Goal: Task Accomplishment & Management: Use online tool/utility

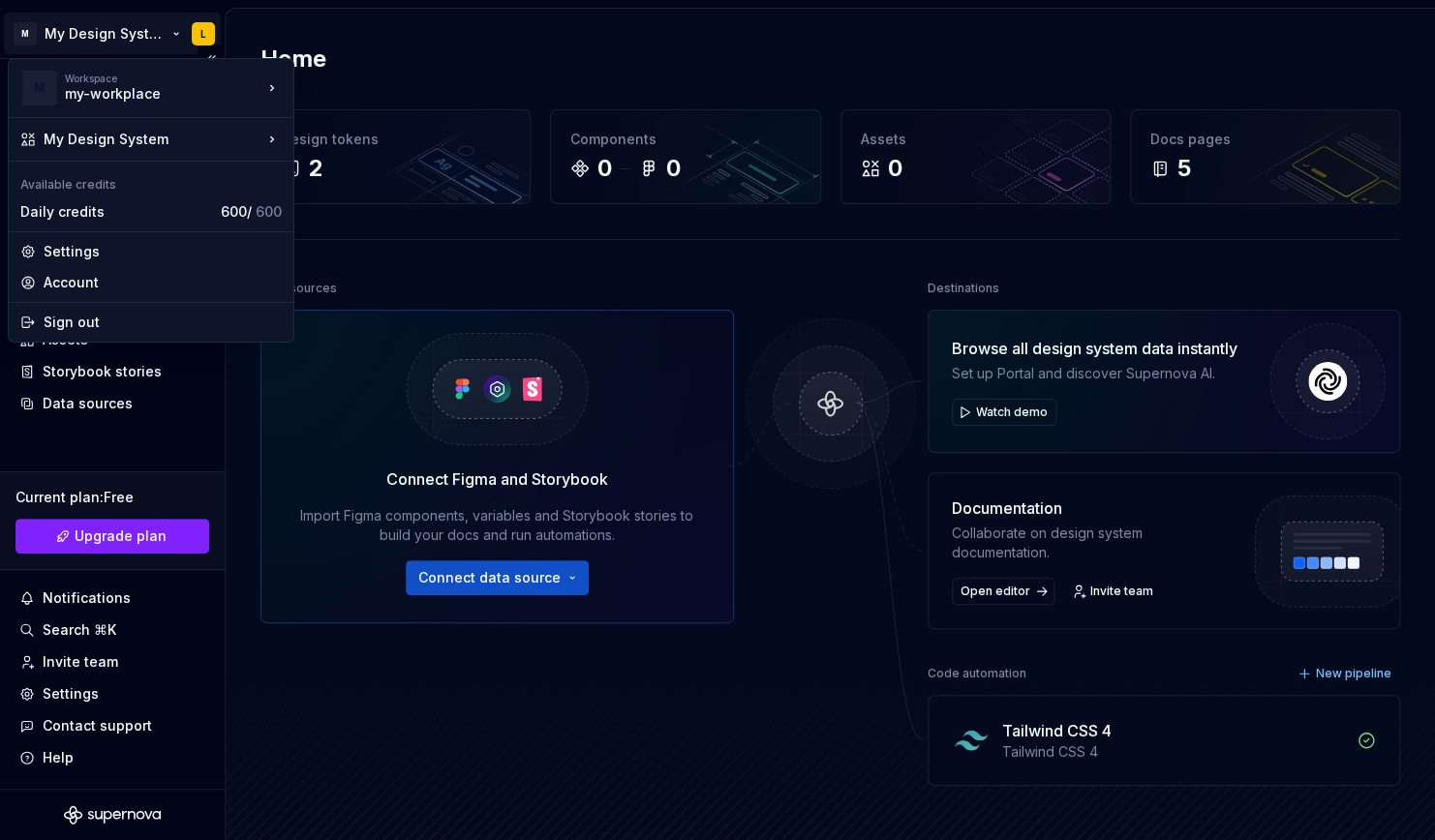
click at [120, 32] on html "M My Design System L Home Documentation Analytics Code automation Design system…" at bounding box center [717, 420] width 1435 height 840
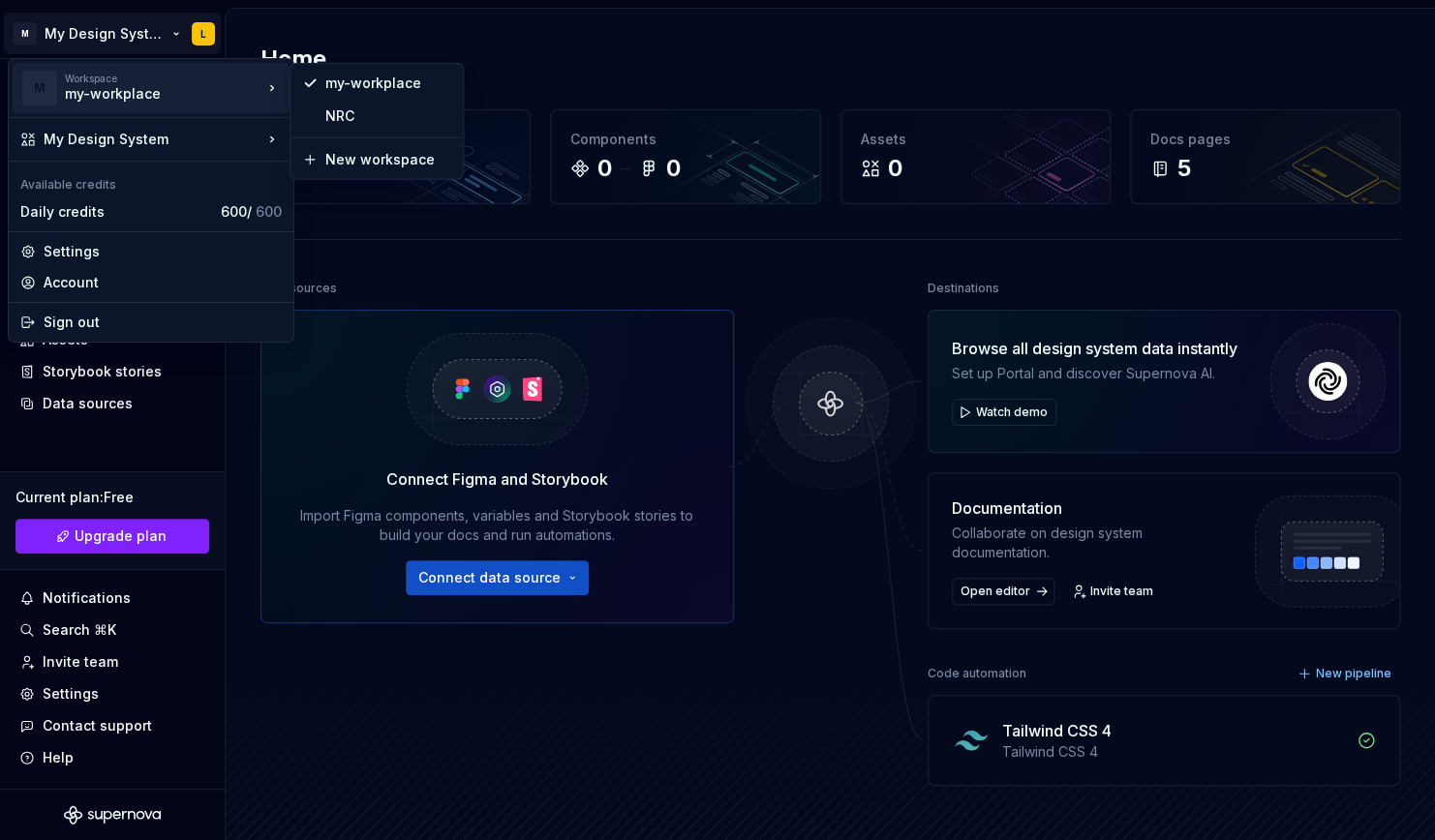
click at [648, 39] on html "M My Design System L Home Documentation Analytics Code automation Design system…" at bounding box center [717, 420] width 1435 height 840
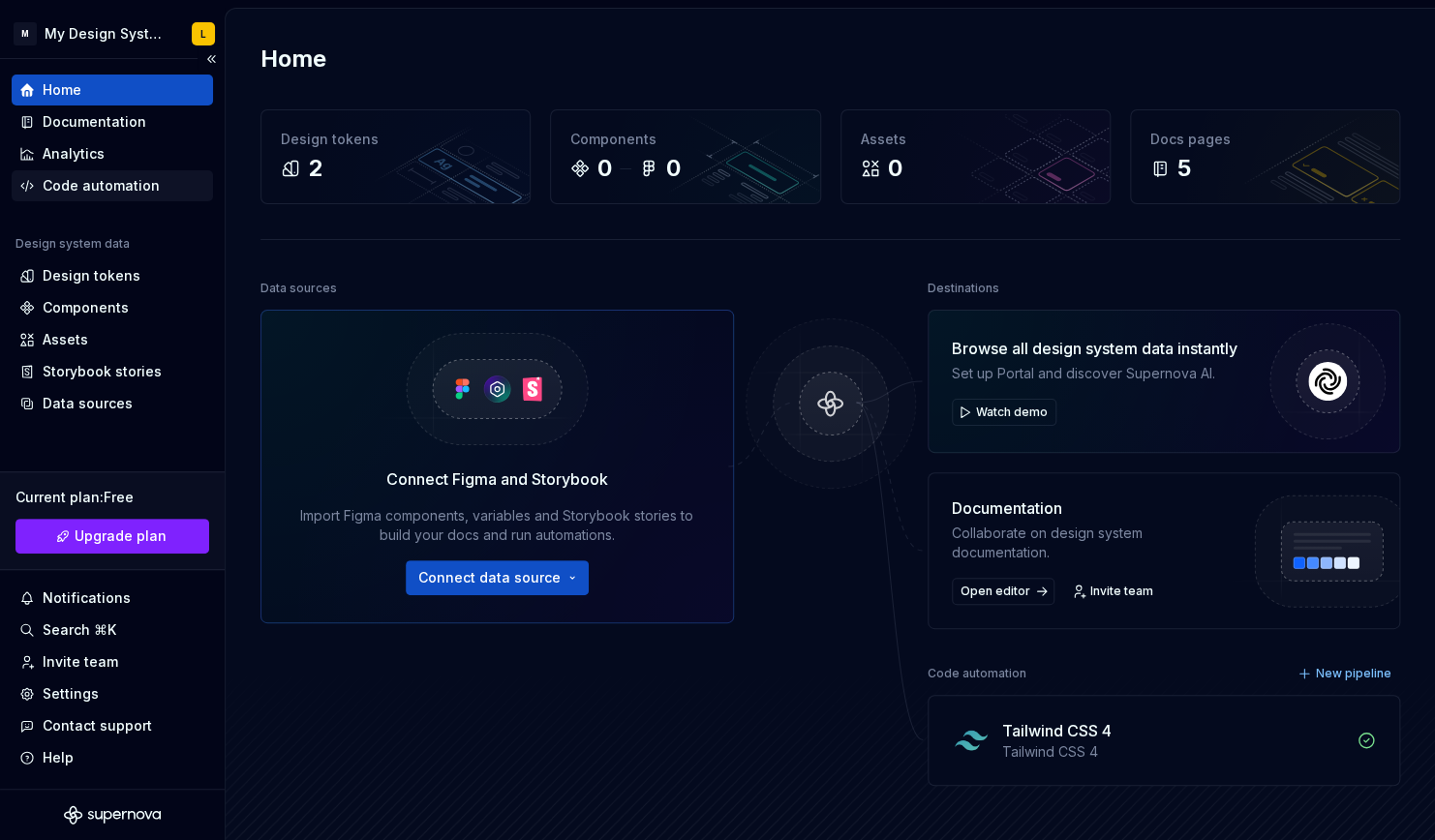
click at [123, 187] on div "Code automation" at bounding box center [101, 186] width 118 height 20
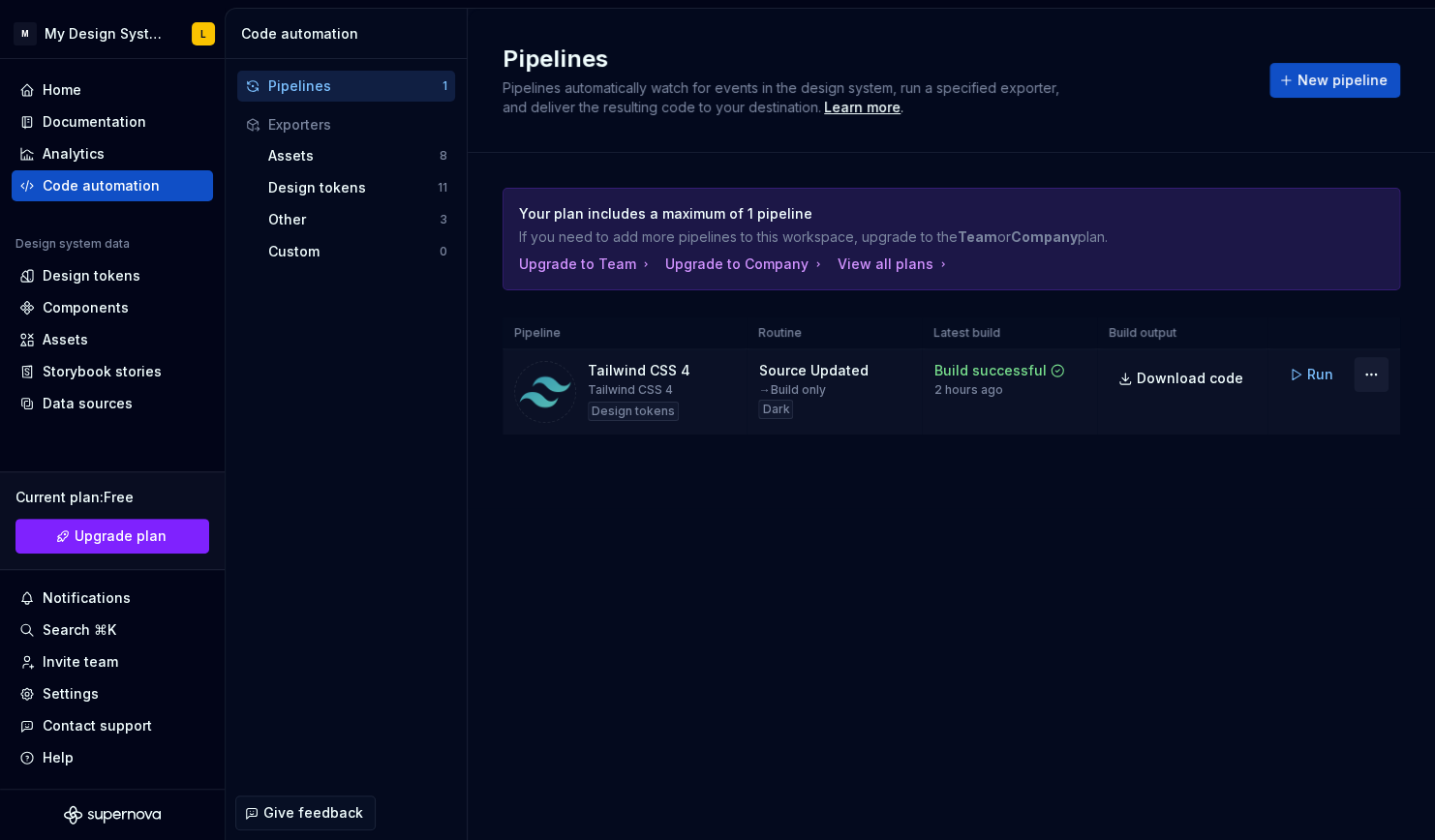
click at [1380, 372] on html "M My Design System L Home Documentation Analytics Code automation Design system…" at bounding box center [717, 420] width 1435 height 840
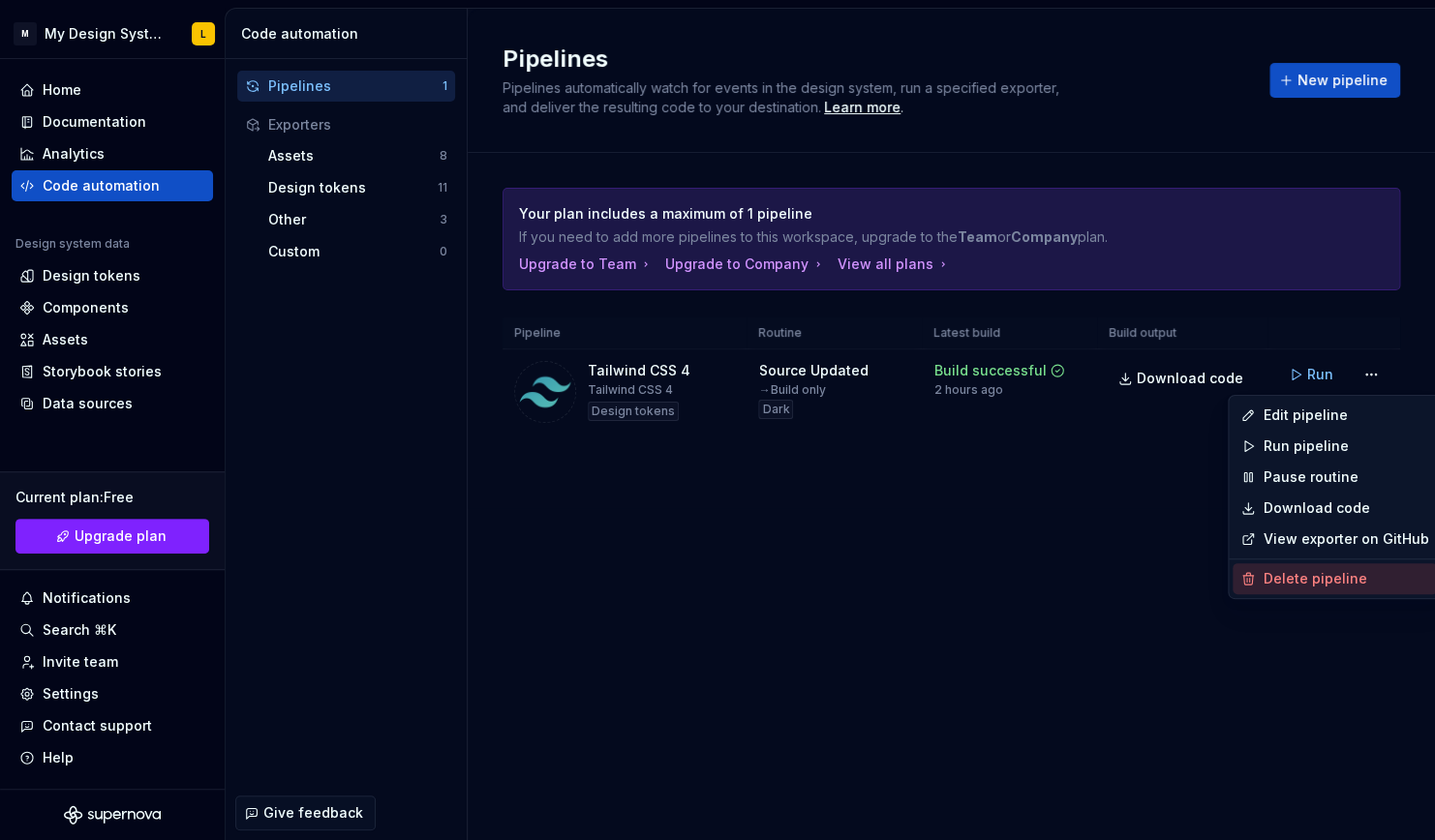
click at [1317, 588] on div "Delete pipeline" at bounding box center [1334, 578] width 204 height 31
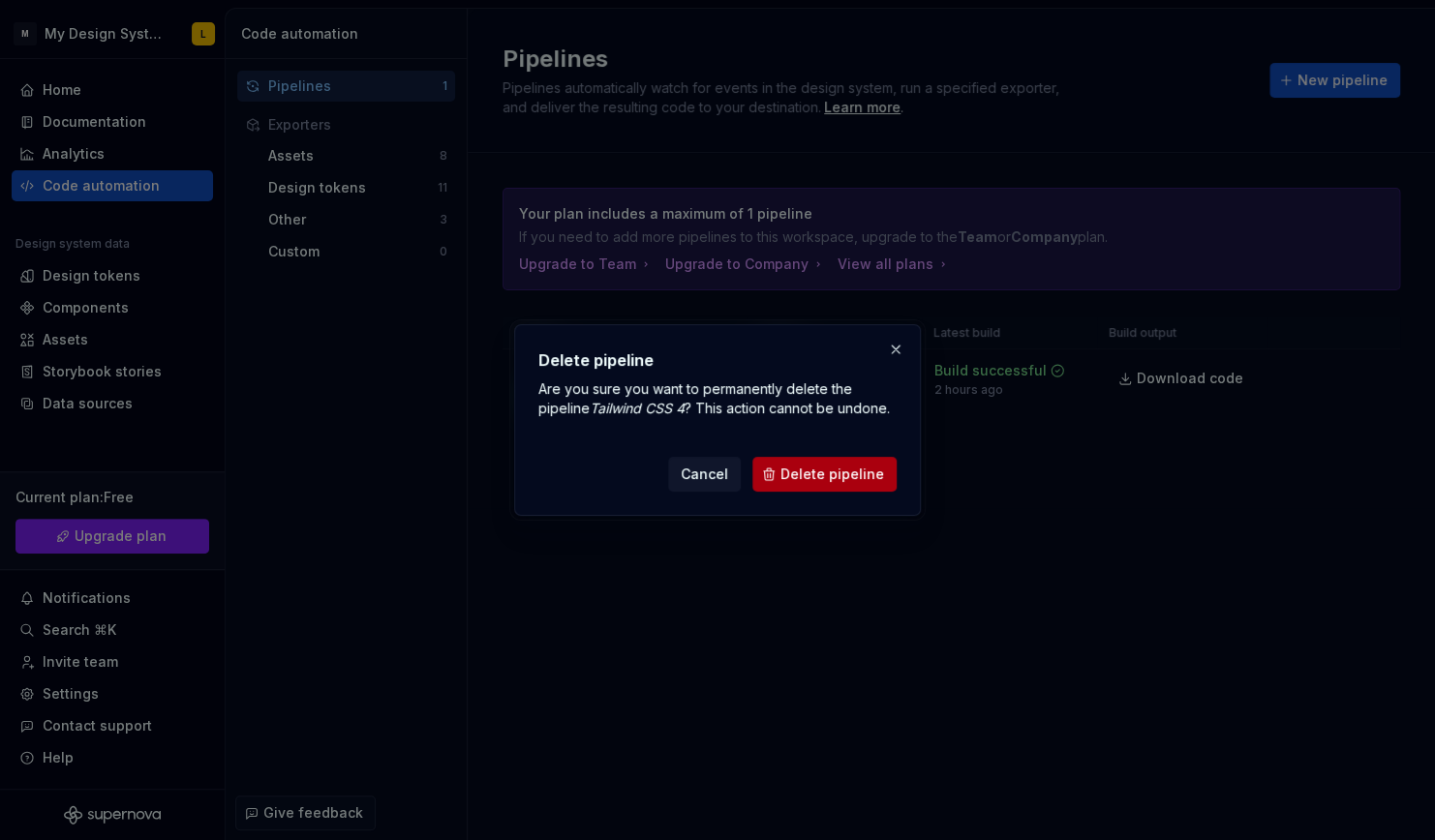
click at [858, 476] on span "Delete pipeline" at bounding box center [832, 475] width 104 height 20
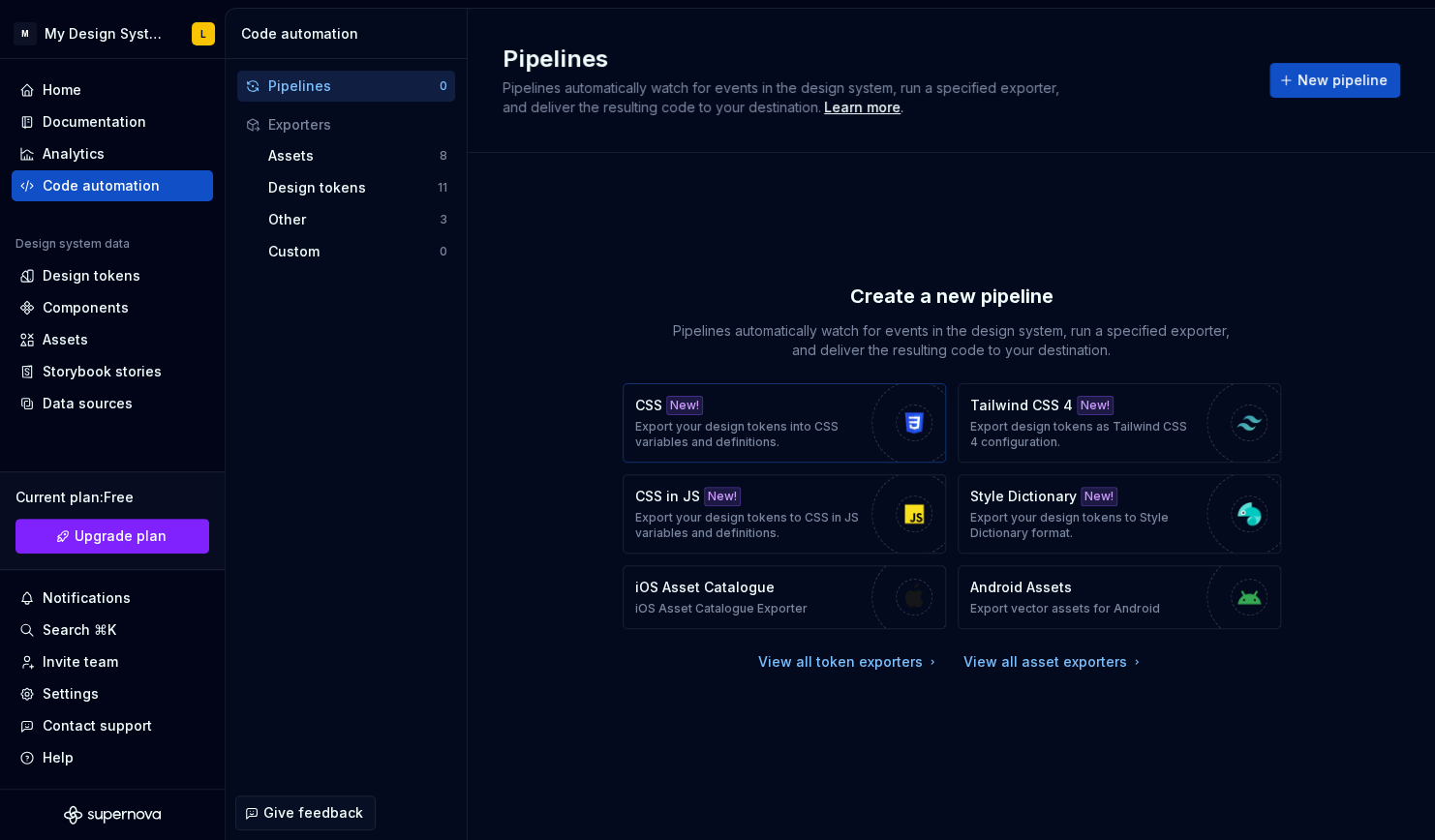
click at [775, 425] on p "Export your design tokens into CSS variables and definitions." at bounding box center [748, 433] width 226 height 31
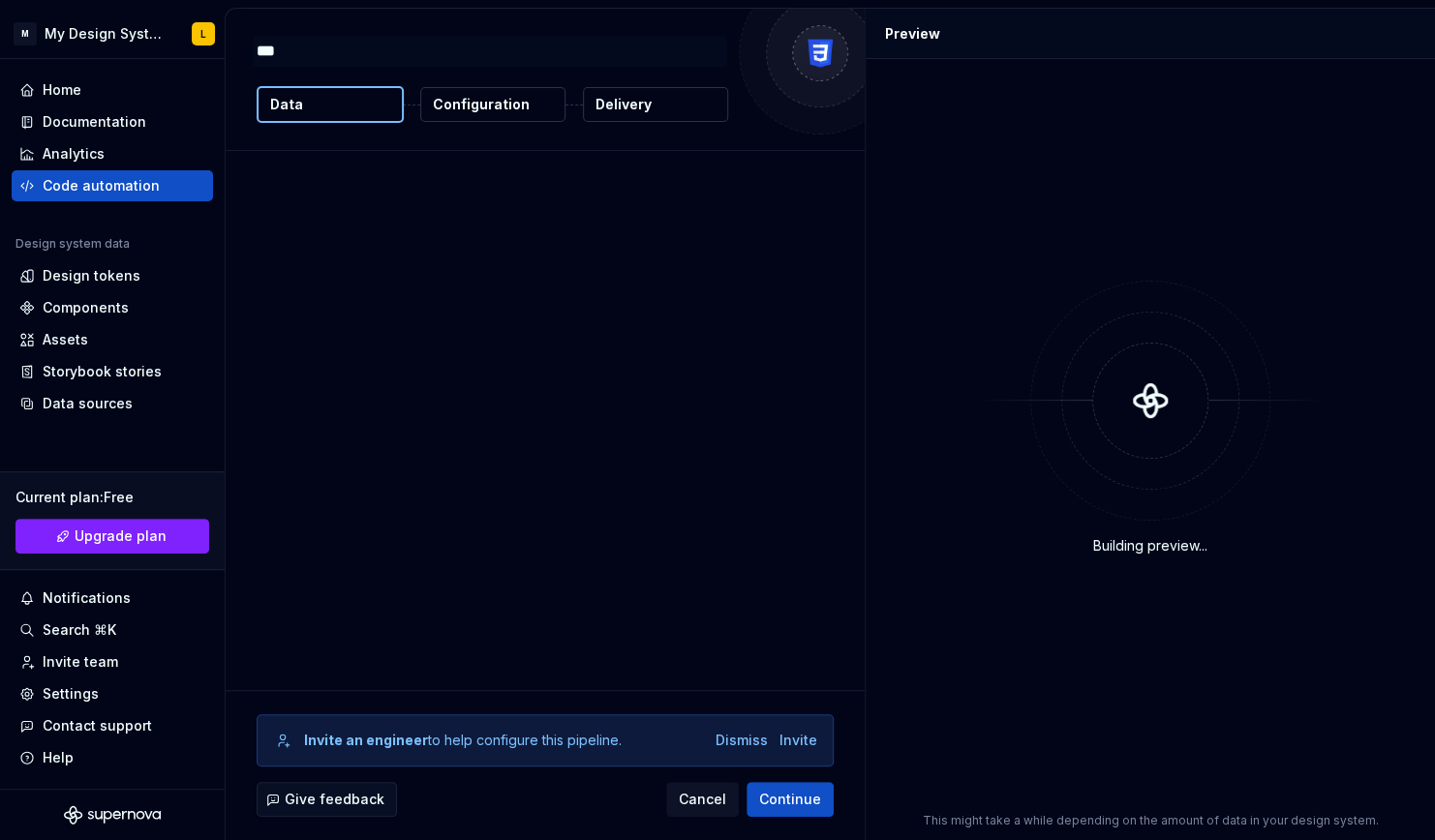
type textarea "*"
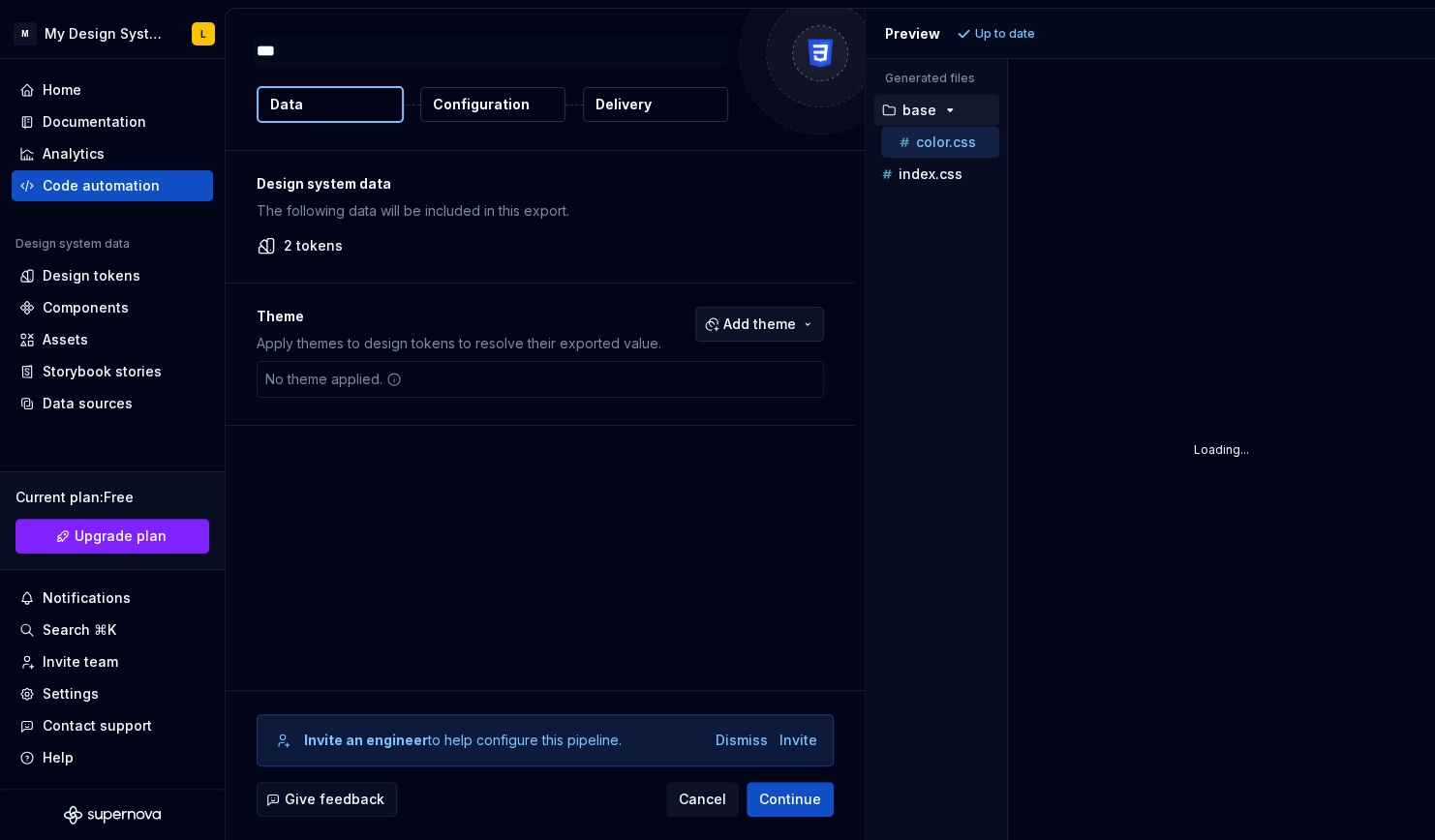
click at [750, 319] on span "Add theme" at bounding box center [759, 325] width 73 height 20
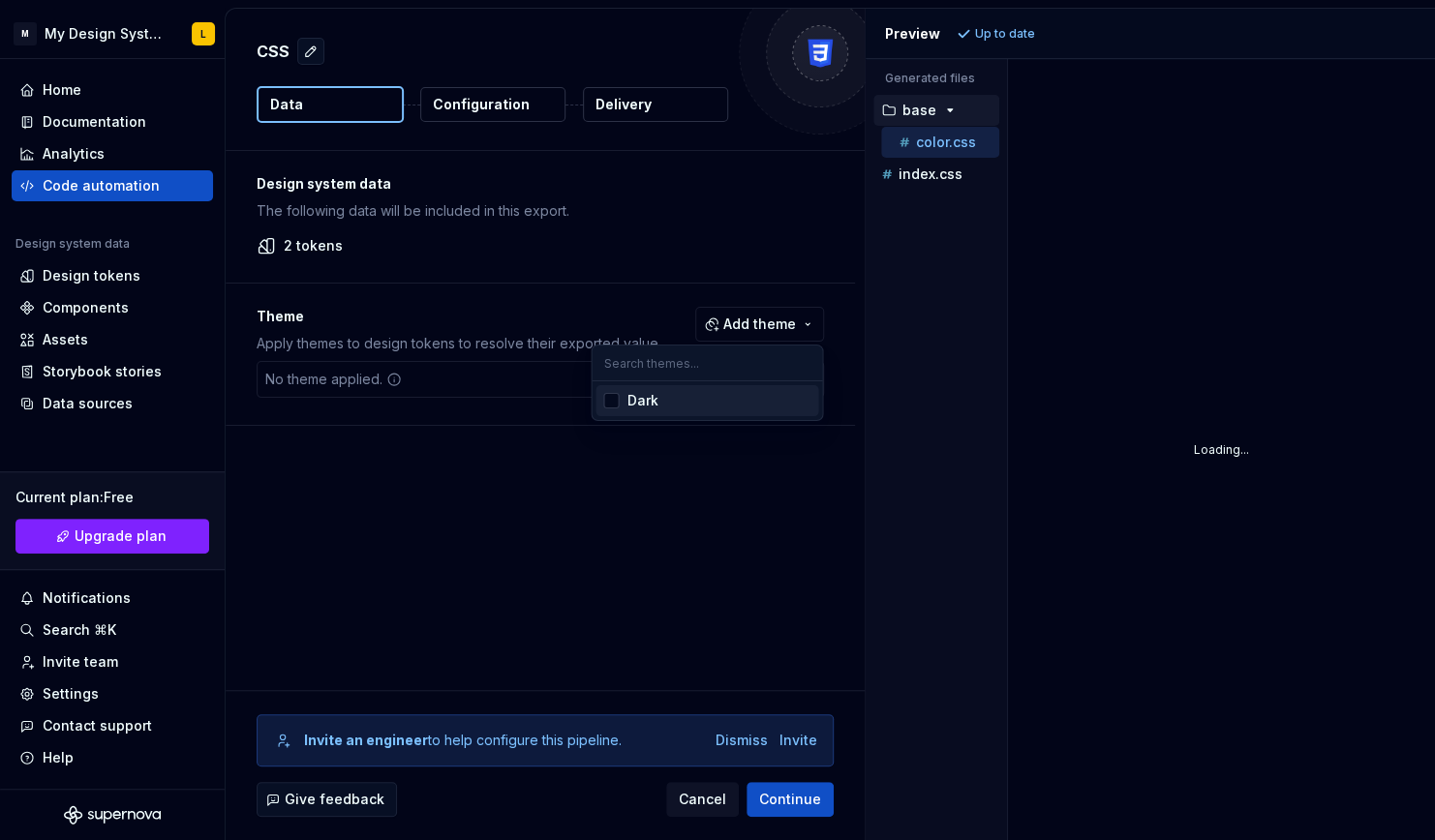
click at [700, 415] on span "Dark" at bounding box center [706, 400] width 222 height 31
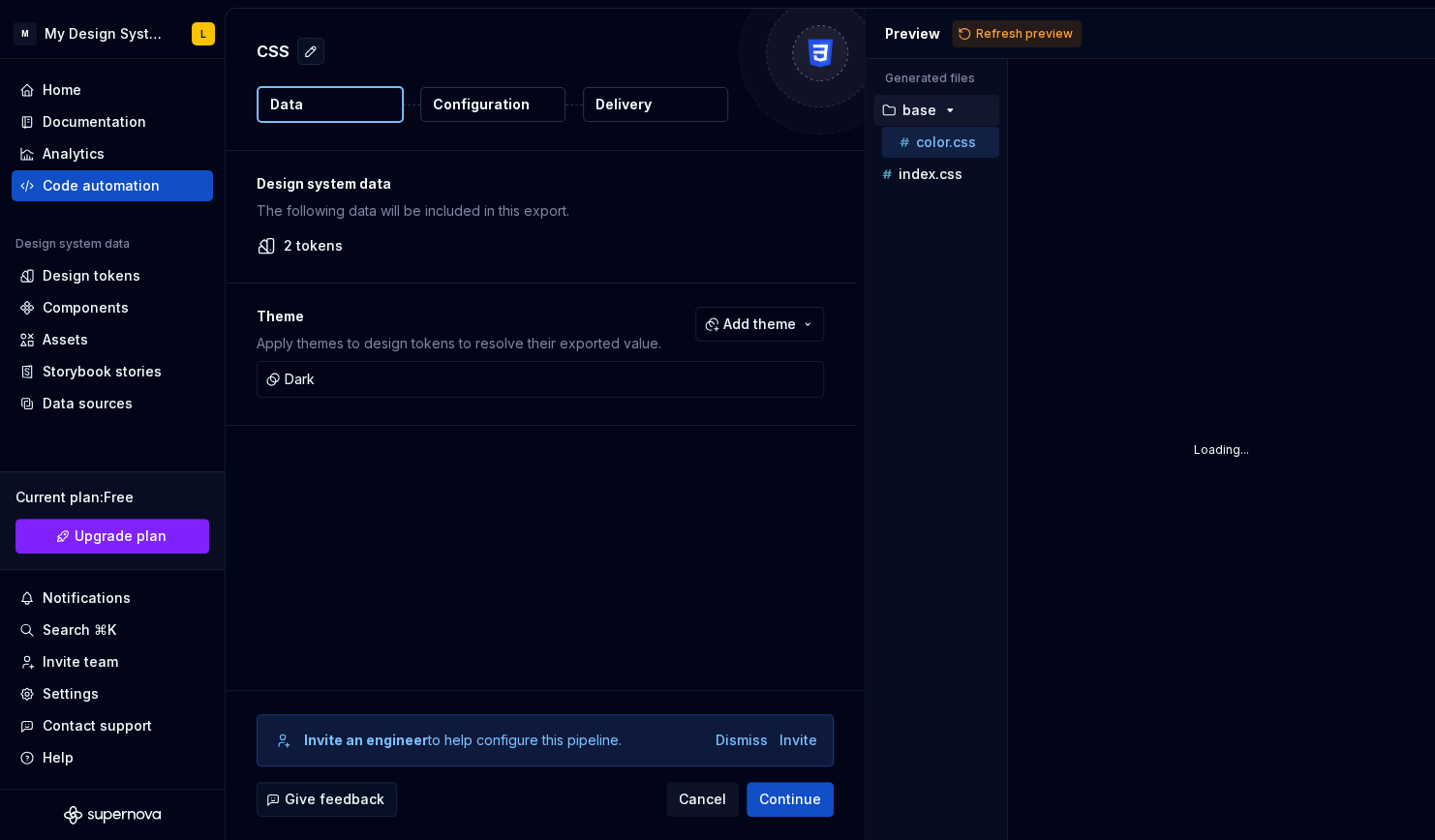
click at [617, 514] on html "M My Design System L Home Documentation Analytics Code automation Design system…" at bounding box center [717, 420] width 1435 height 840
click at [791, 798] on span "Continue" at bounding box center [790, 800] width 62 height 20
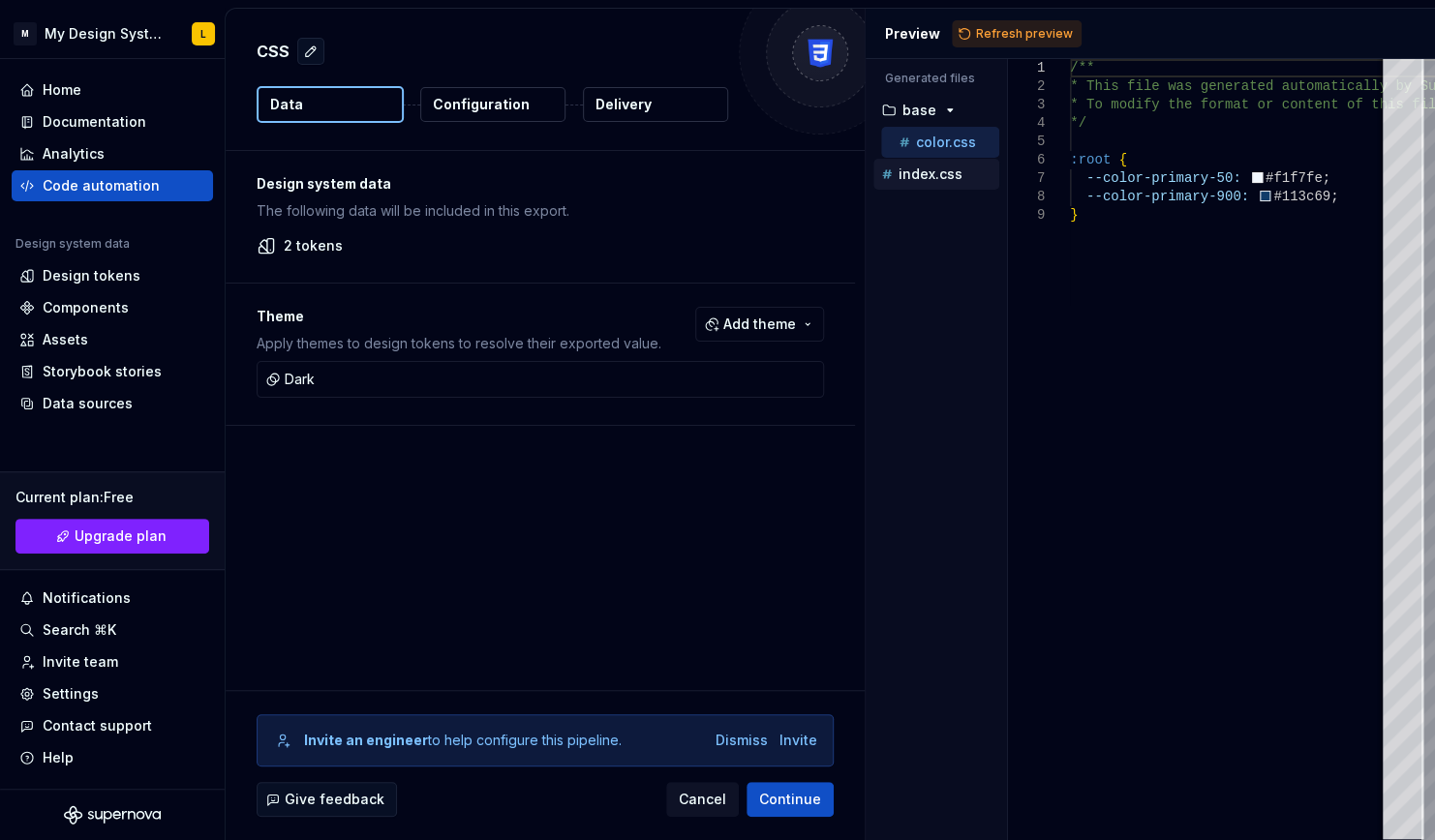
click at [935, 178] on p "index.css" at bounding box center [930, 175] width 64 height 16
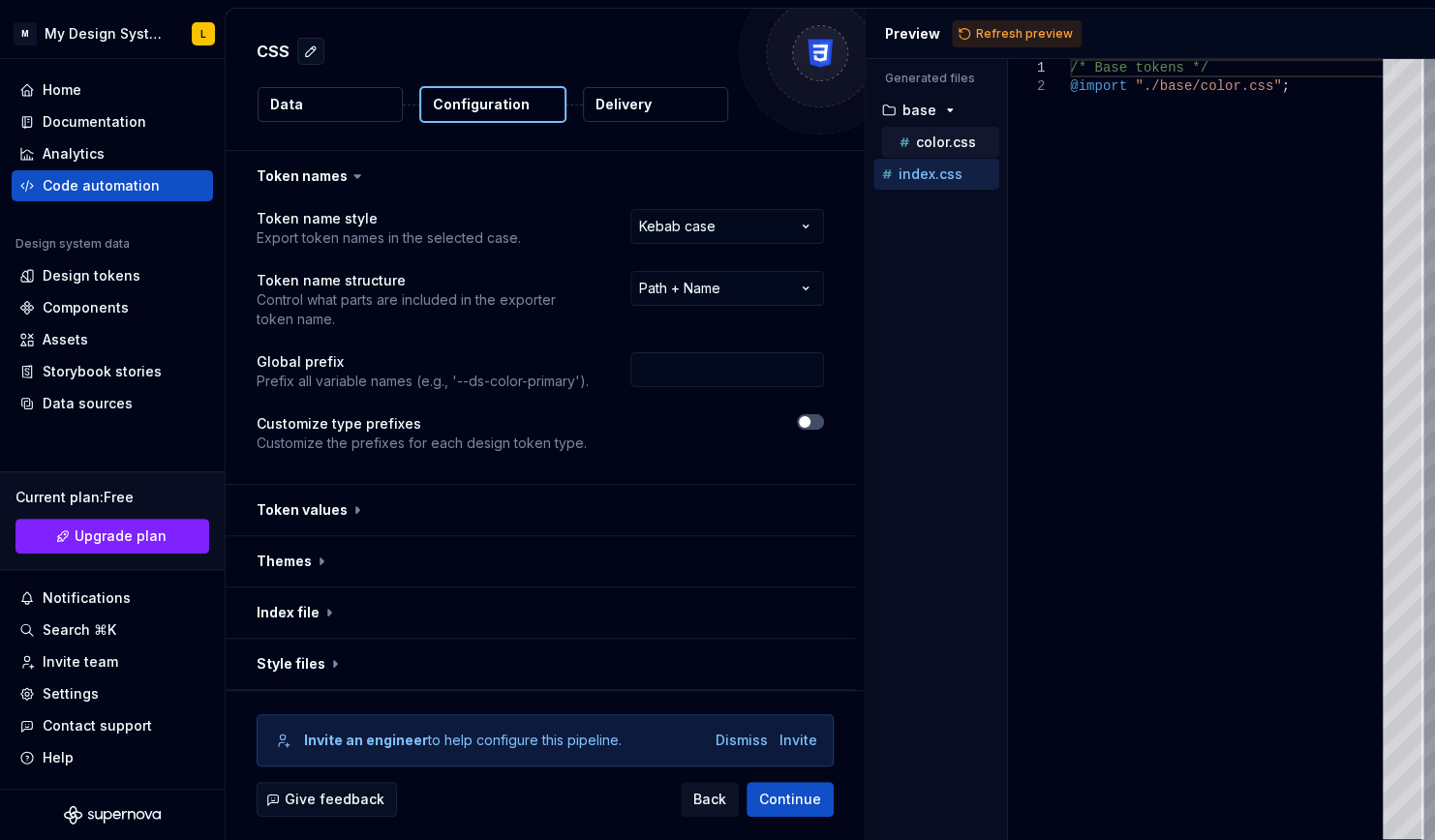
click at [934, 141] on p "color.css" at bounding box center [945, 142] width 60 height 16
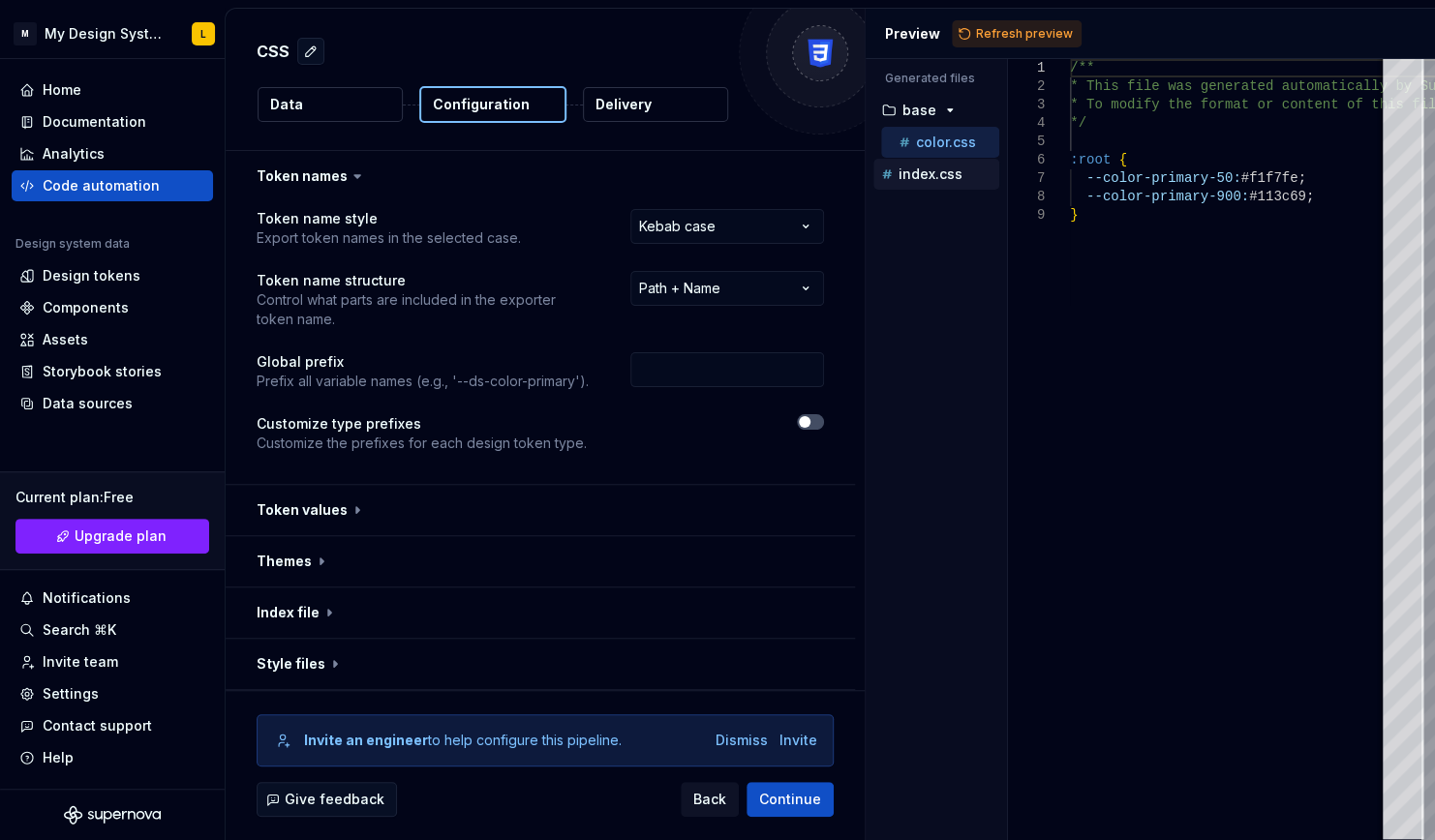
click at [957, 177] on p "index.css" at bounding box center [930, 175] width 64 height 16
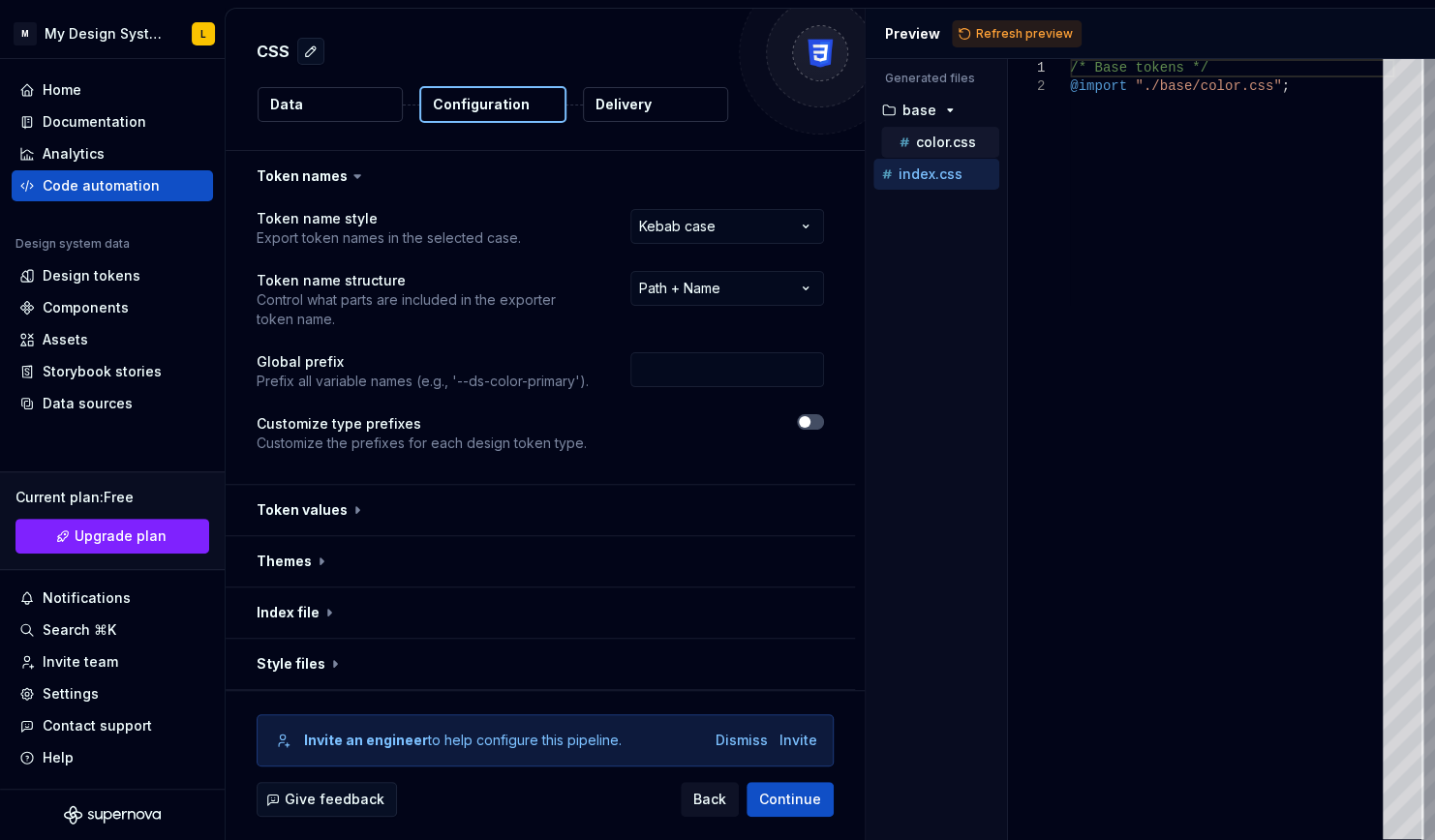
click at [957, 151] on button "color.css" at bounding box center [940, 142] width 119 height 22
type textarea "**********"
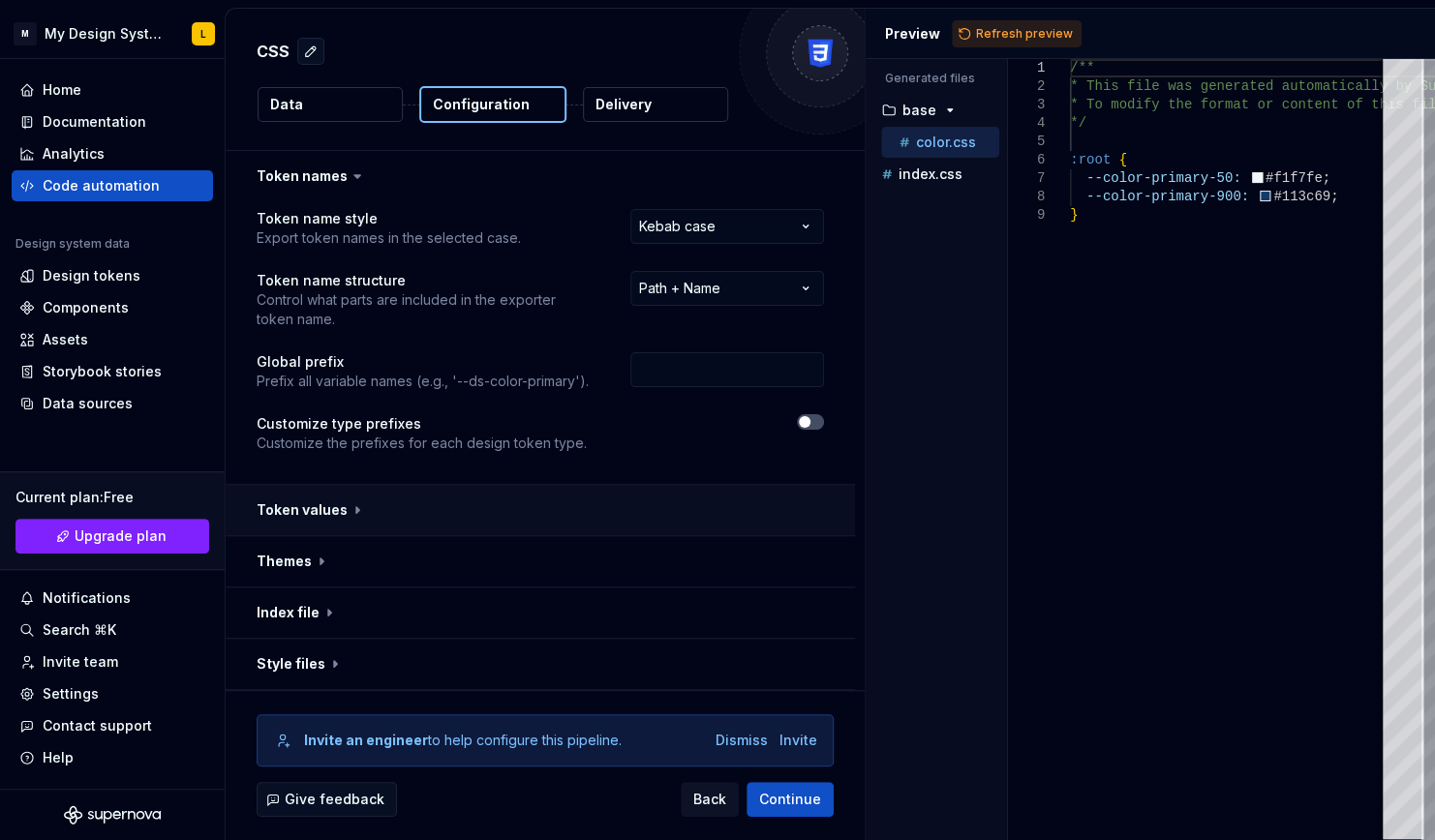
scroll to position [151, 0]
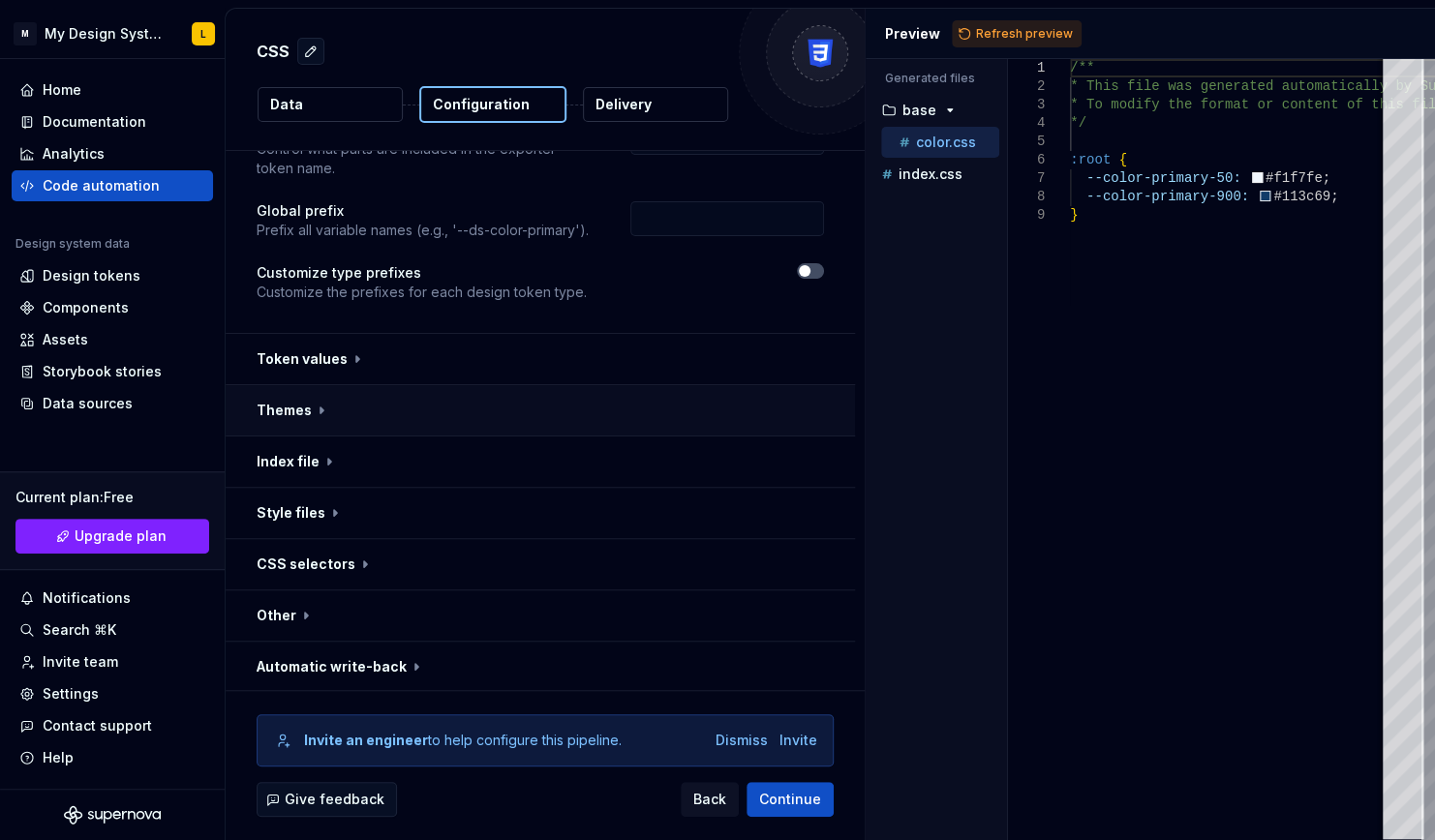
click at [412, 399] on button "button" at bounding box center [539, 410] width 629 height 50
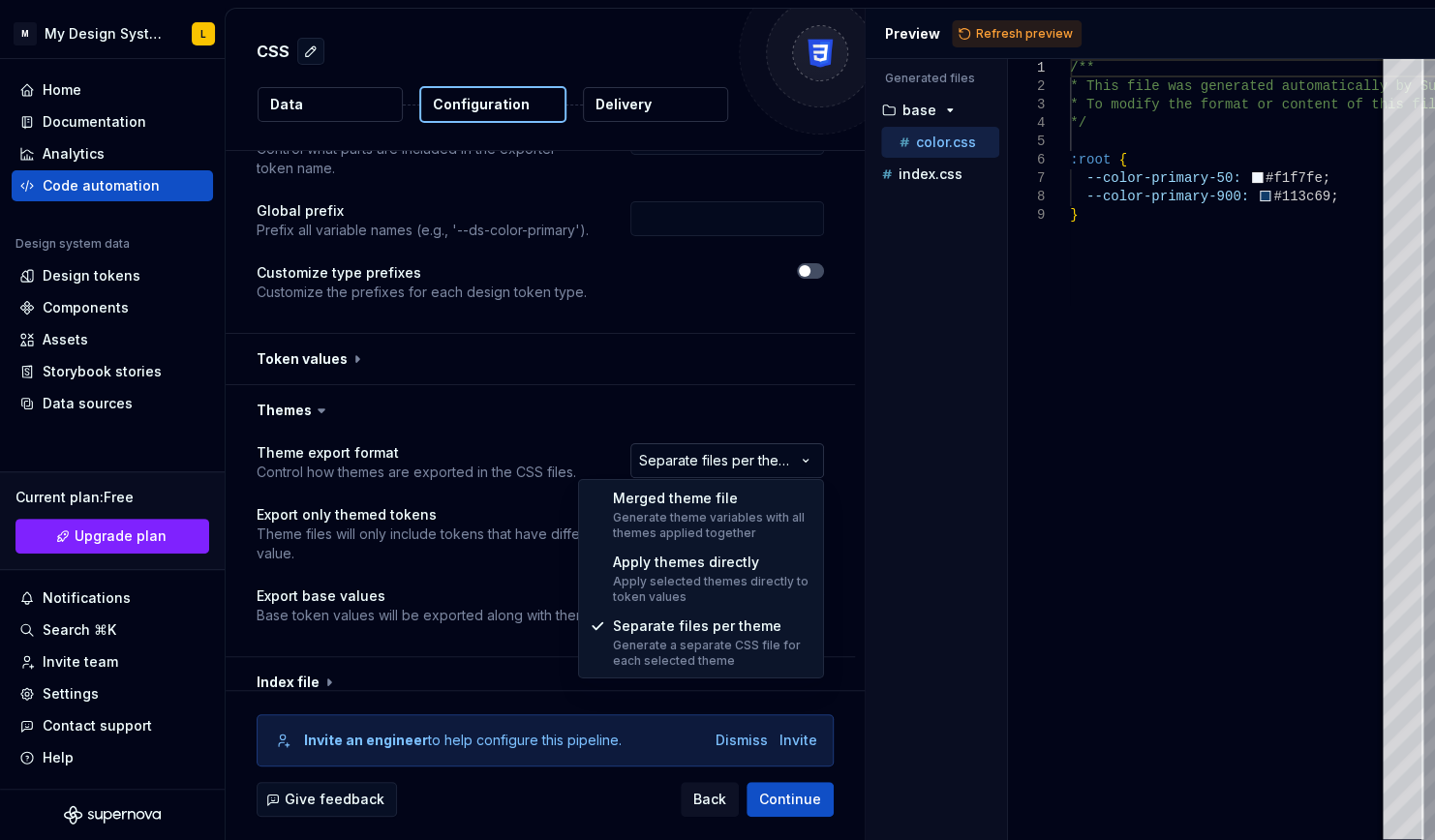
click at [756, 458] on html "**********" at bounding box center [717, 420] width 1435 height 840
select select "**********"
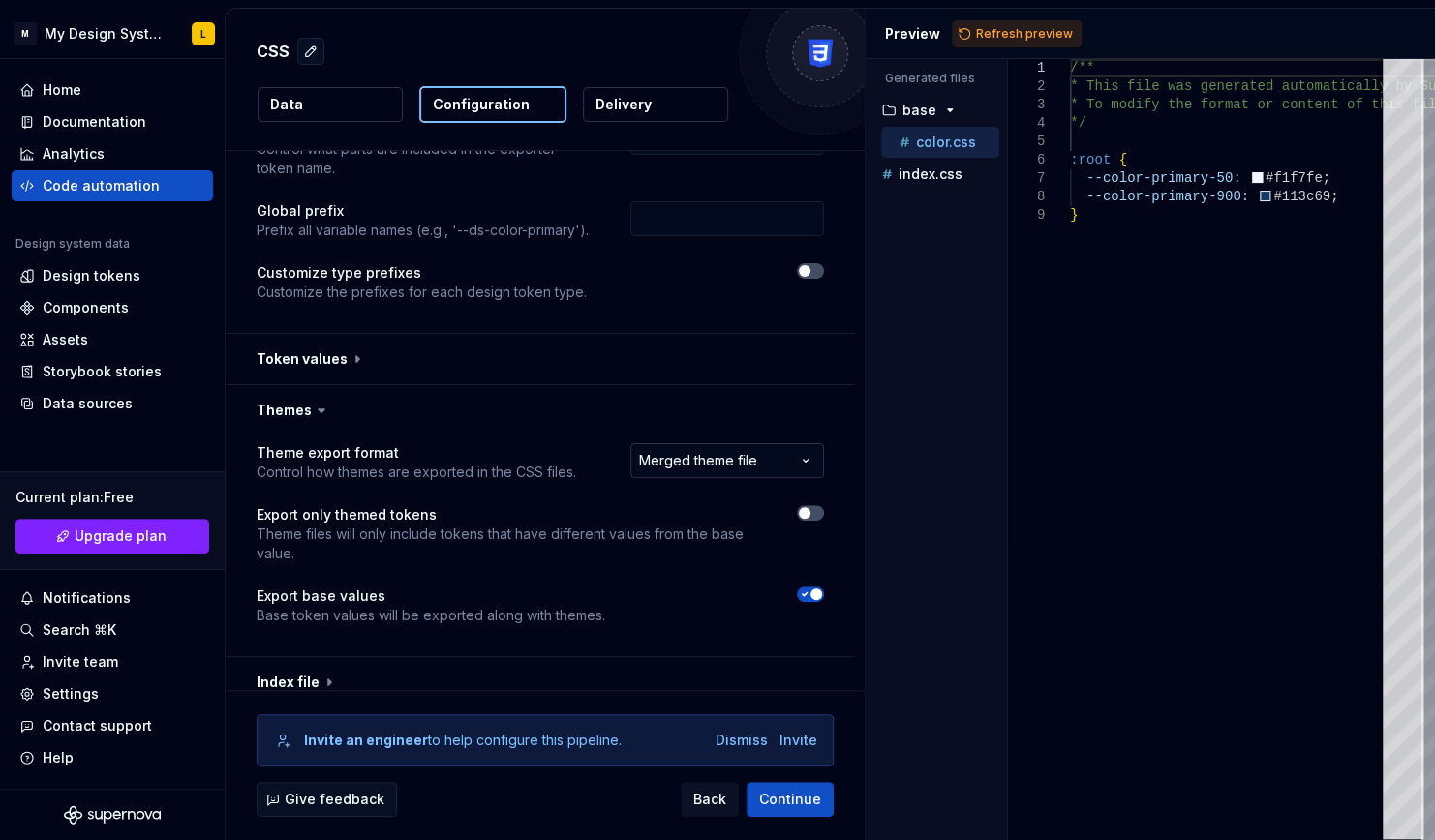
click at [745, 453] on html "**********" at bounding box center [717, 420] width 1435 height 840
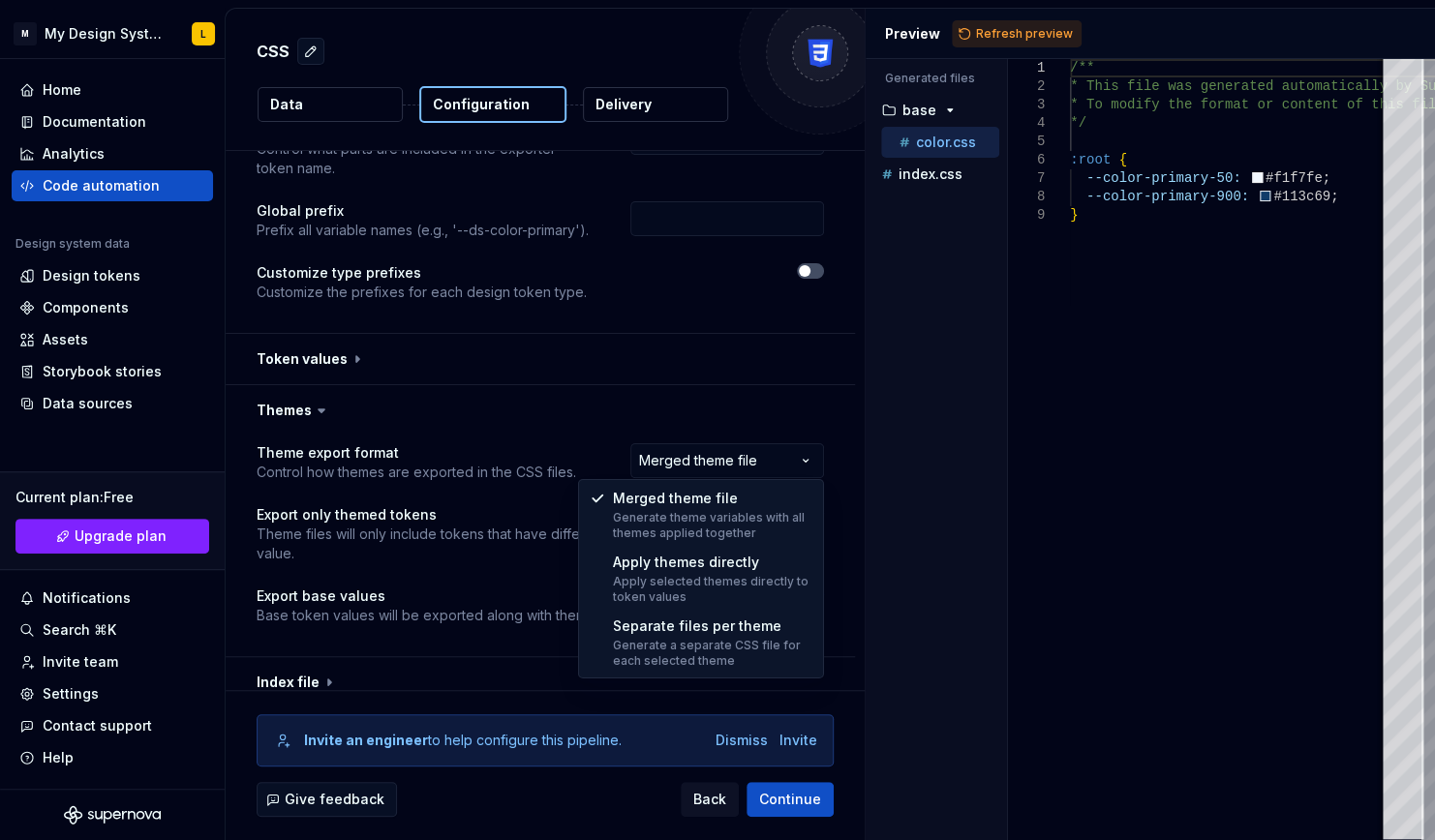
click at [737, 405] on html "**********" at bounding box center [717, 420] width 1435 height 840
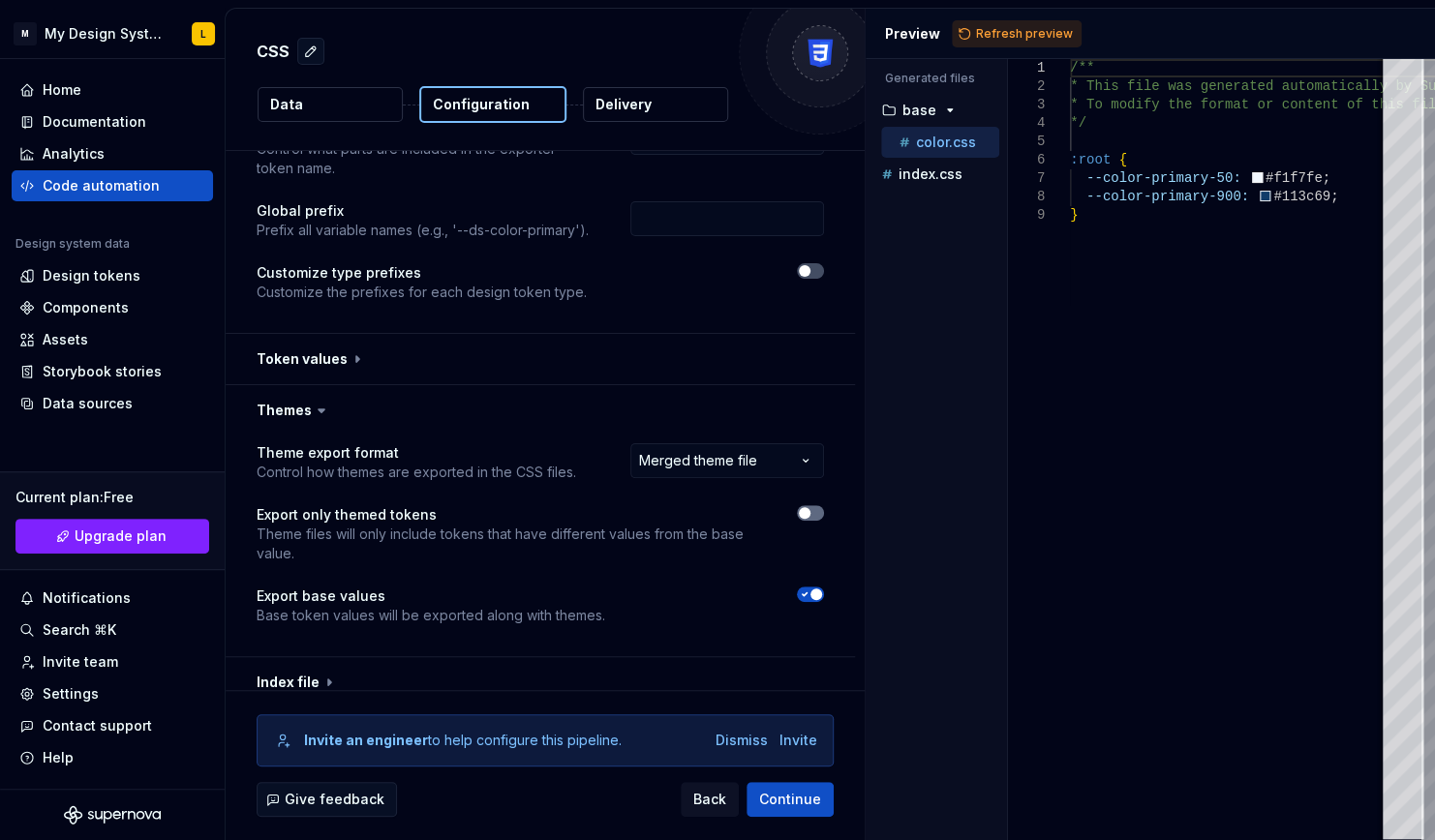
click at [807, 512] on span "button" at bounding box center [805, 513] width 12 height 12
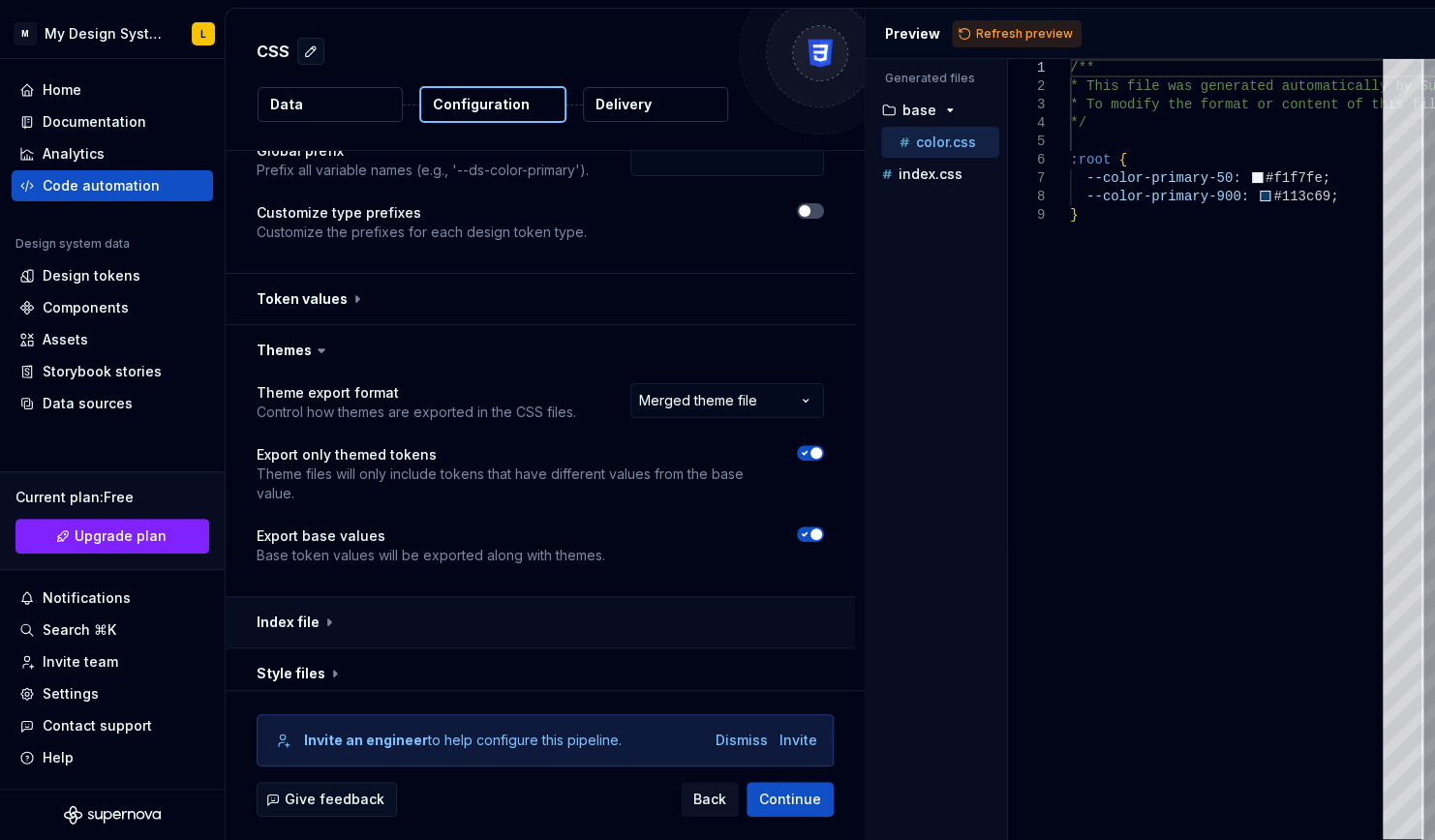
scroll to position [178, 0]
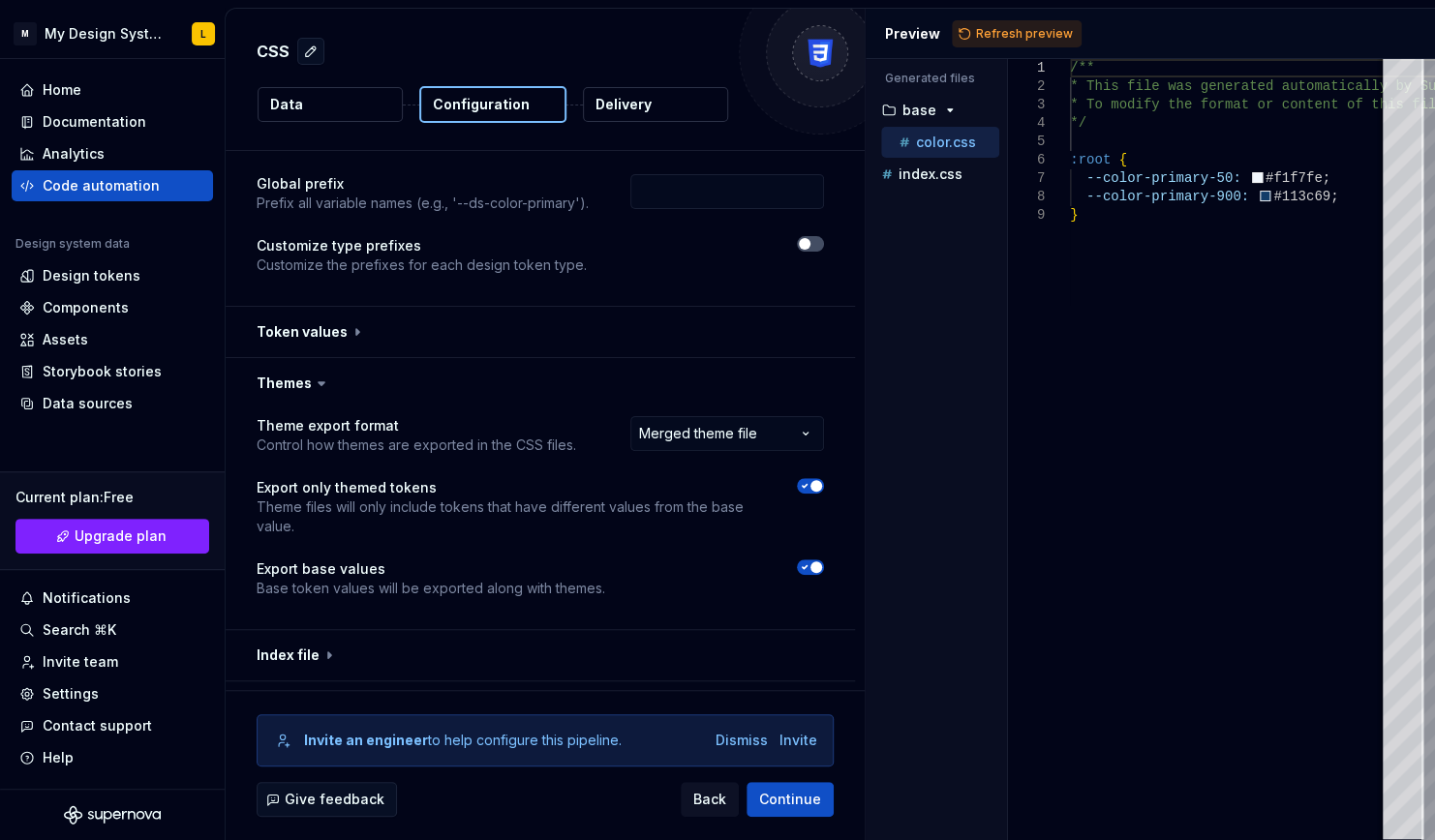
click at [807, 488] on icon "button" at bounding box center [805, 486] width 16 height 12
click at [814, 564] on span "button" at bounding box center [816, 568] width 12 height 12
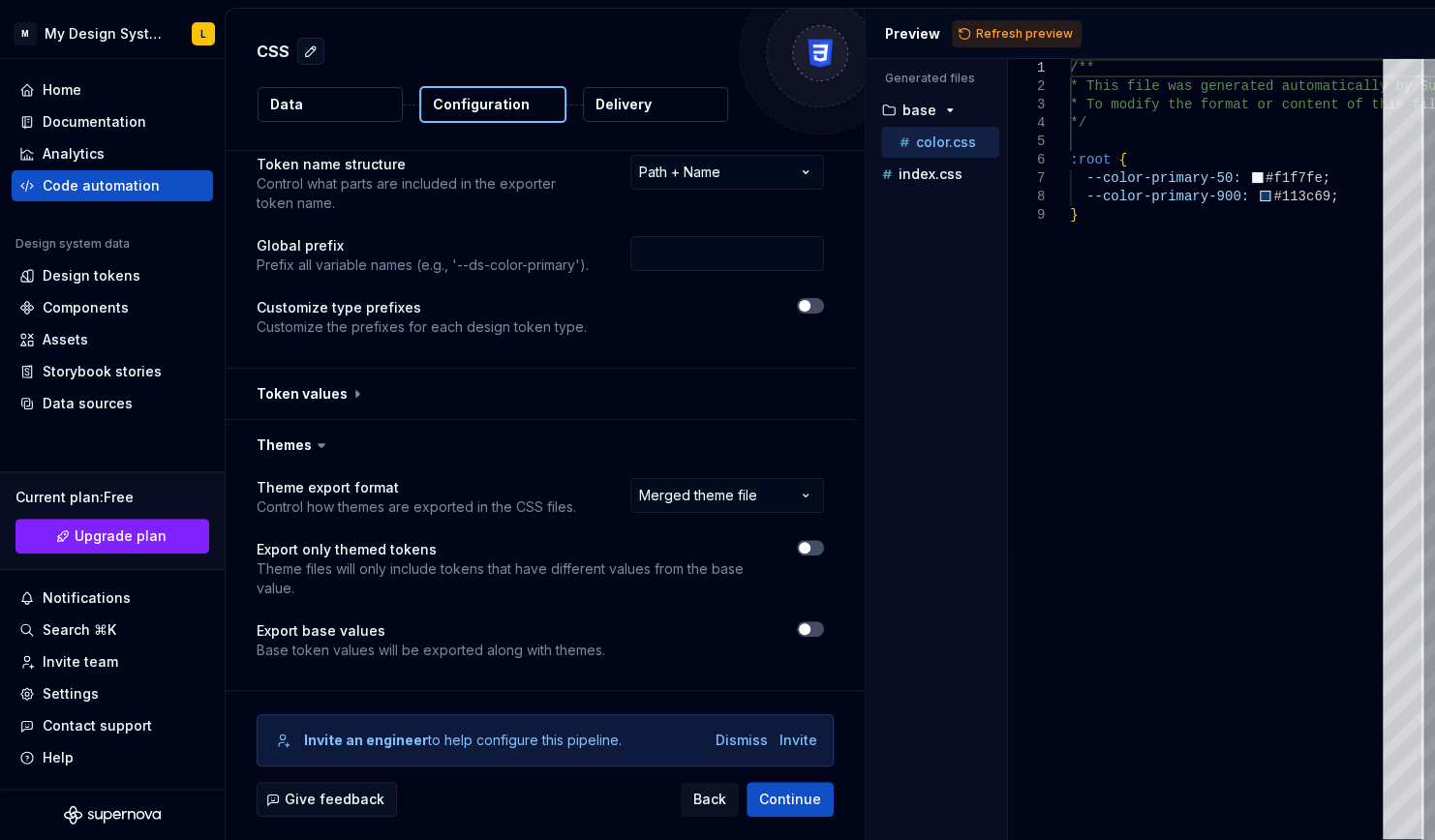
scroll to position [0, 0]
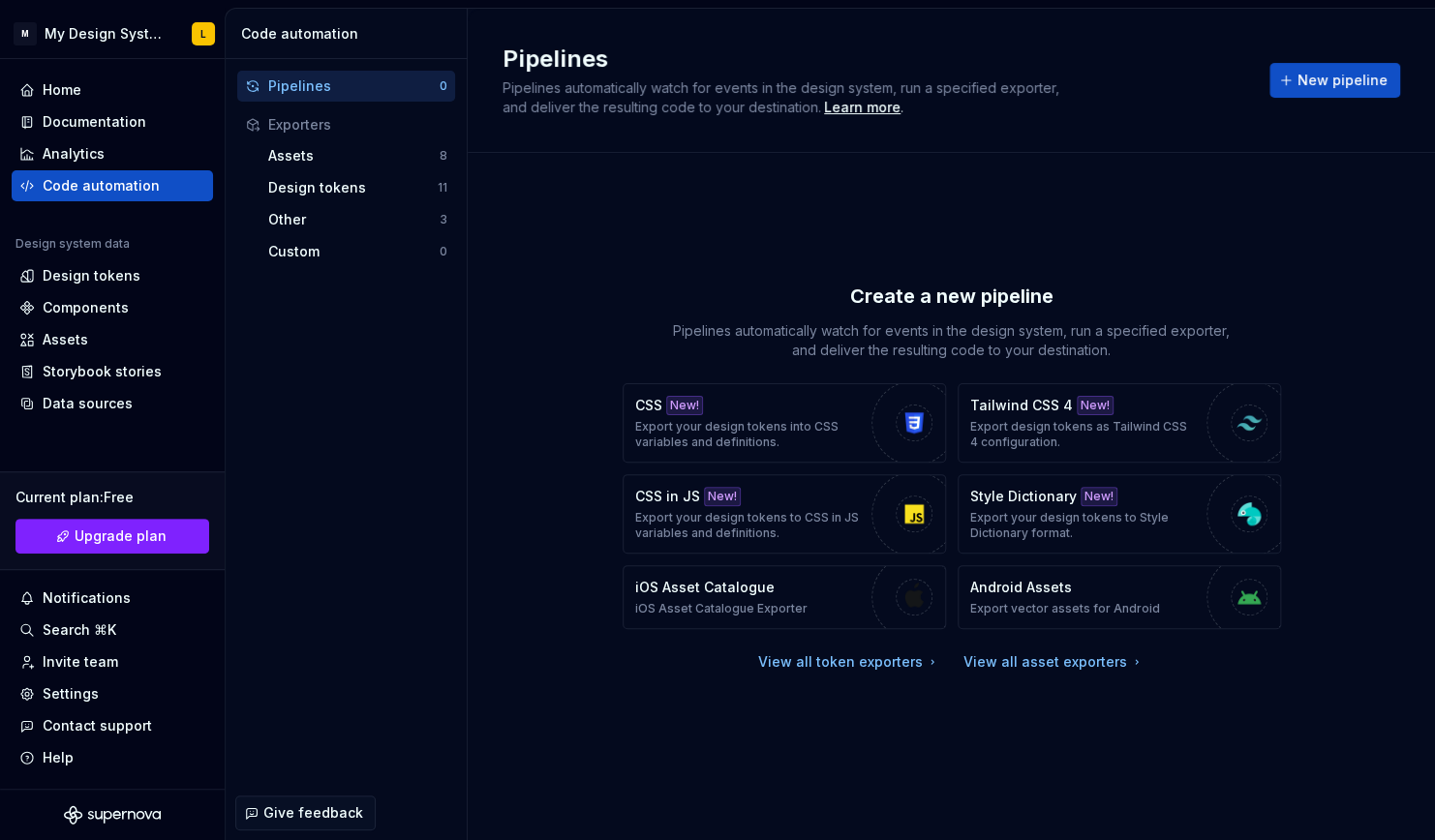
type textarea "*"
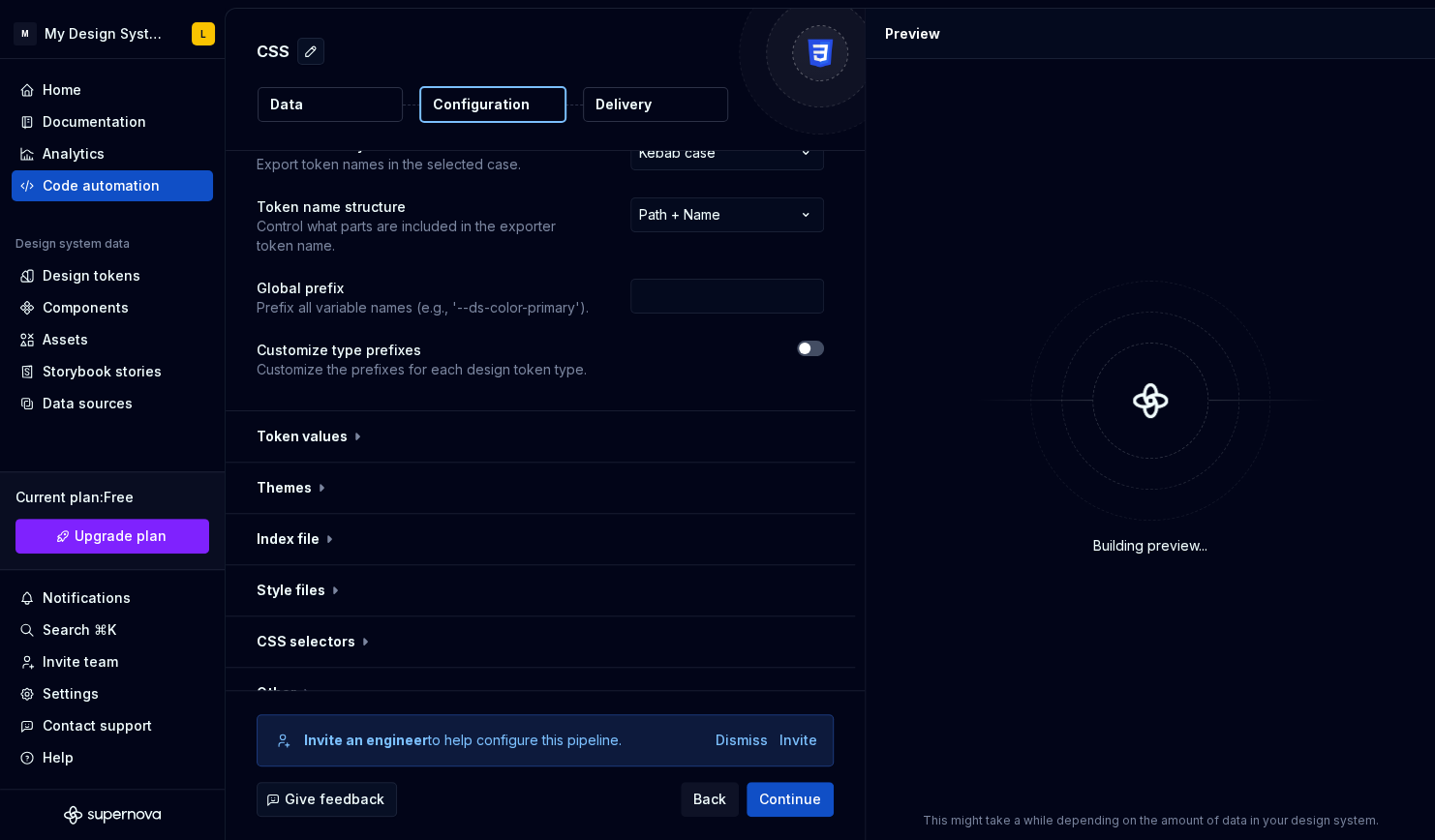
scroll to position [151, 0]
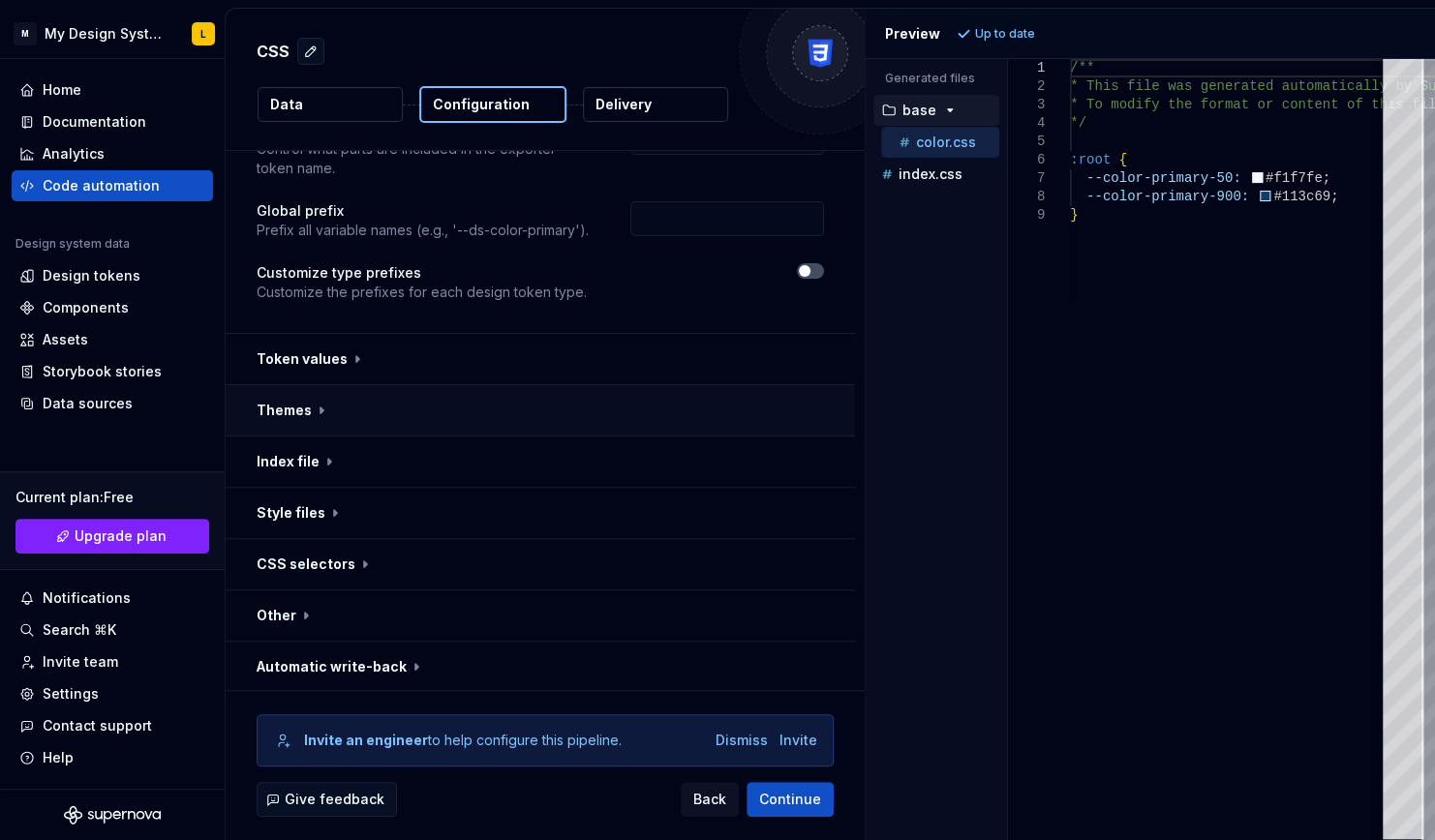
click at [380, 411] on button "button" at bounding box center [539, 410] width 629 height 50
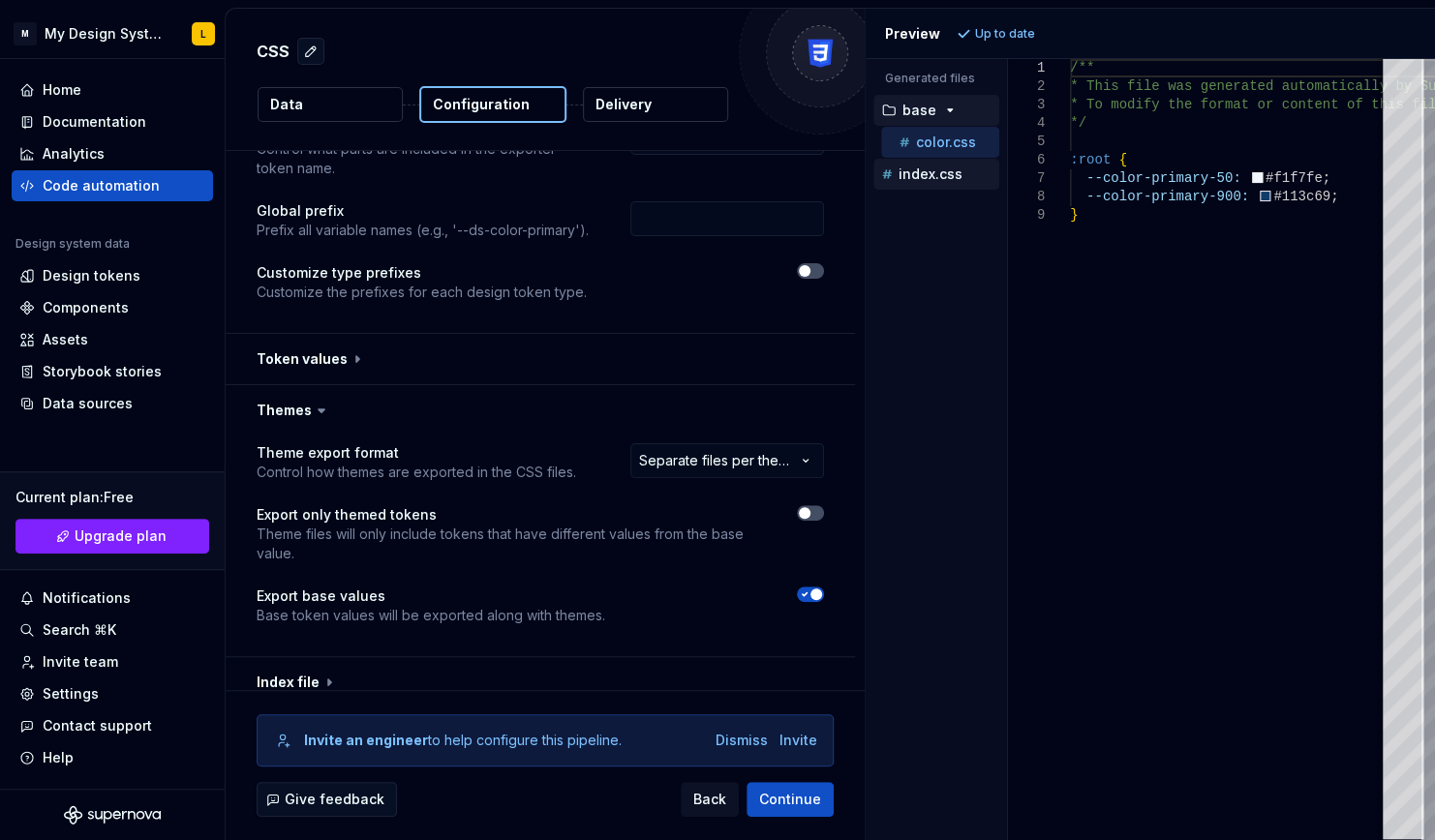
click at [935, 188] on div "index.css" at bounding box center [935, 174] width 125 height 31
click at [935, 168] on p "index.css" at bounding box center [930, 175] width 64 height 16
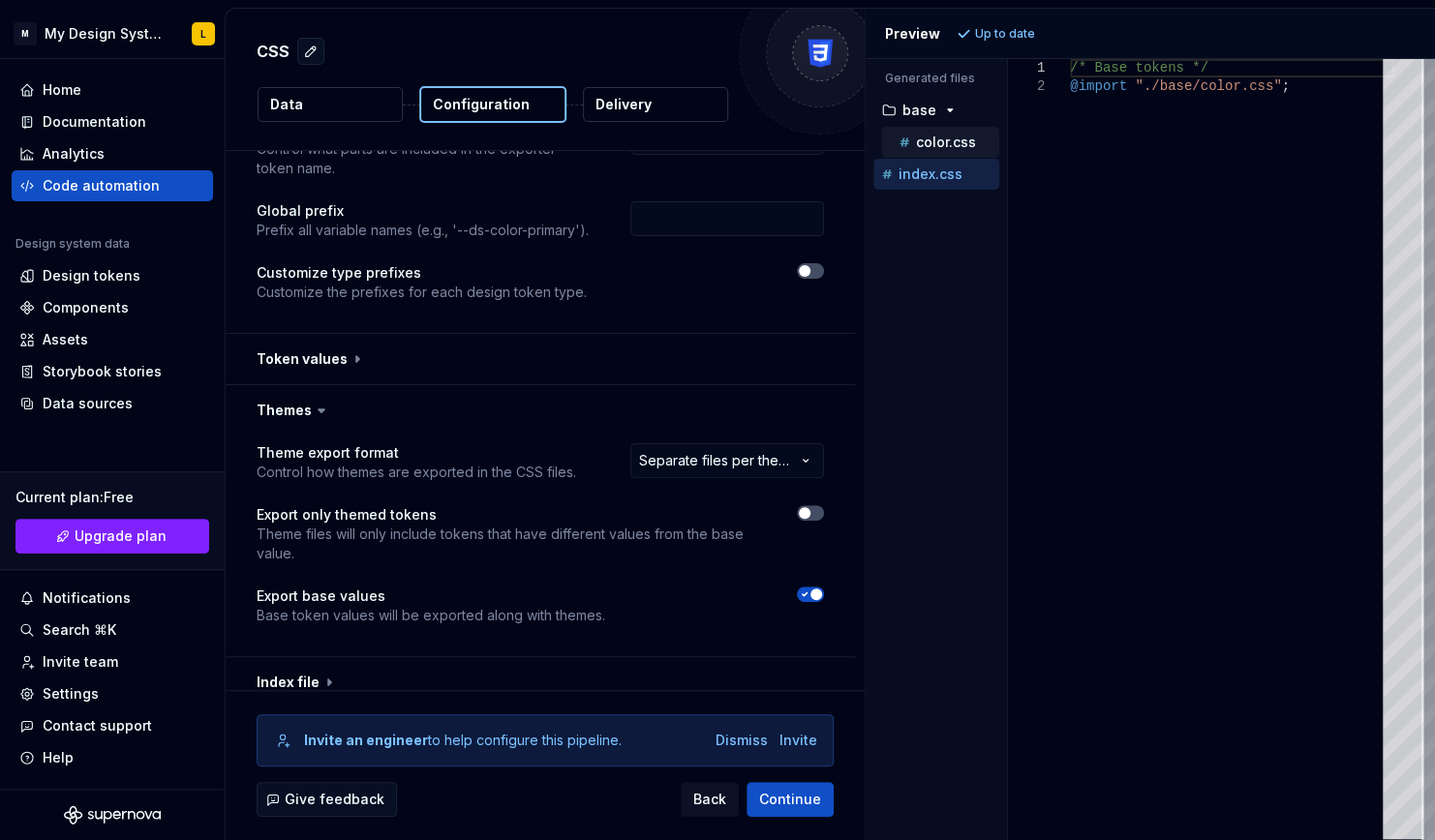
click at [932, 139] on p "color.css" at bounding box center [945, 142] width 60 height 16
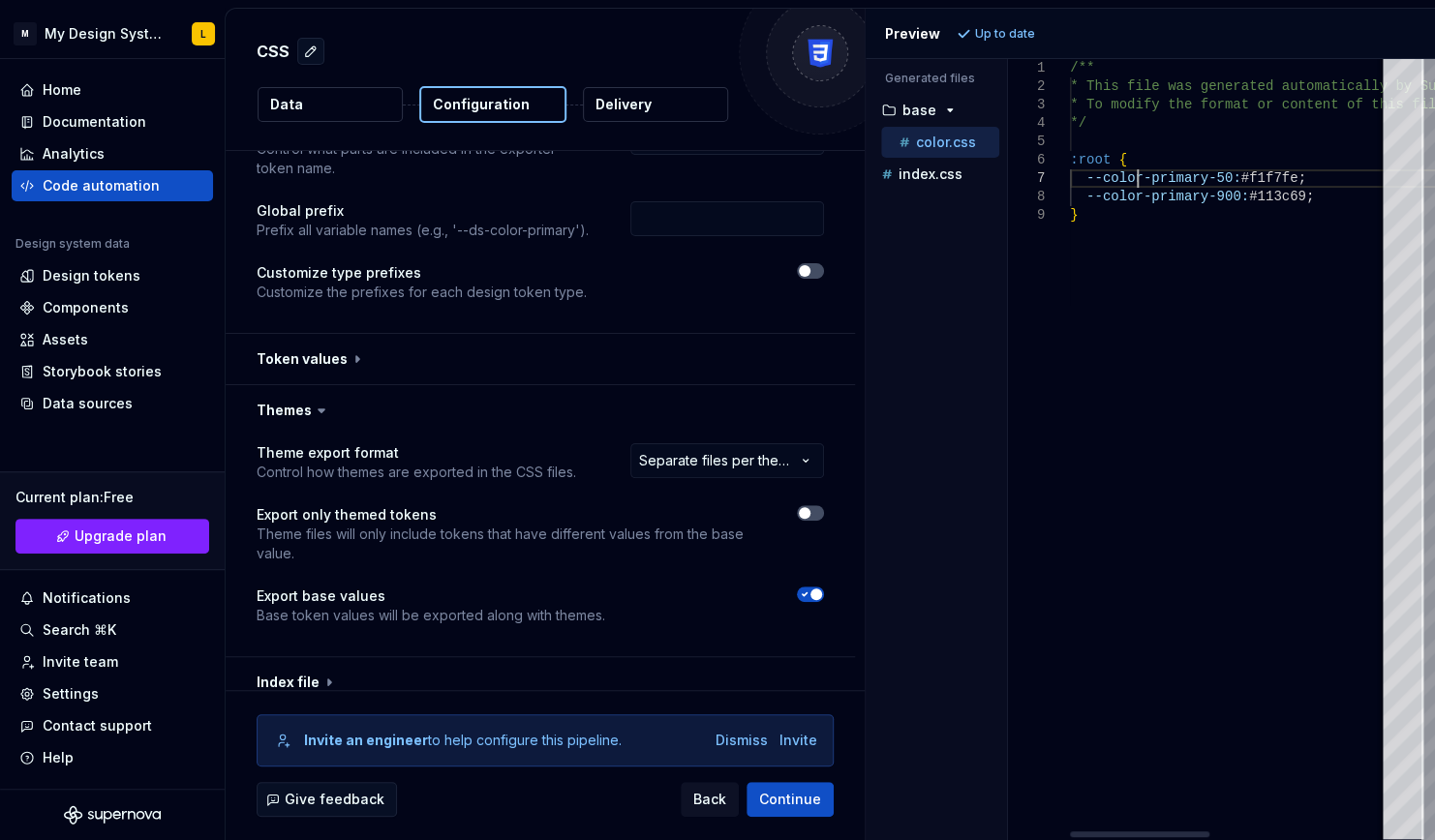
click at [1139, 186] on div "/** * This file was generated automatically by Supern [DOMAIN_NAME] and should …" at bounding box center [1432, 449] width 726 height 781
click at [1171, 169] on div "/** * This file was generated automatically by Supern [DOMAIN_NAME] and should …" at bounding box center [1432, 449] width 726 height 781
click at [358, 107] on button "Data" at bounding box center [330, 104] width 145 height 35
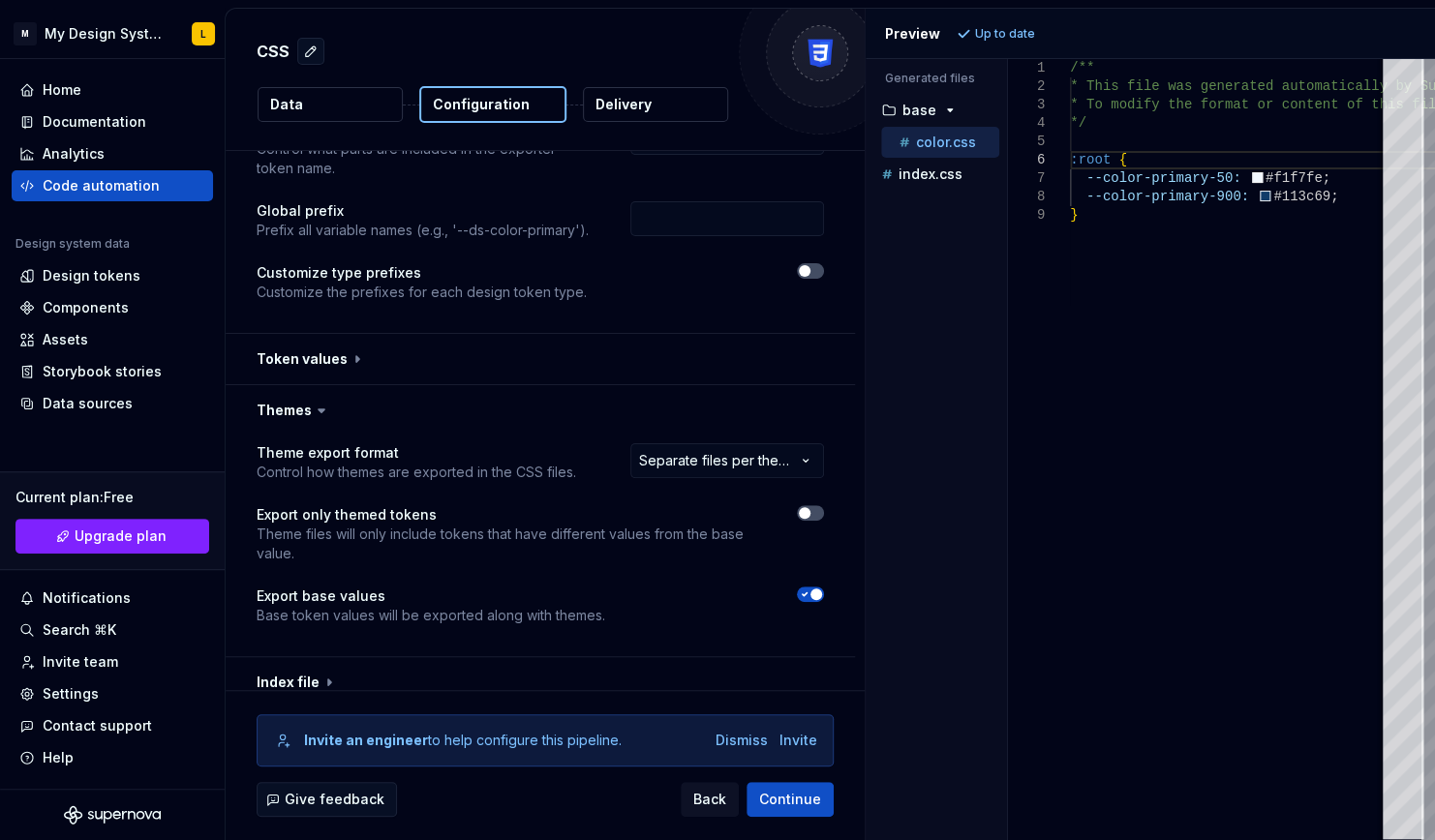
click at [389, 93] on button "Data" at bounding box center [330, 104] width 145 height 35
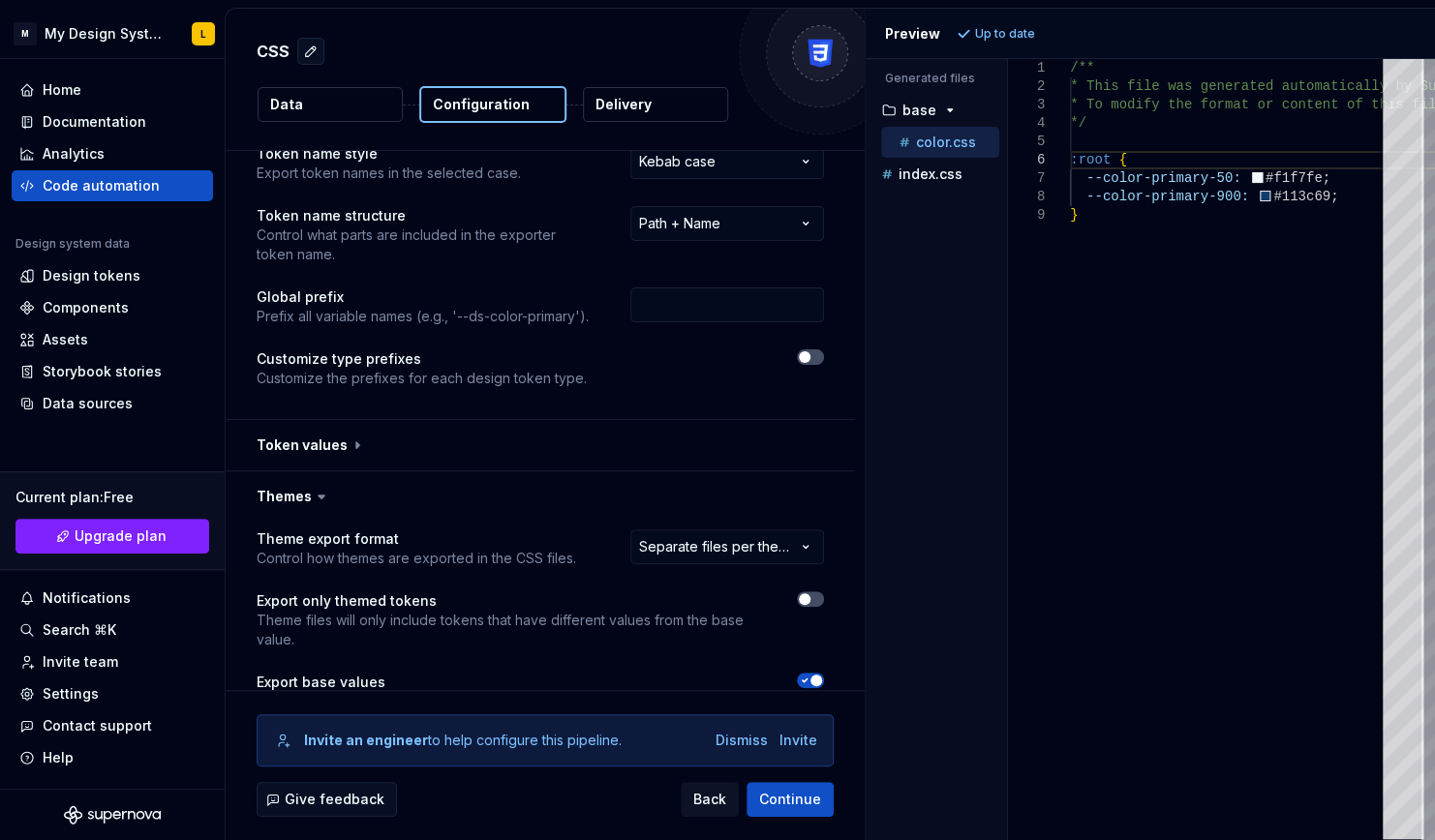
scroll to position [0, 0]
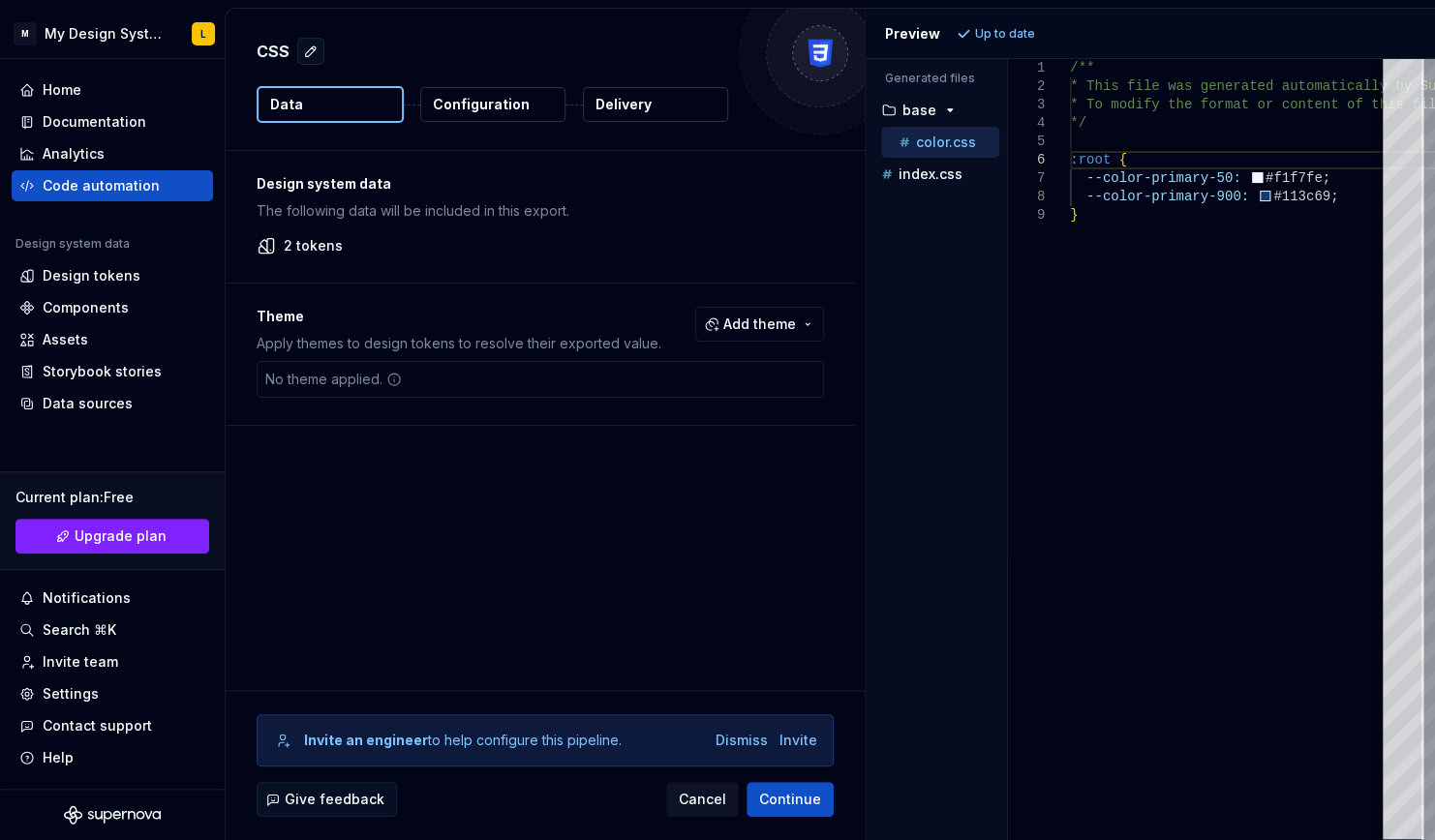
click at [390, 103] on button "Data" at bounding box center [330, 104] width 147 height 37
click at [790, 328] on span "Add theme" at bounding box center [759, 325] width 73 height 20
click at [704, 393] on div "Dark" at bounding box center [718, 401] width 184 height 20
click at [710, 515] on html "M My Design System L Home Documentation Analytics Code automation Design system…" at bounding box center [717, 420] width 1435 height 840
click at [990, 35] on span "Refresh preview" at bounding box center [1024, 34] width 97 height 16
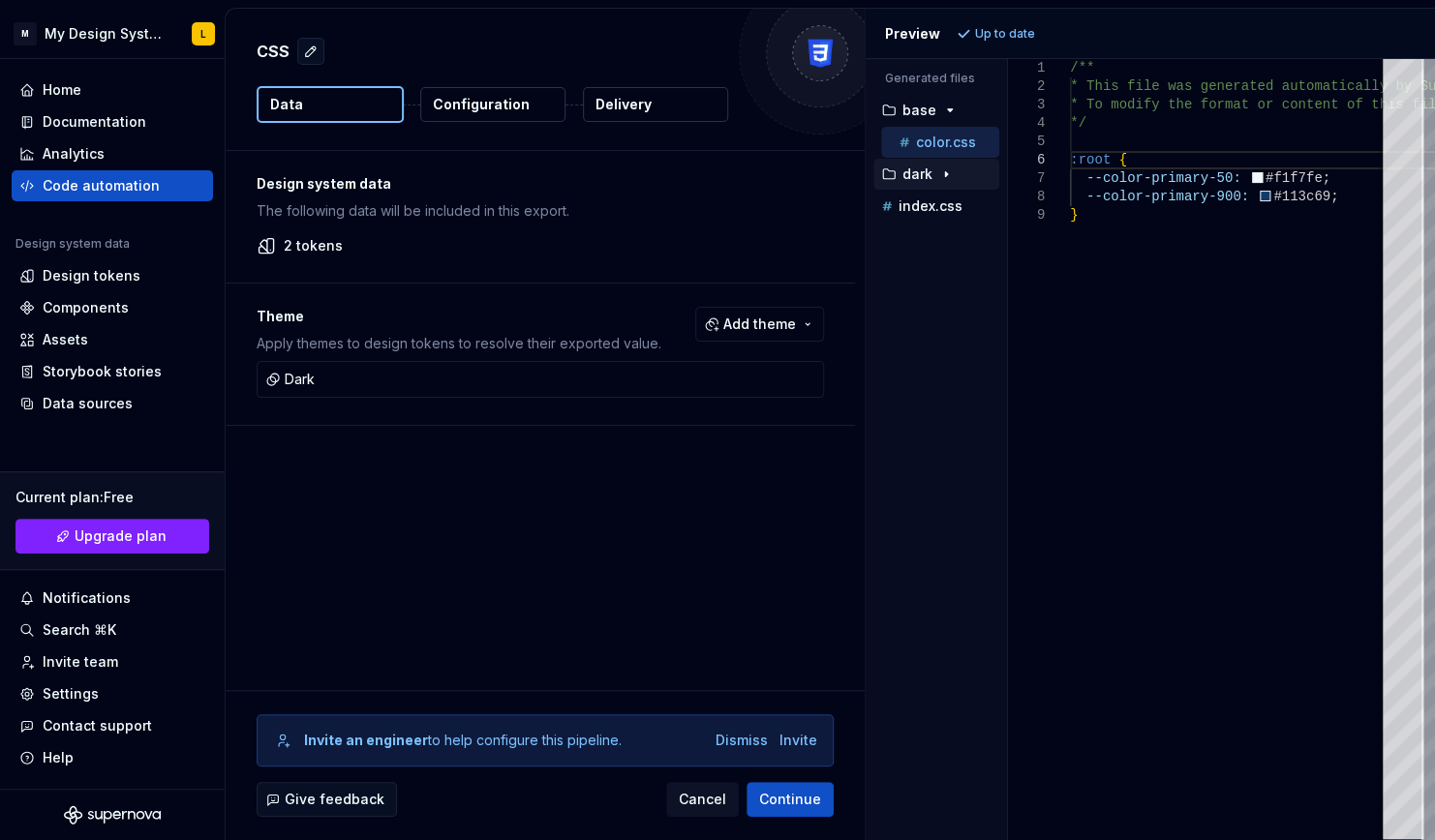
click at [923, 164] on button "dark" at bounding box center [935, 175] width 125 height 22
click at [943, 203] on p "color.css" at bounding box center [945, 206] width 60 height 16
click at [953, 136] on p "color.css" at bounding box center [945, 142] width 60 height 16
click at [965, 192] on div "color.css" at bounding box center [940, 205] width 119 height 31
click at [965, 203] on p "color.css" at bounding box center [945, 206] width 60 height 16
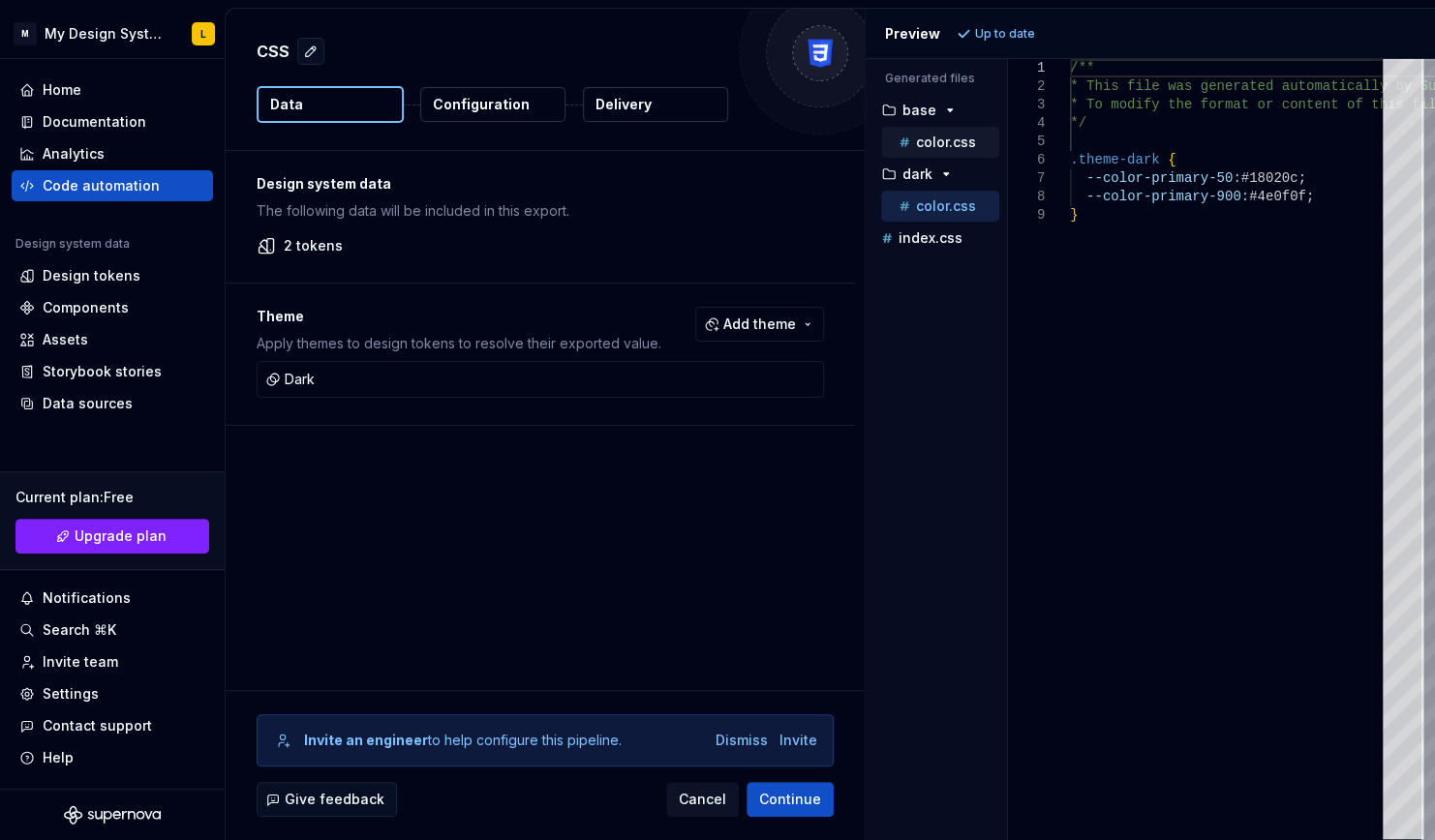
click at [958, 137] on p "color.css" at bounding box center [945, 142] width 60 height 16
click at [966, 181] on button "dark" at bounding box center [935, 175] width 125 height 22
click at [960, 178] on div "dark" at bounding box center [938, 175] width 122 height 16
click at [954, 199] on p "color.css" at bounding box center [945, 206] width 60 height 16
type textarea "**********"
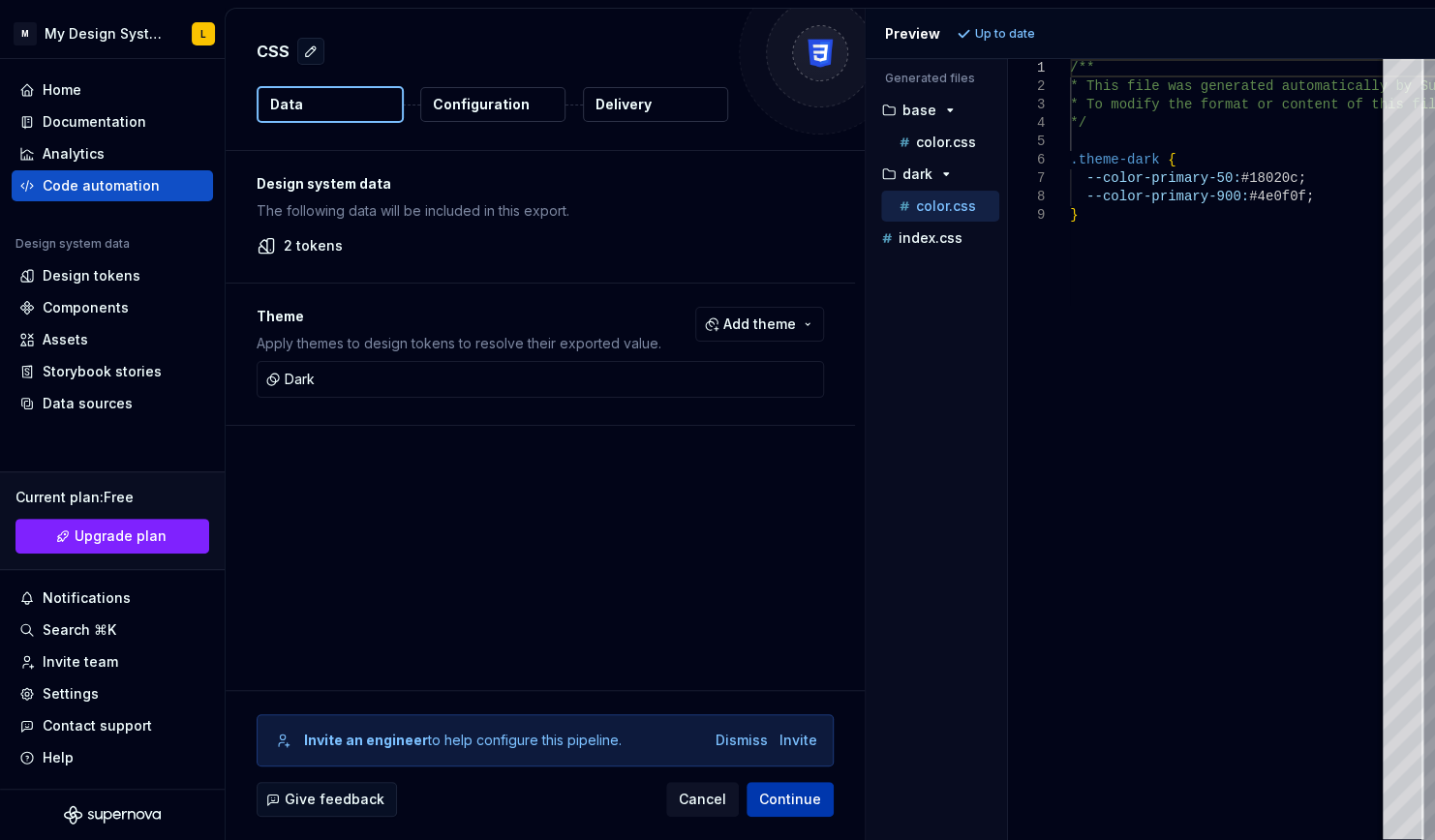
click at [786, 809] on button "Continue" at bounding box center [790, 799] width 87 height 35
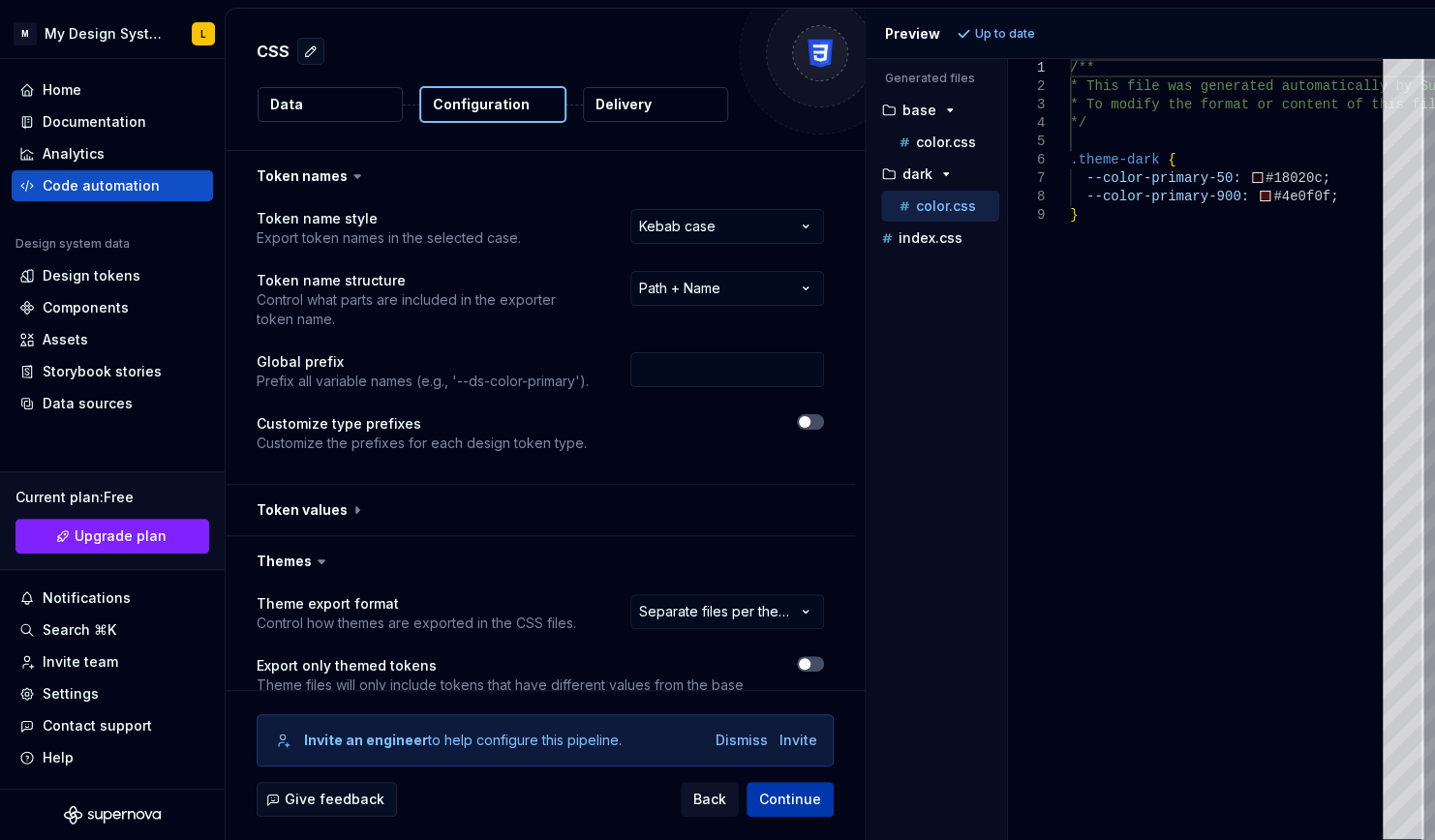
click at [767, 802] on span "Continue" at bounding box center [790, 800] width 62 height 20
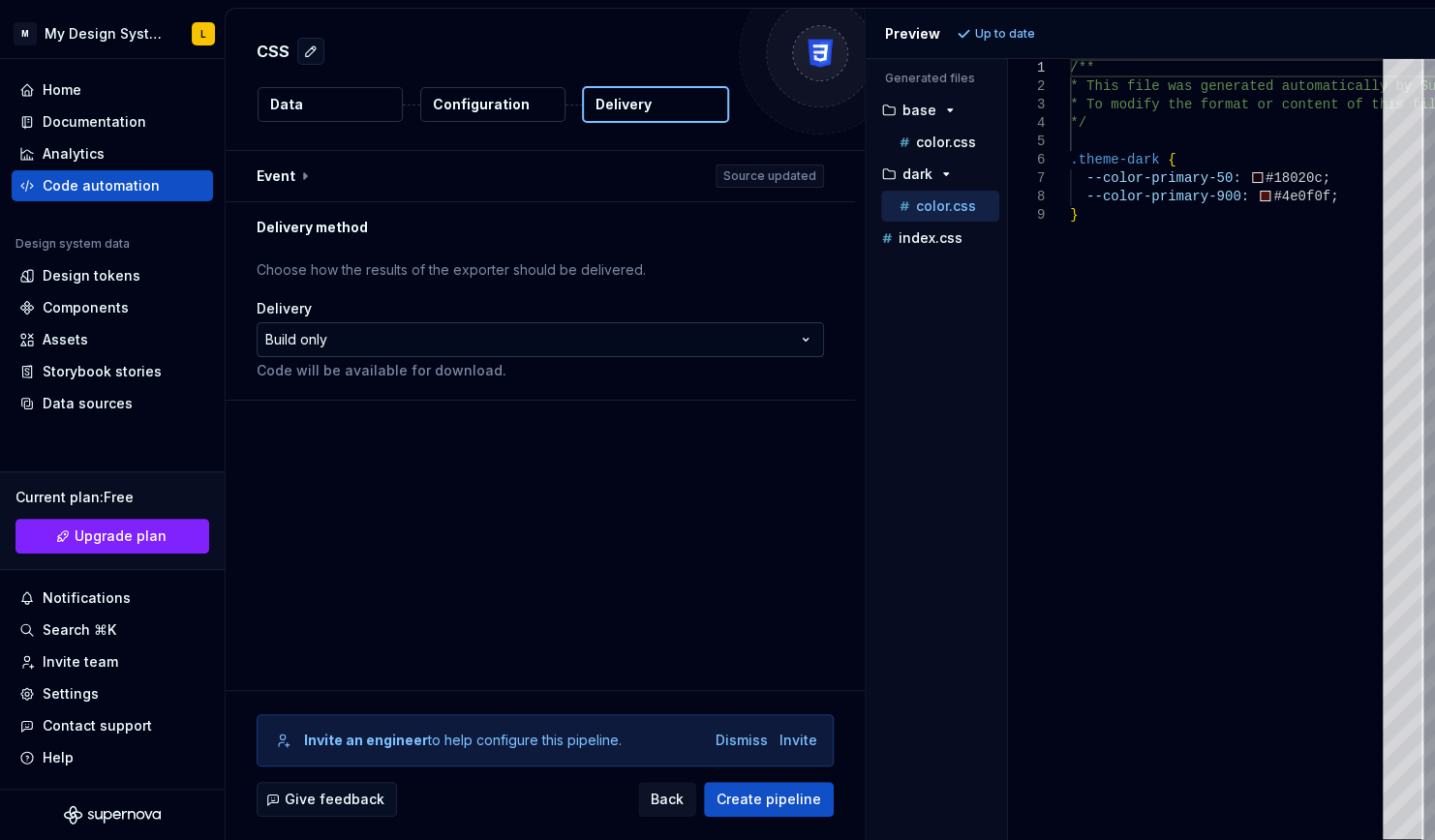
click at [642, 338] on html "**********" at bounding box center [717, 420] width 1435 height 840
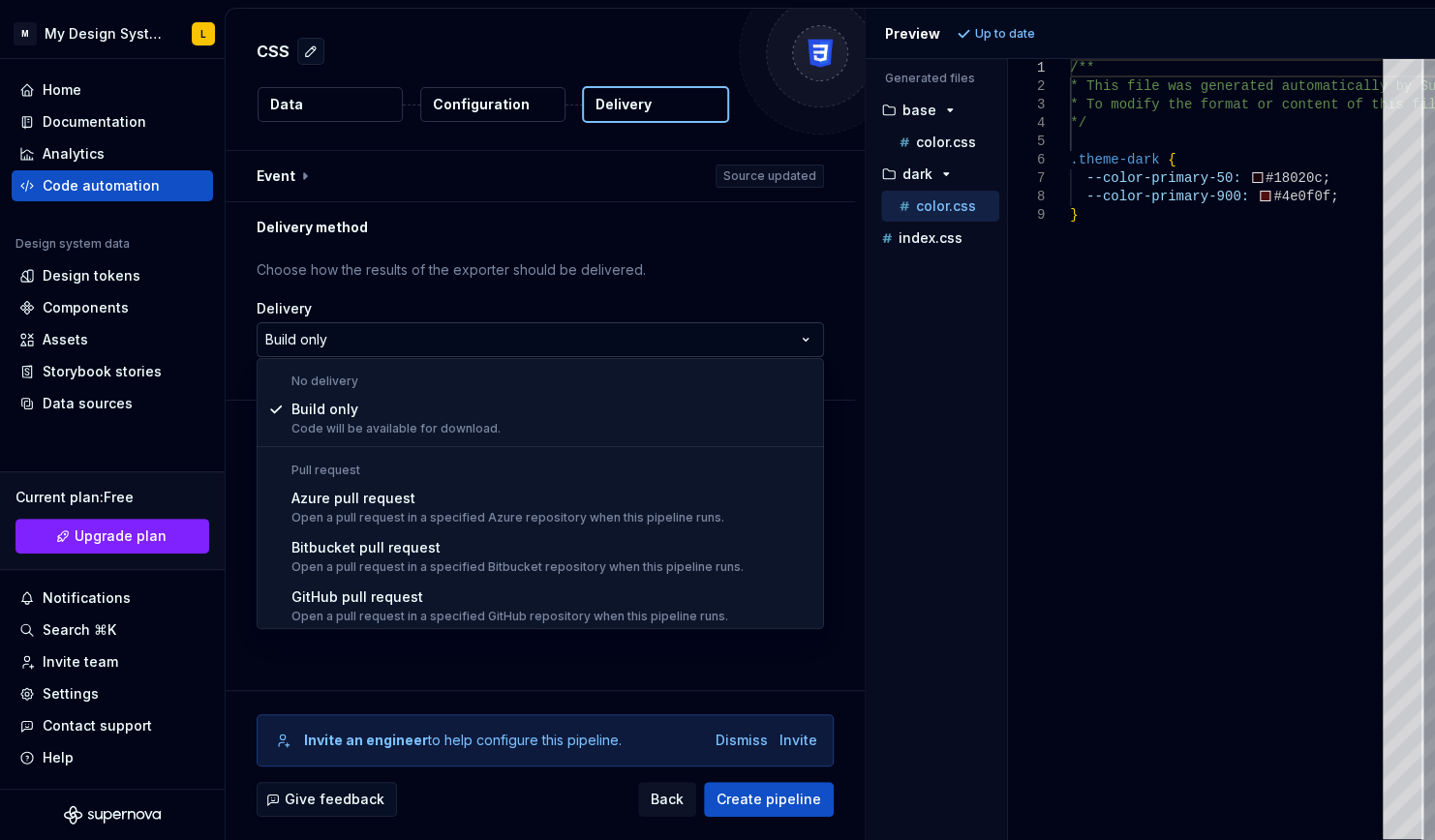
click at [642, 338] on html "**********" at bounding box center [717, 420] width 1435 height 840
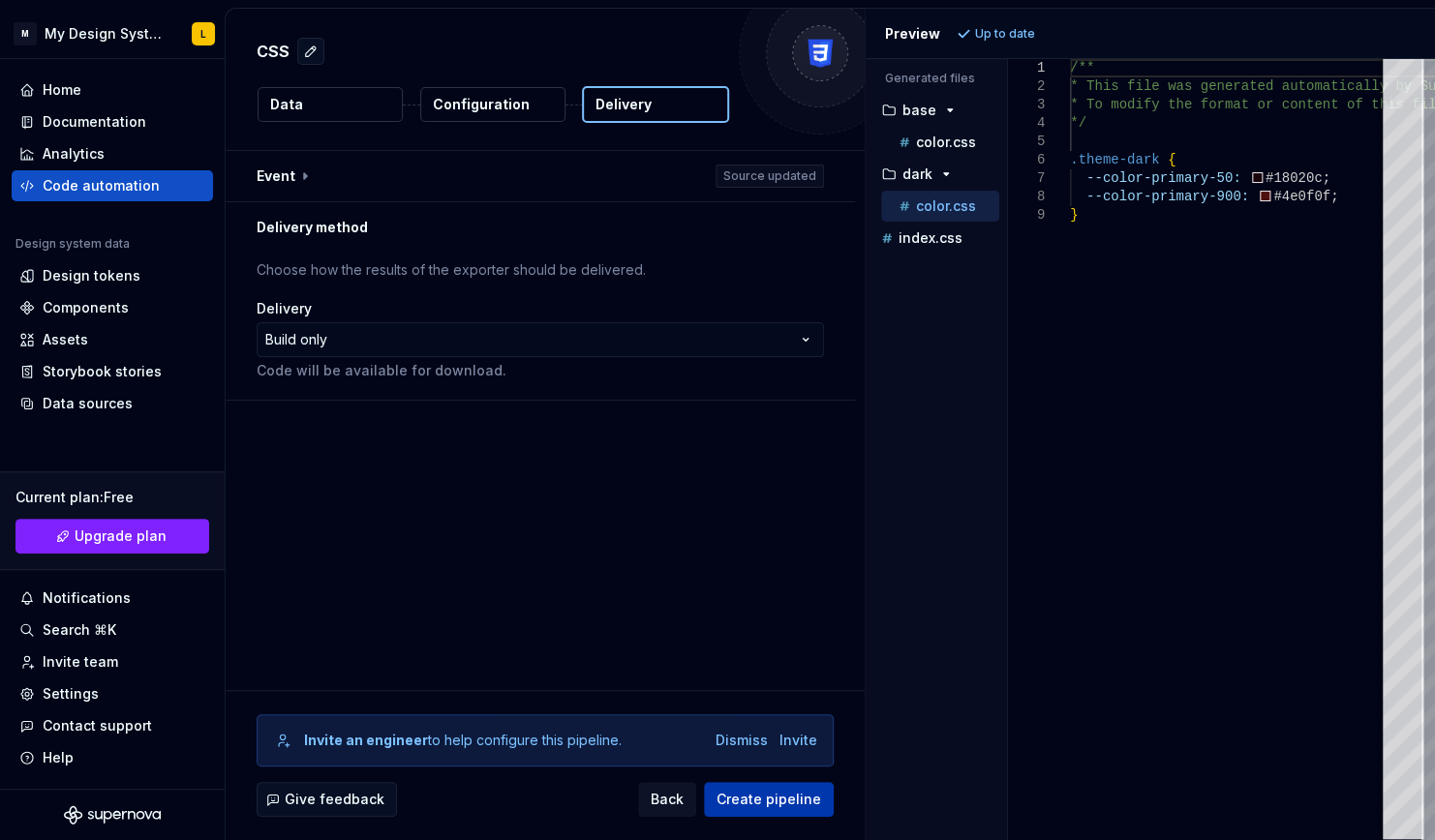
click at [757, 800] on span "Create pipeline" at bounding box center [768, 800] width 105 height 20
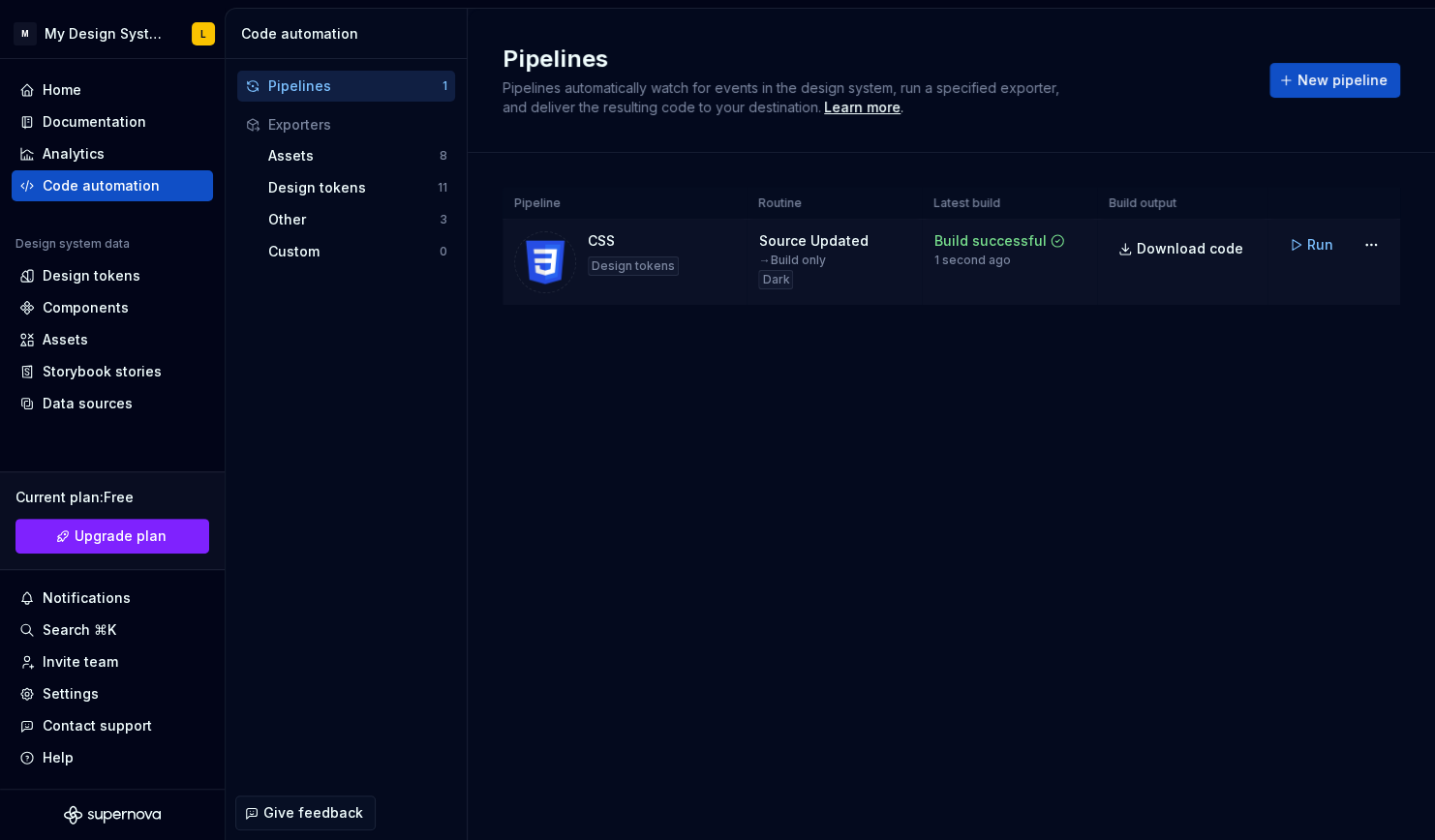
drag, startPoint x: 1233, startPoint y: 254, endPoint x: 1198, endPoint y: 293, distance: 52.4
click at [1233, 254] on span "Download code" at bounding box center [1190, 249] width 107 height 20
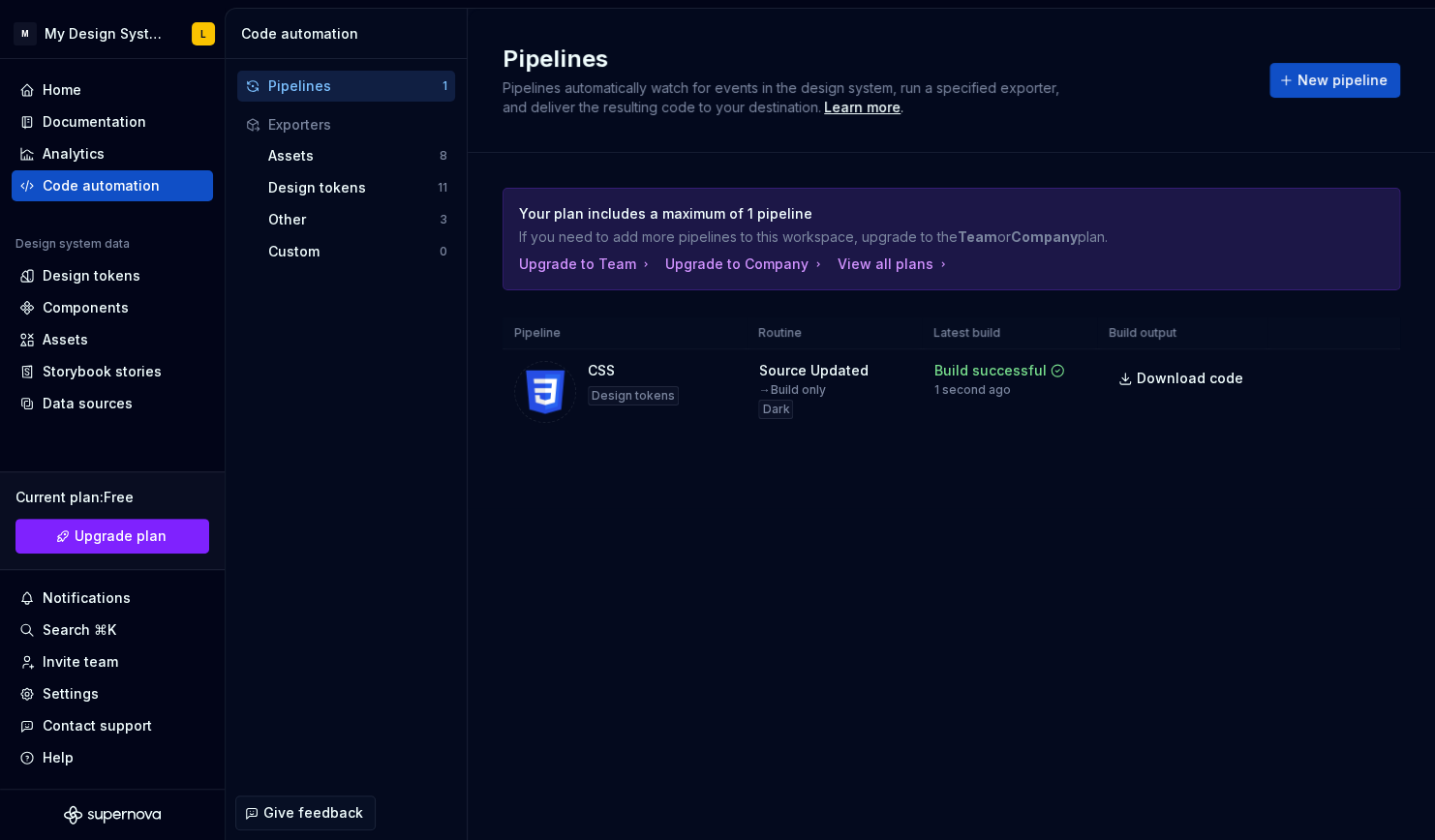
click at [865, 688] on div "Pipelines Pipelines automatically watch for events in the design system, run a …" at bounding box center [950, 424] width 967 height 831
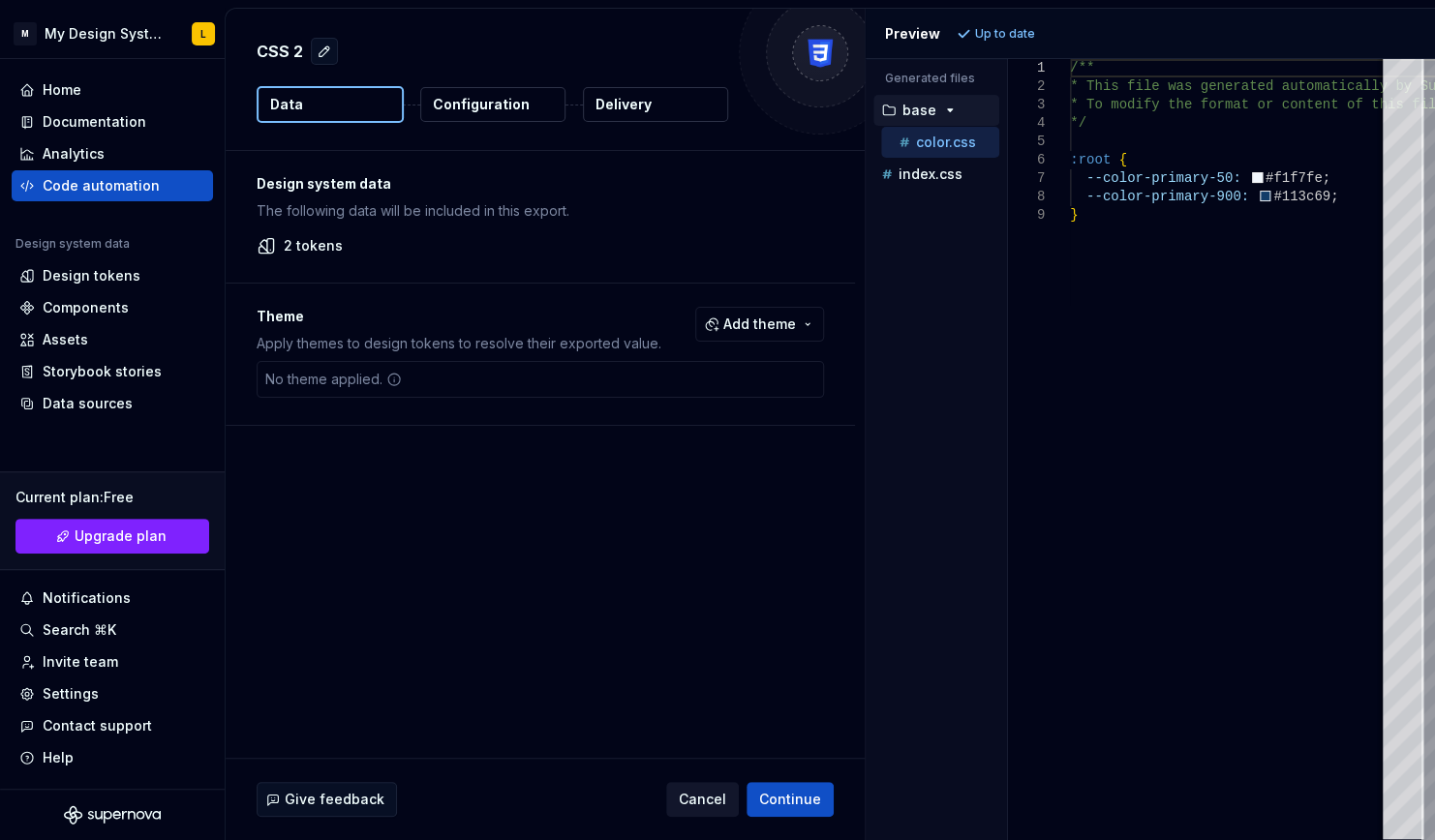
click at [726, 794] on span "Cancel" at bounding box center [702, 800] width 47 height 20
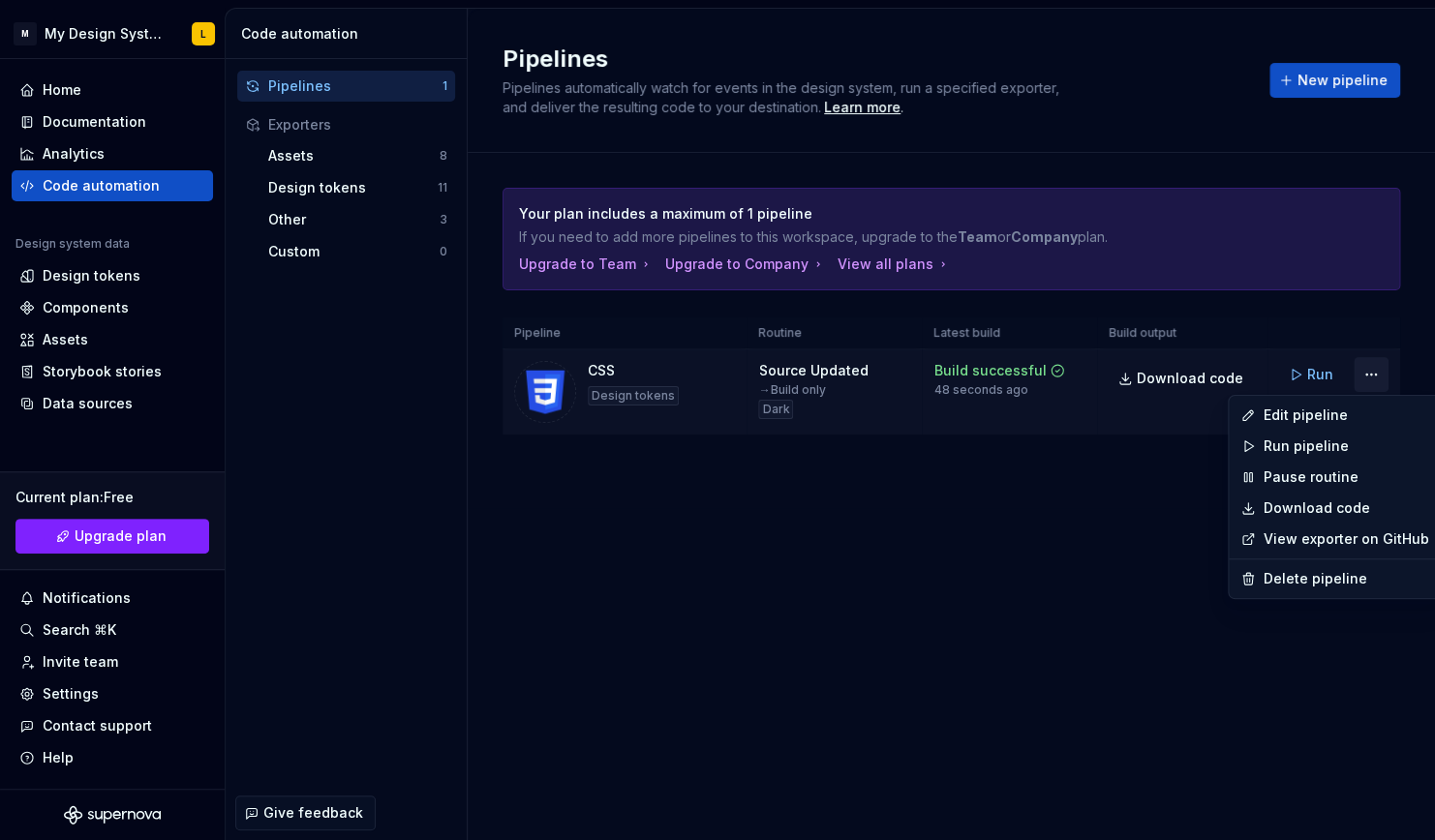
click at [1374, 377] on html "M My Design System L Home Documentation Analytics Code automation Design system…" at bounding box center [717, 420] width 1435 height 840
click at [1313, 585] on div "Delete pipeline" at bounding box center [1346, 578] width 166 height 20
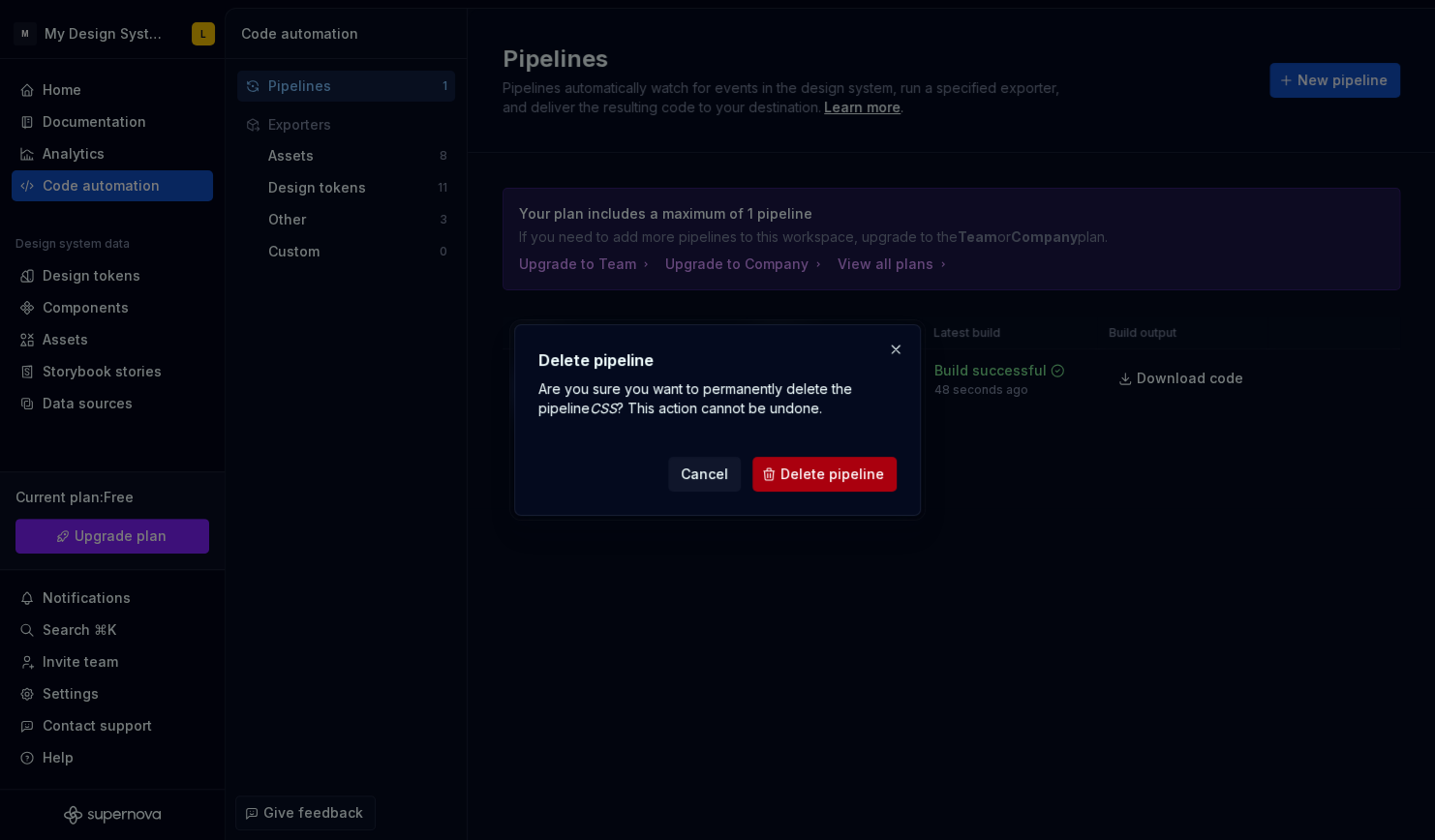
click at [863, 480] on span "Delete pipeline" at bounding box center [832, 475] width 104 height 20
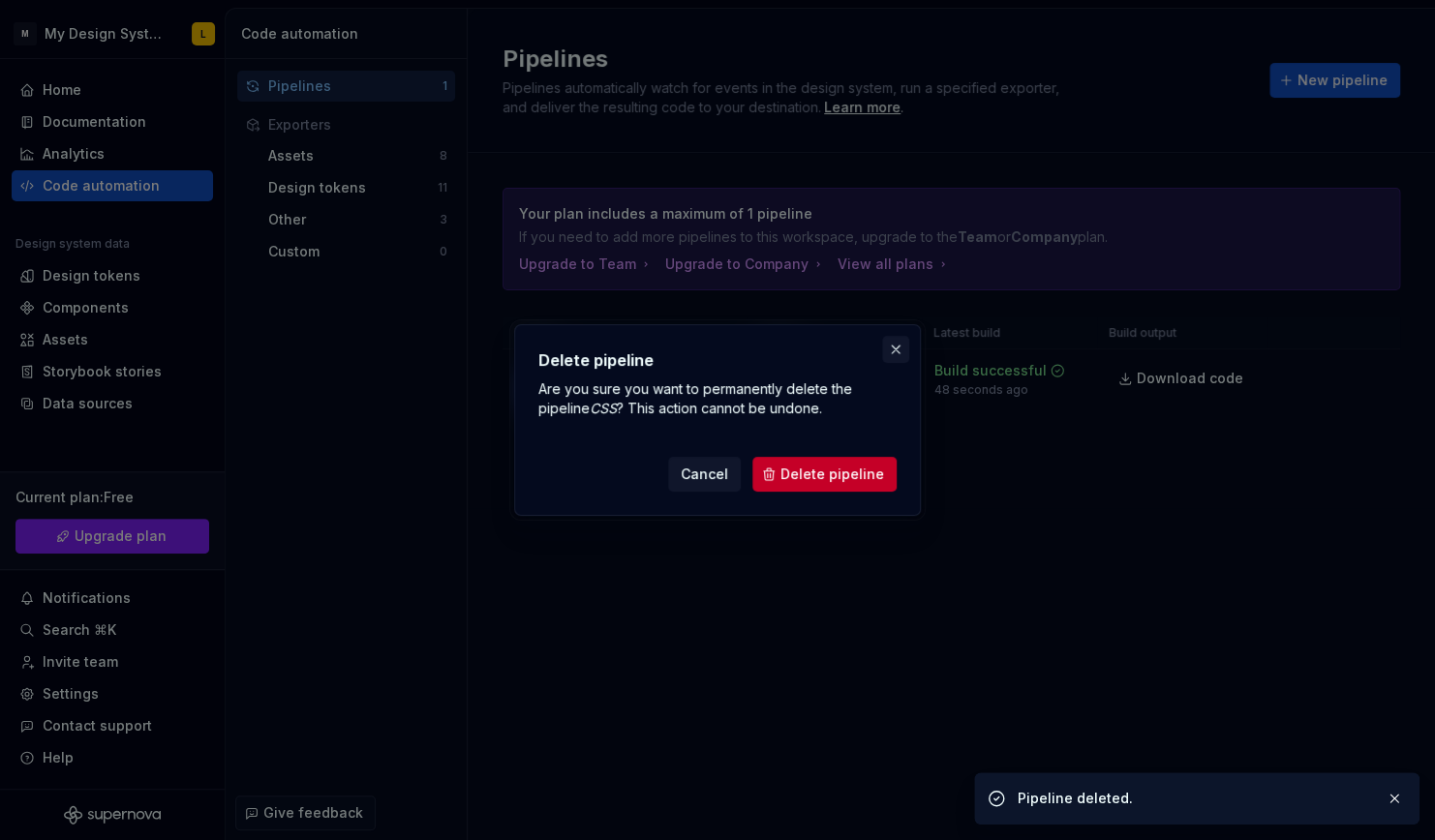
click at [907, 348] on button "button" at bounding box center [895, 348] width 27 height 27
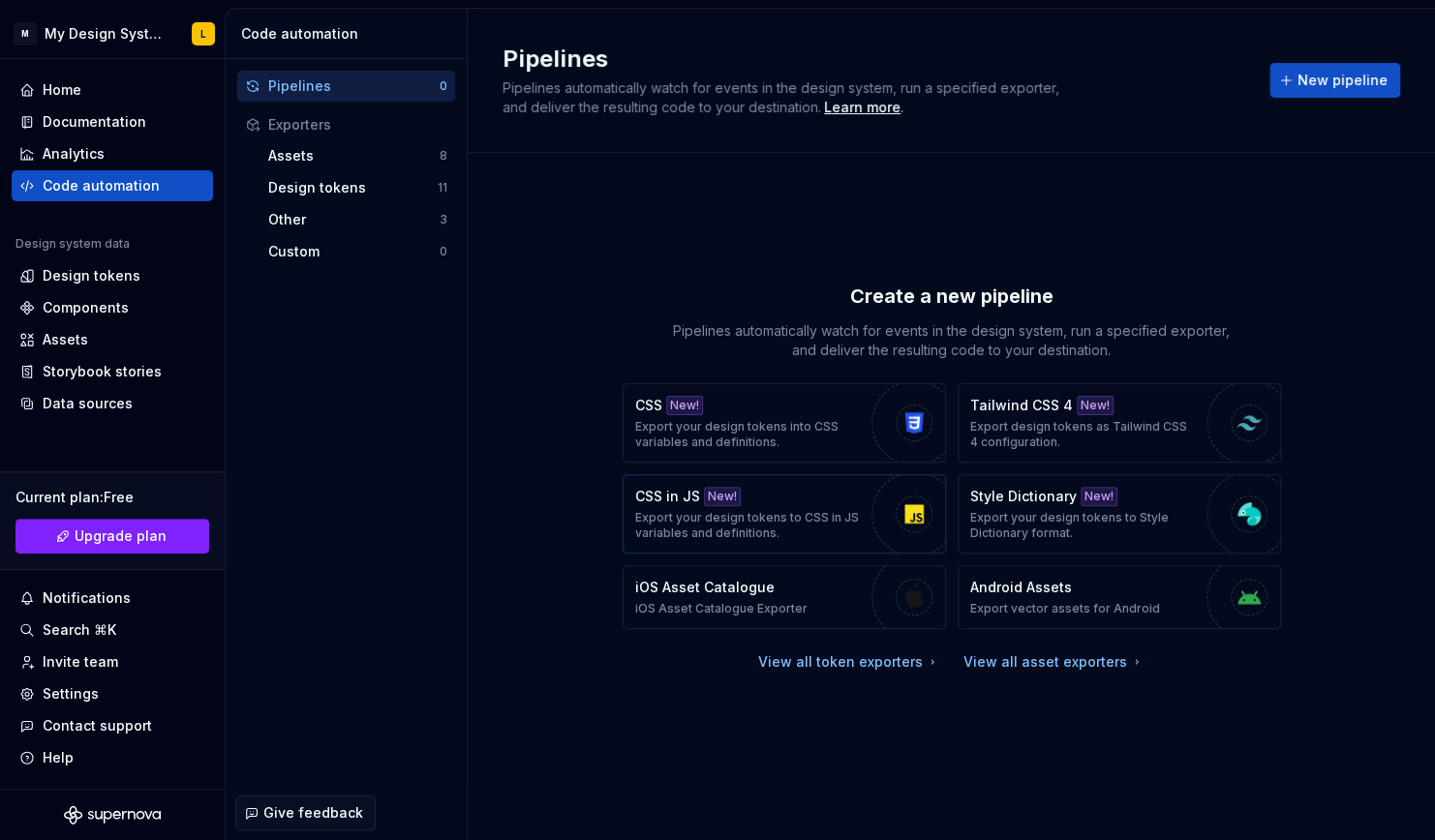
click at [704, 492] on div "New!" at bounding box center [722, 496] width 37 height 20
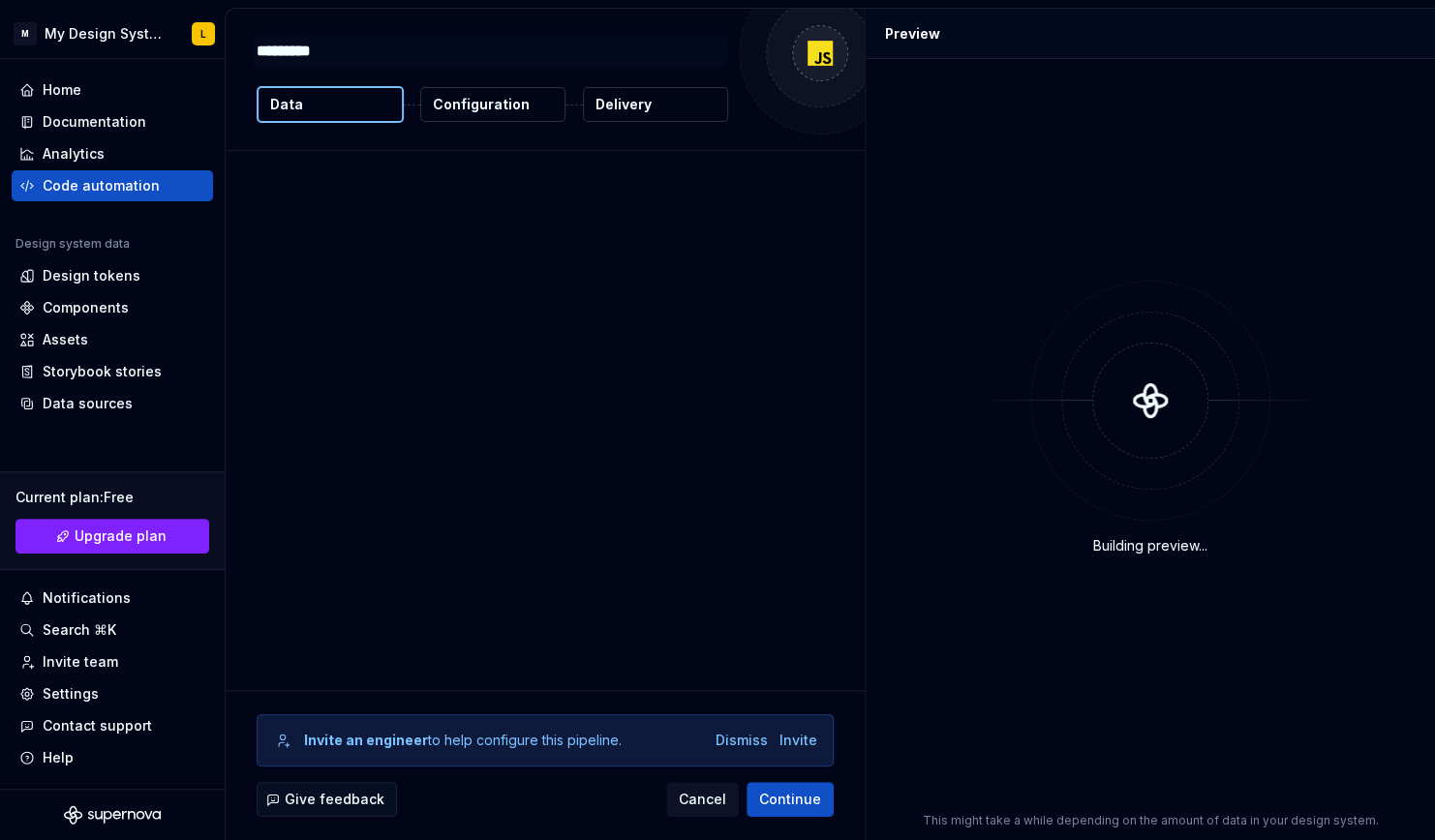
type textarea "*"
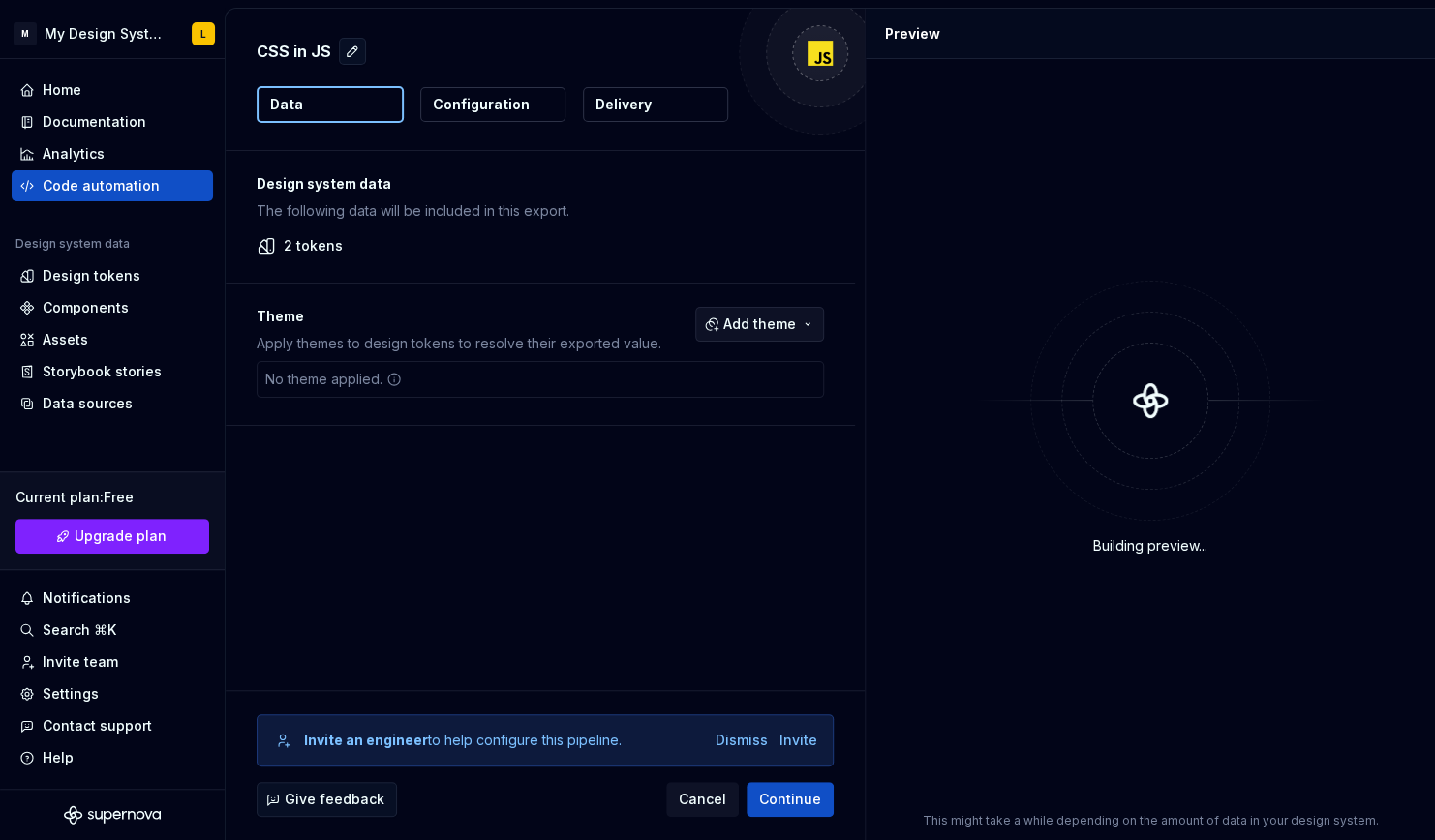
click at [729, 326] on span "Add theme" at bounding box center [759, 325] width 73 height 20
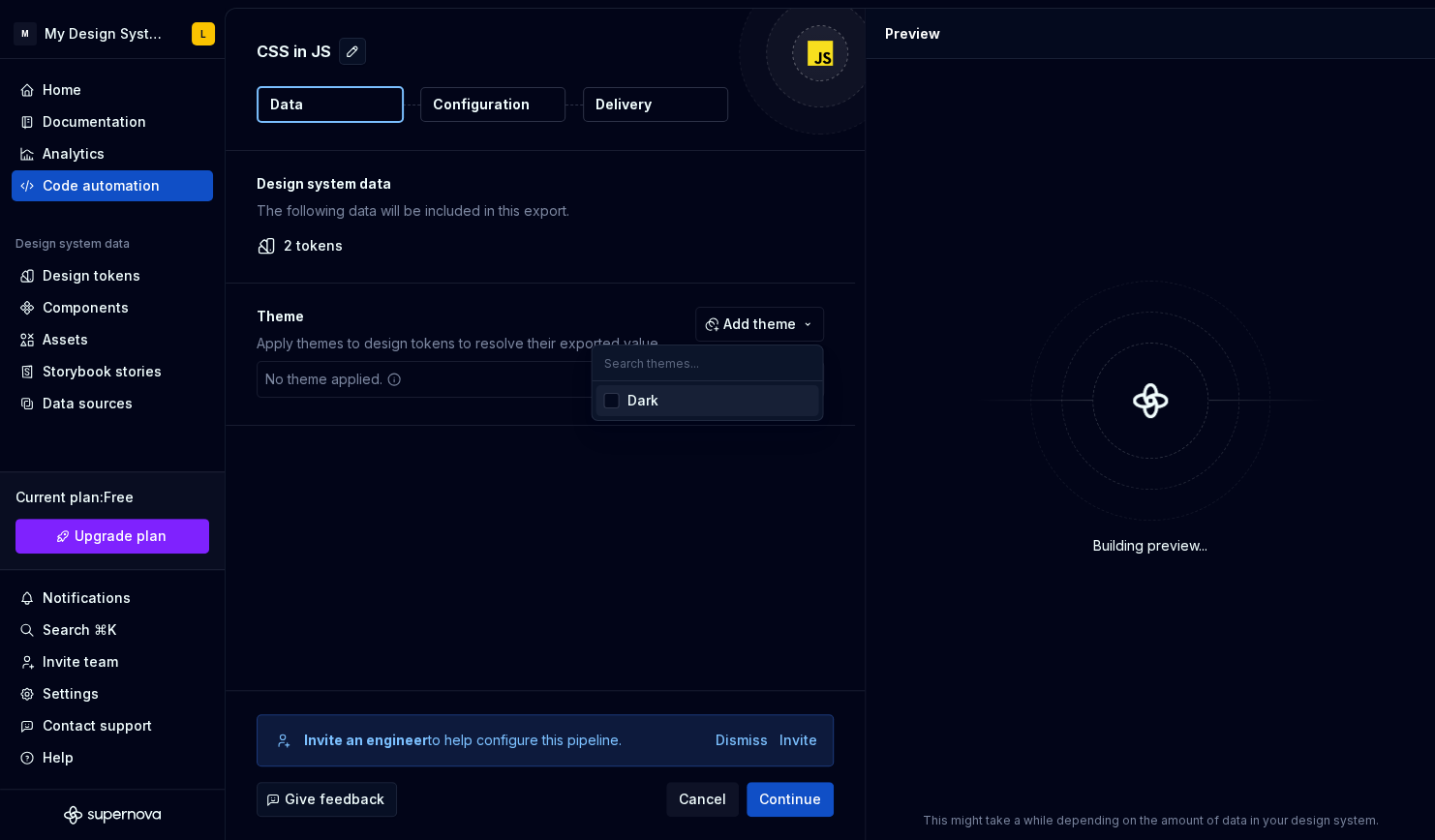
click at [706, 411] on span "Dark" at bounding box center [706, 400] width 222 height 31
click at [409, 594] on html "M My Design System L Home Documentation Analytics Code automation Design system…" at bounding box center [717, 420] width 1435 height 840
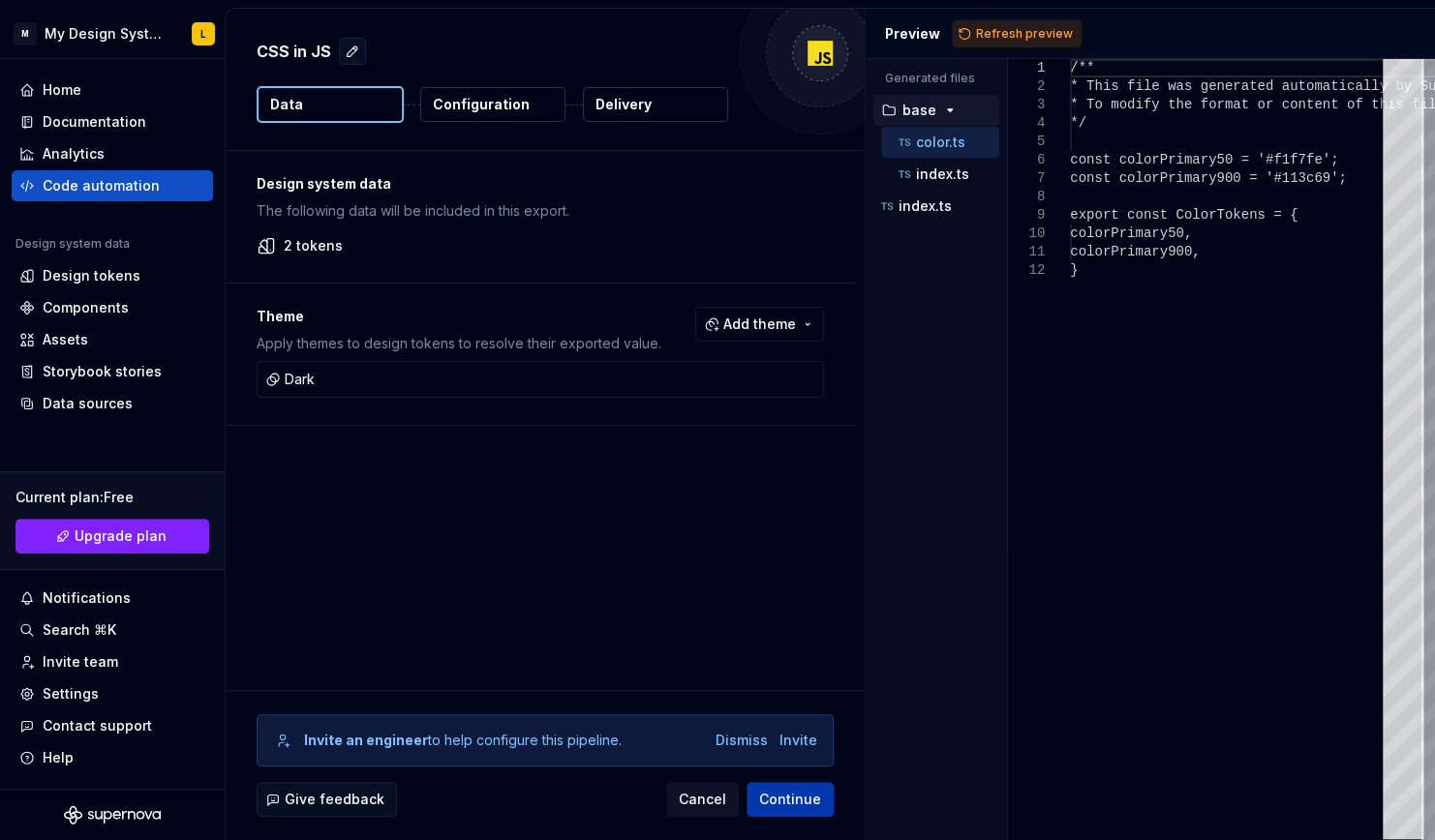
click at [787, 798] on span "Continue" at bounding box center [790, 800] width 62 height 20
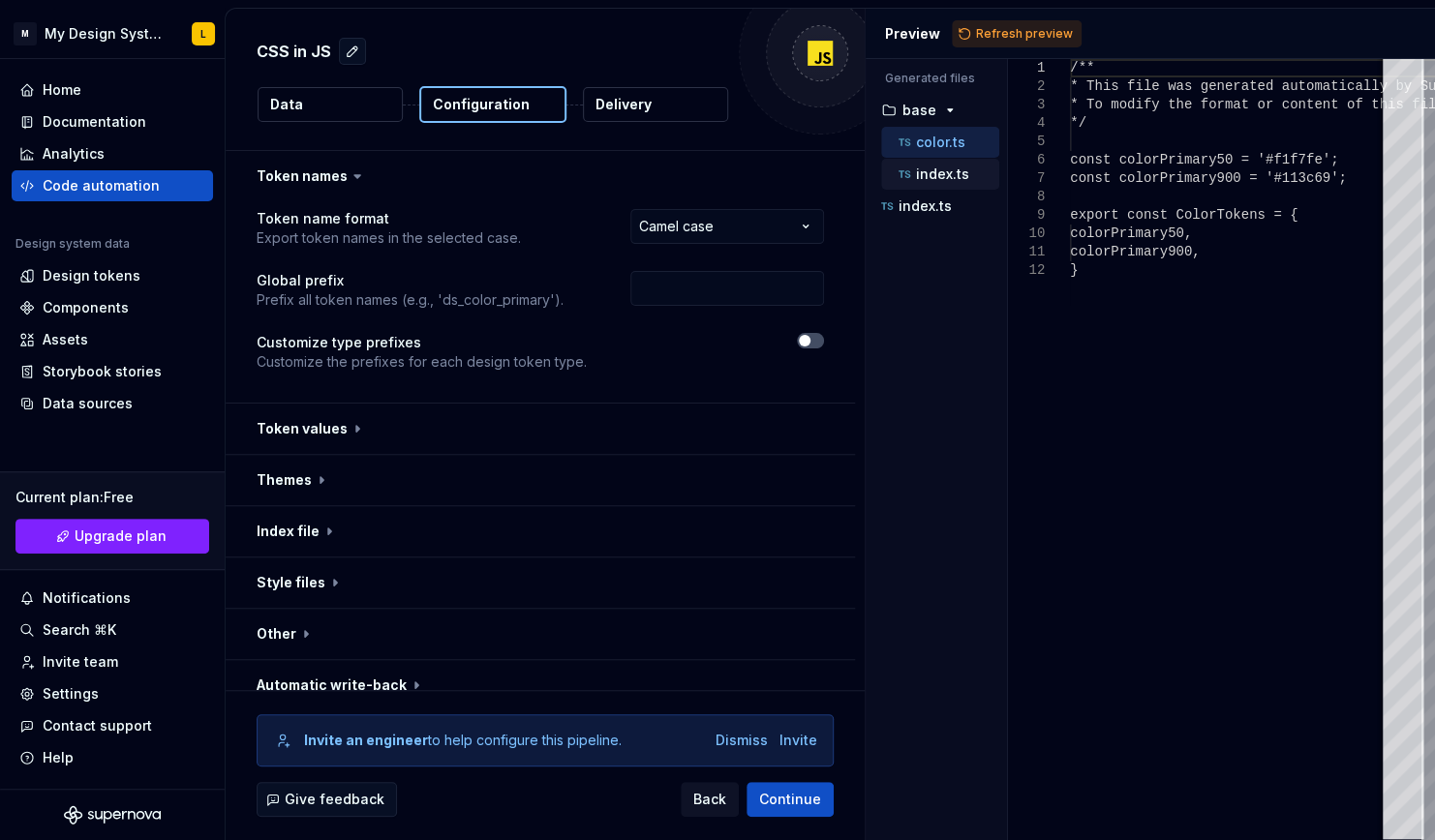
click at [952, 171] on p "index.ts" at bounding box center [942, 175] width 53 height 16
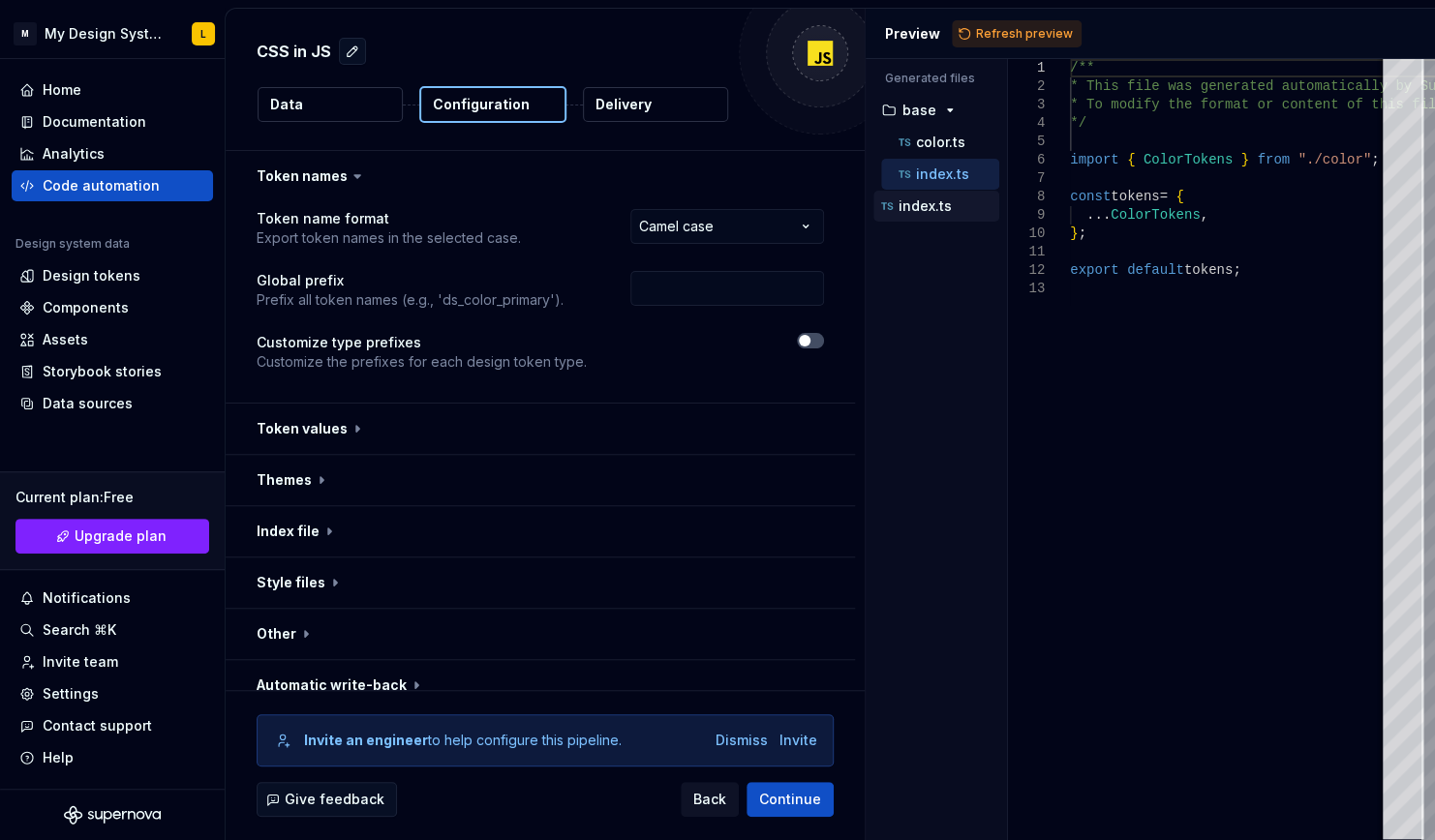
click at [917, 204] on p "index.ts" at bounding box center [925, 206] width 53 height 16
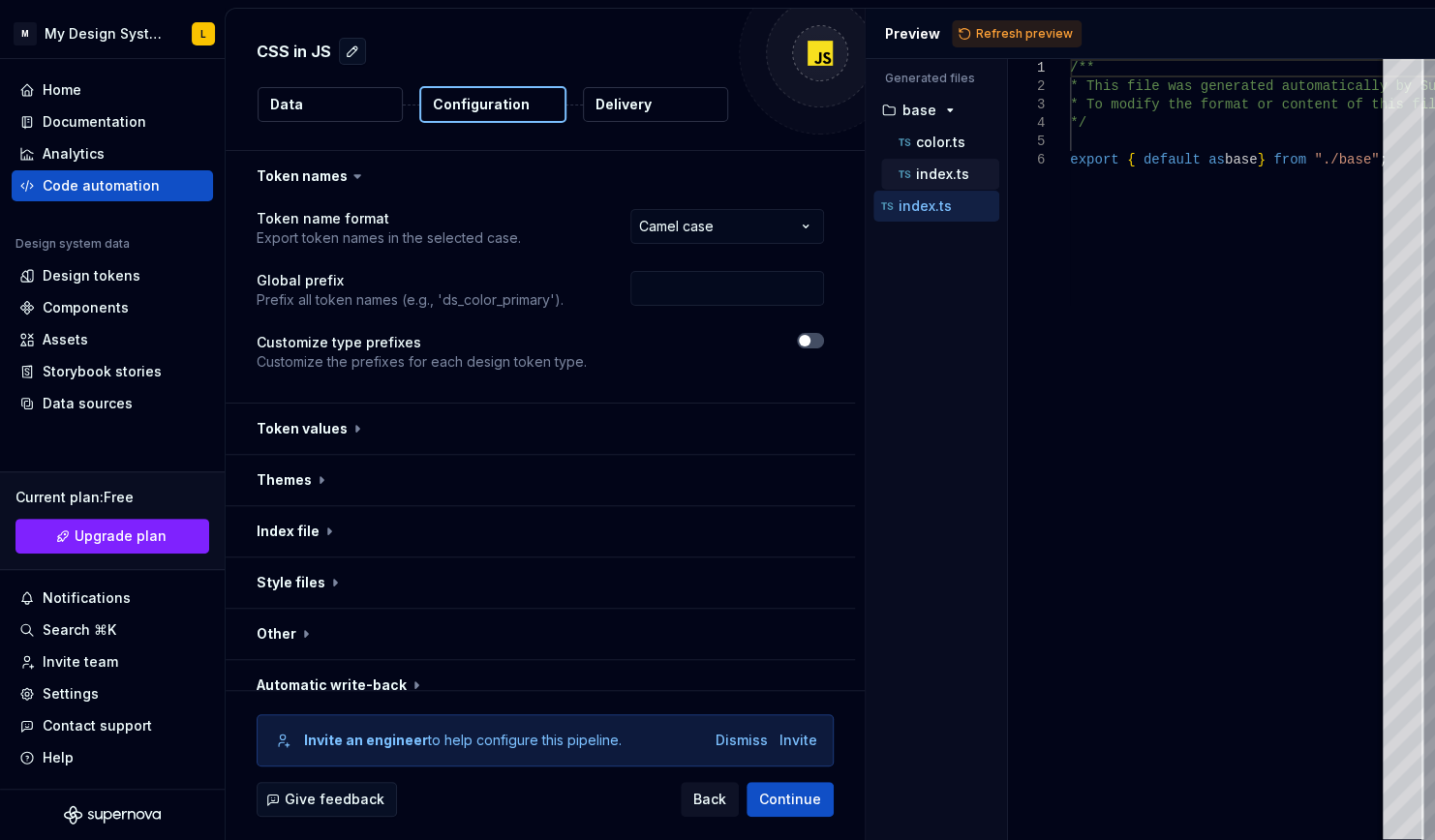
click at [939, 182] on button "index.ts" at bounding box center [940, 175] width 119 height 22
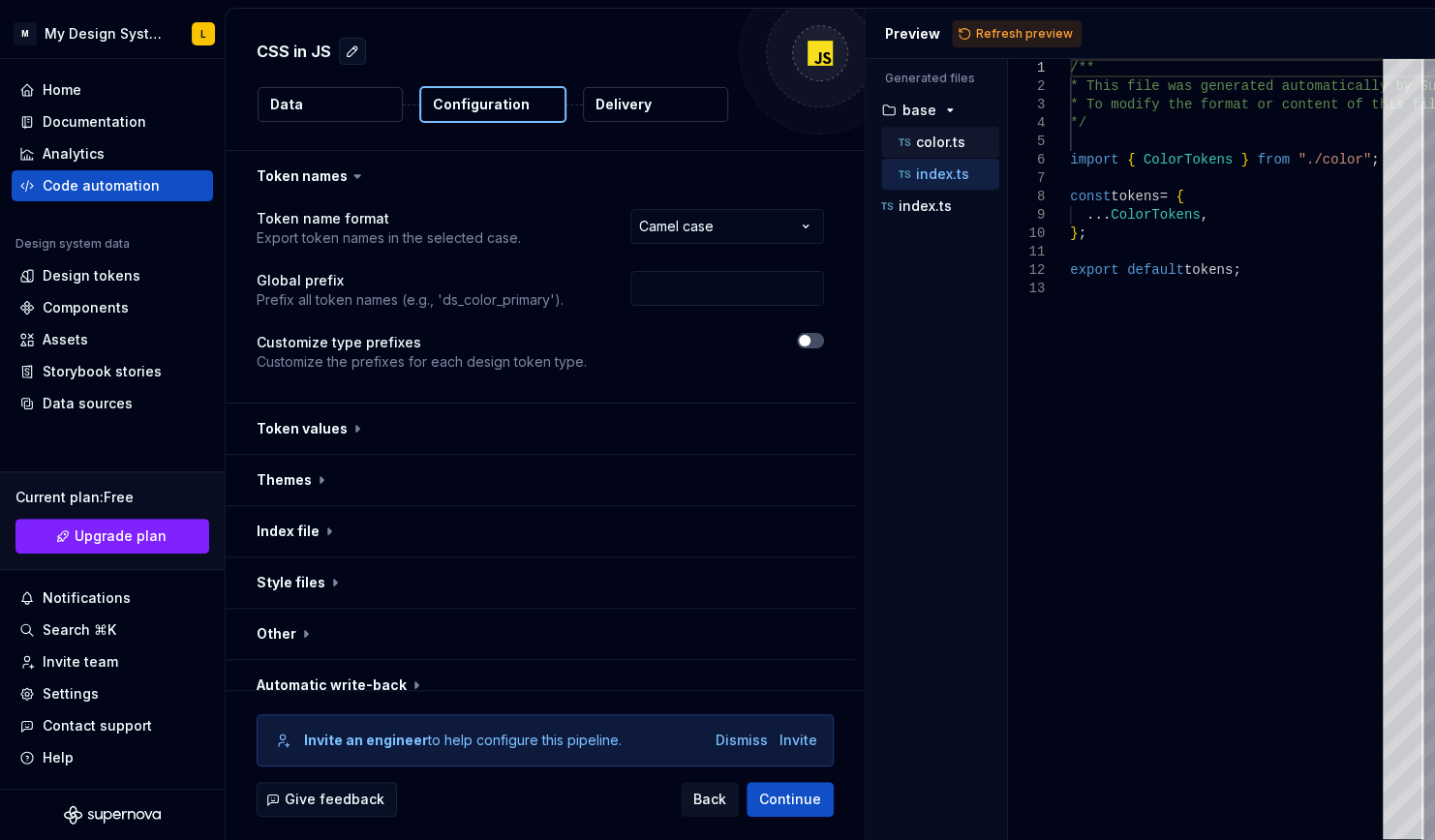
click at [945, 147] on p "color.ts" at bounding box center [940, 142] width 49 height 16
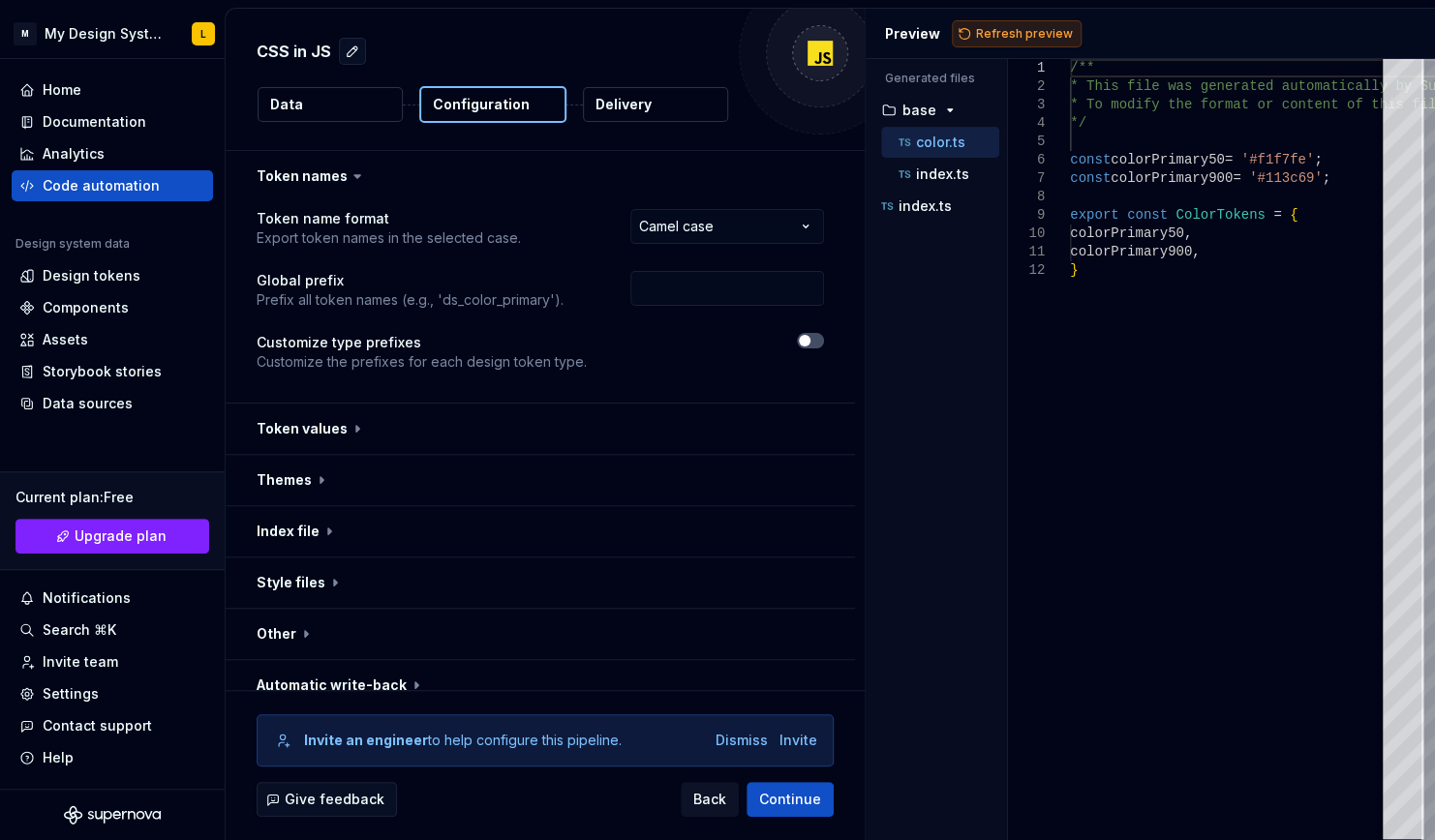
click at [1008, 38] on span "Refresh preview" at bounding box center [1024, 34] width 97 height 16
click at [929, 209] on p "dark" at bounding box center [917, 206] width 30 height 16
click at [966, 246] on button "color.ts" at bounding box center [940, 238] width 119 height 22
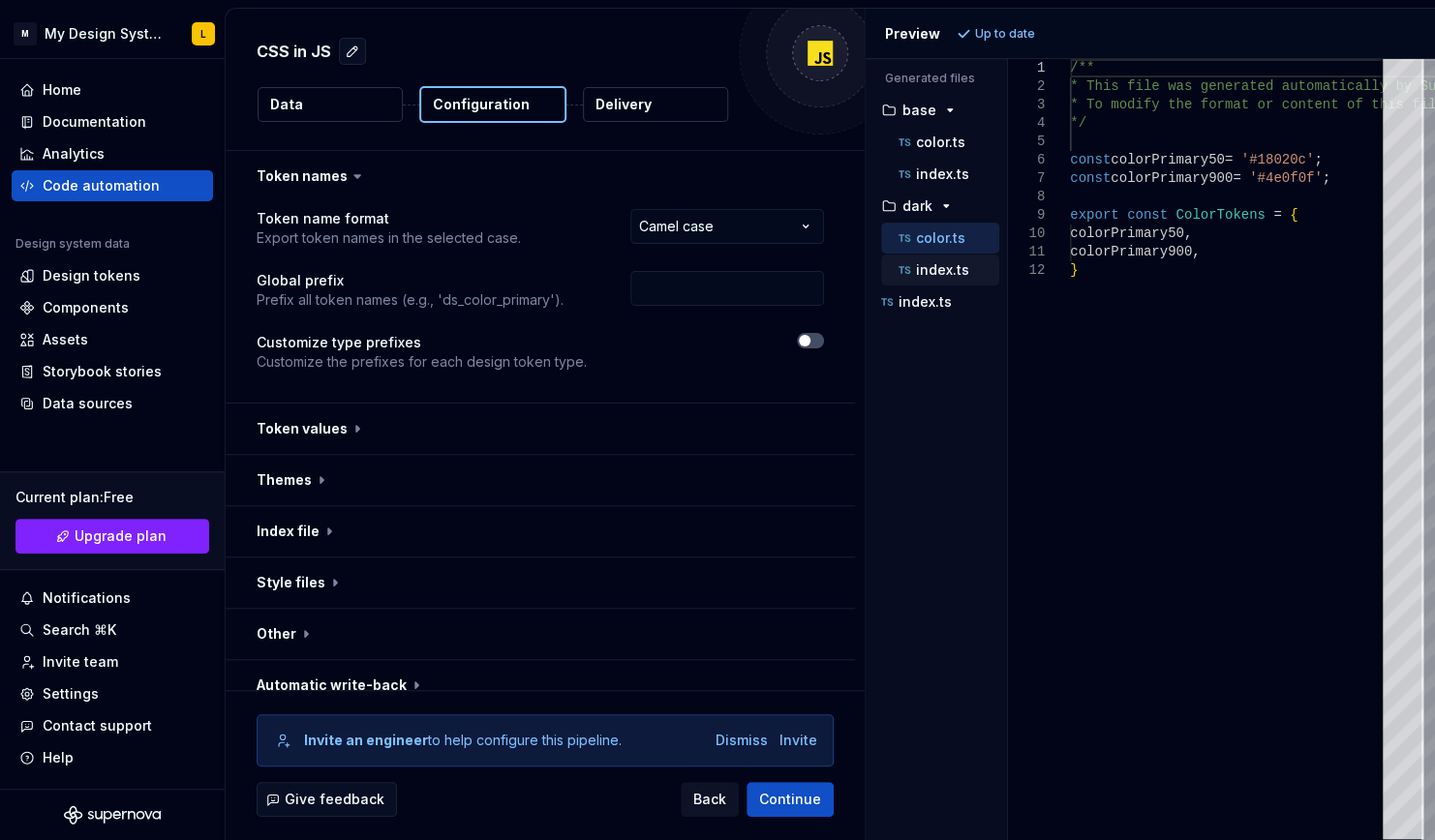
click at [973, 277] on button "index.ts" at bounding box center [940, 270] width 119 height 22
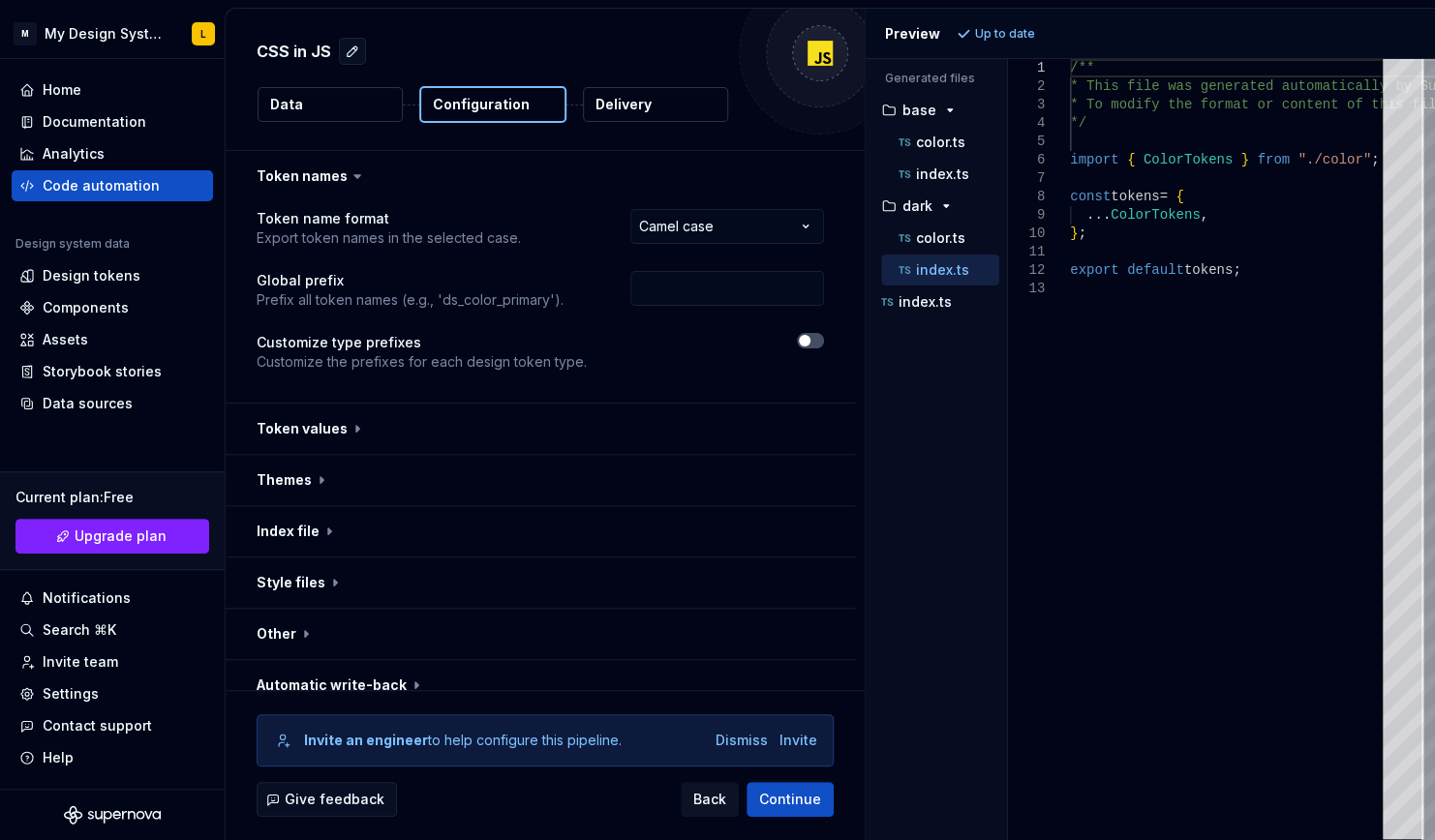
click at [961, 255] on div "index.ts" at bounding box center [940, 269] width 119 height 31
click at [958, 246] on button "color.ts" at bounding box center [940, 238] width 119 height 22
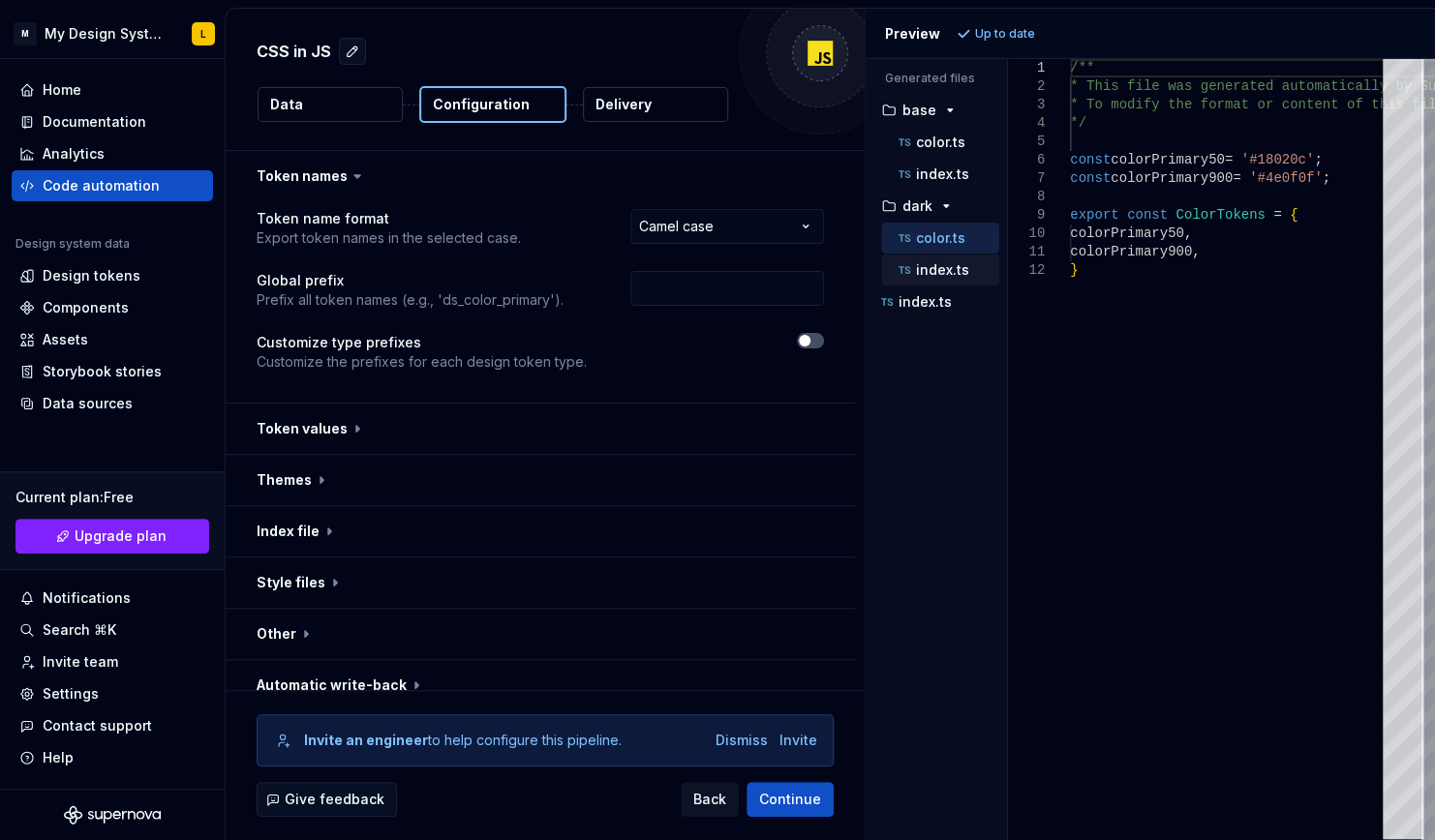
click at [965, 263] on p "index.ts" at bounding box center [942, 270] width 53 height 16
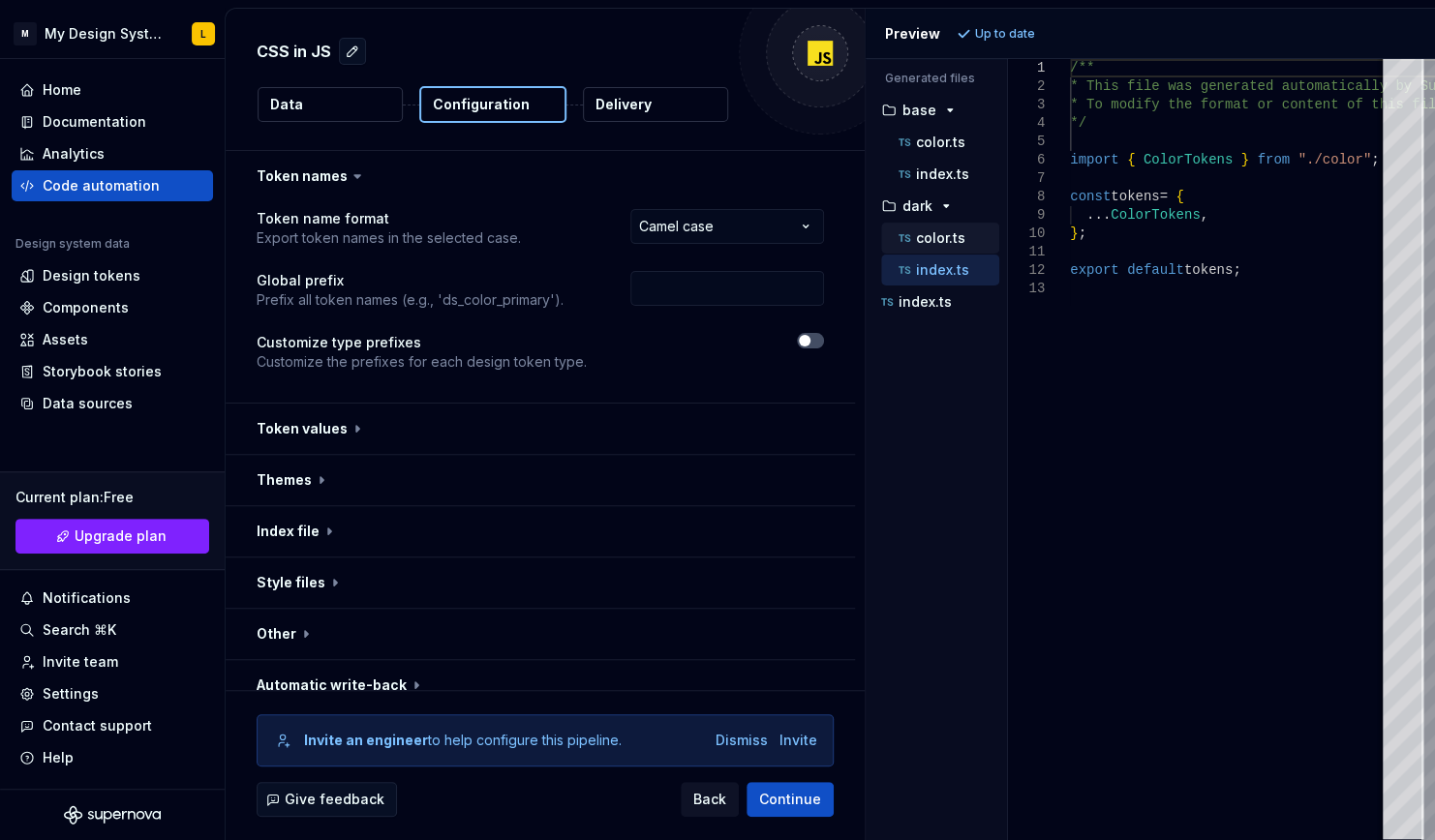
click at [961, 236] on p "color.ts" at bounding box center [940, 238] width 49 height 16
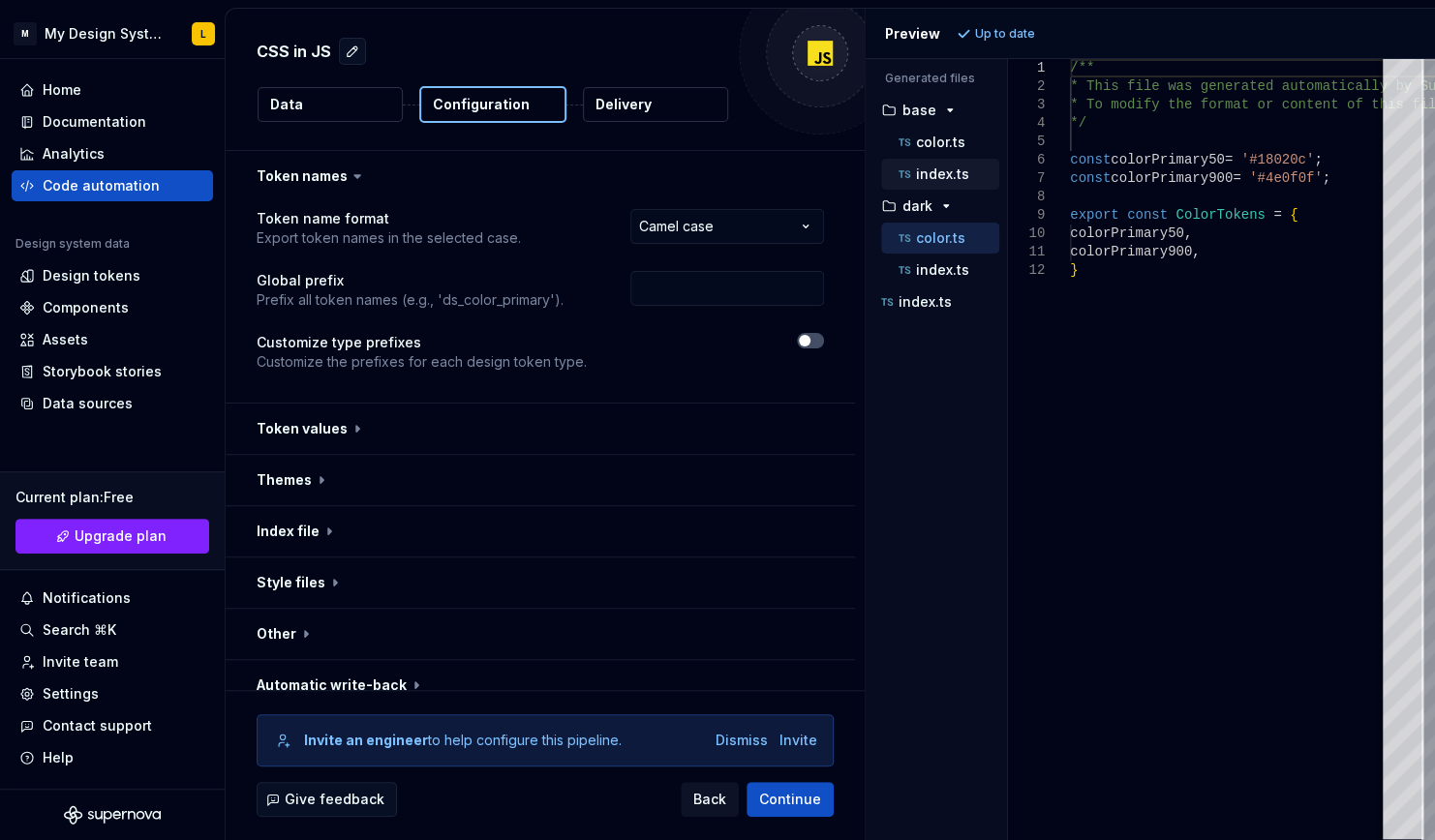
click at [957, 178] on p "index.ts" at bounding box center [942, 175] width 53 height 16
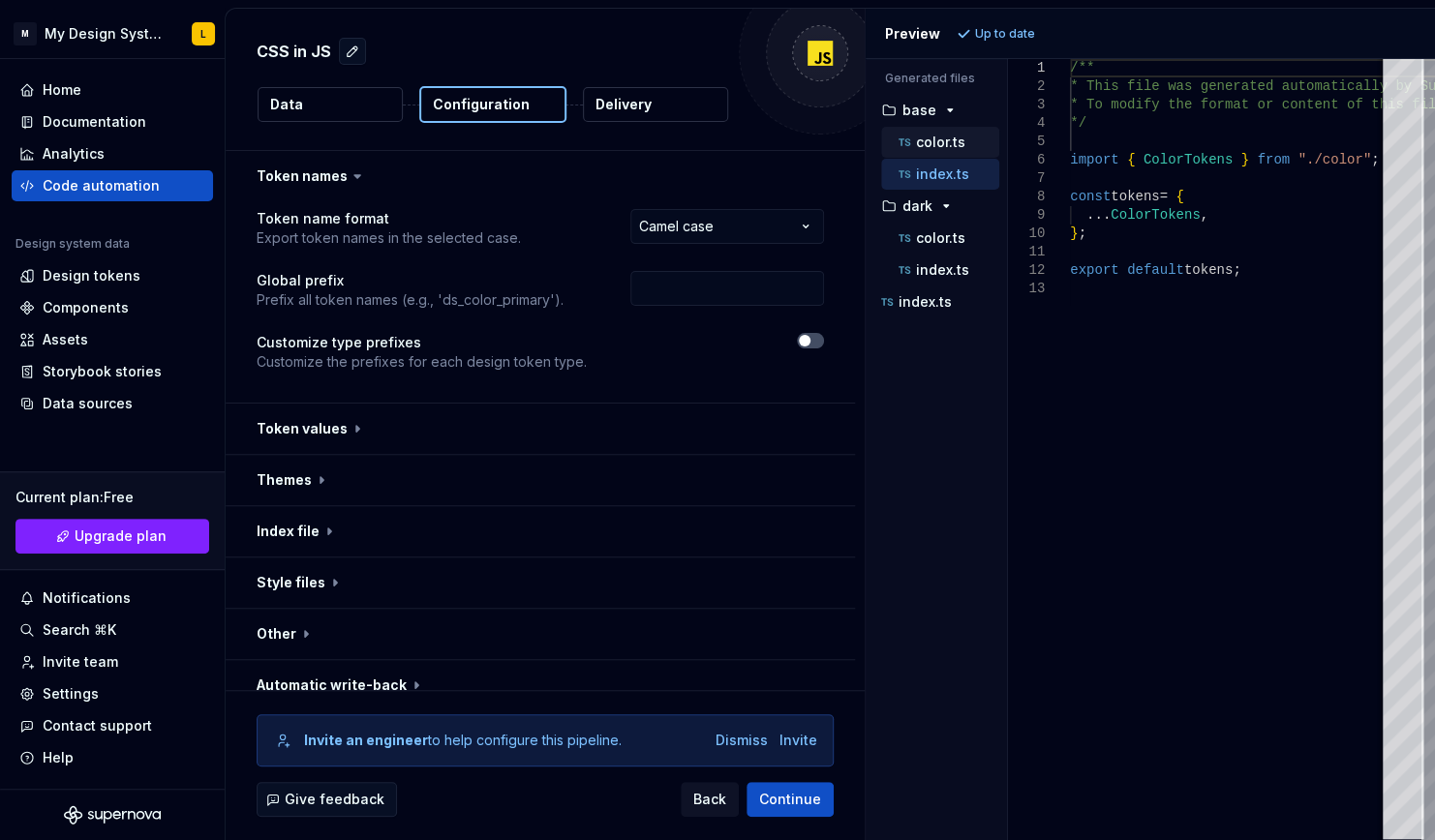
click at [955, 142] on p "color.ts" at bounding box center [940, 142] width 49 height 16
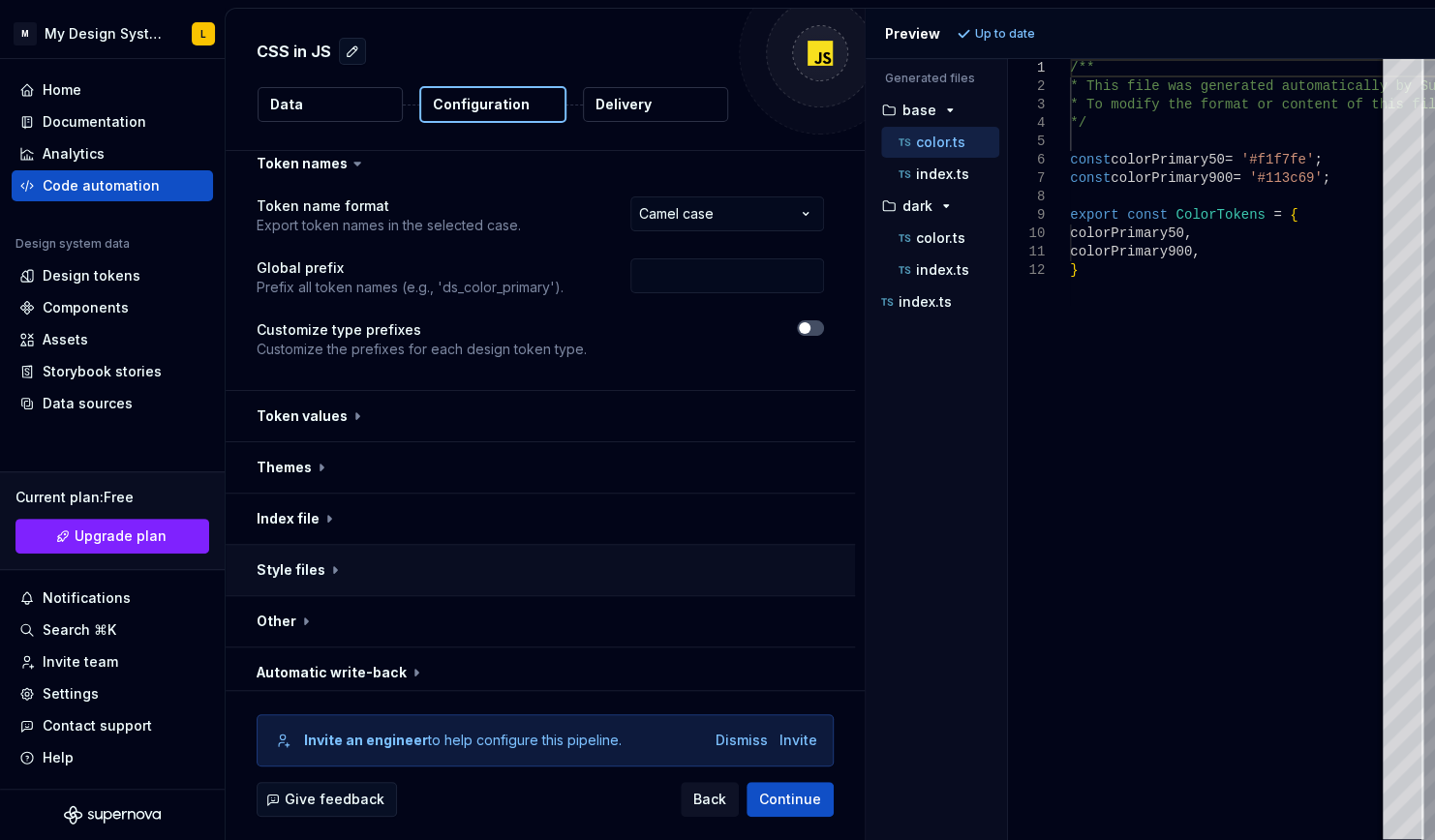
scroll to position [19, 0]
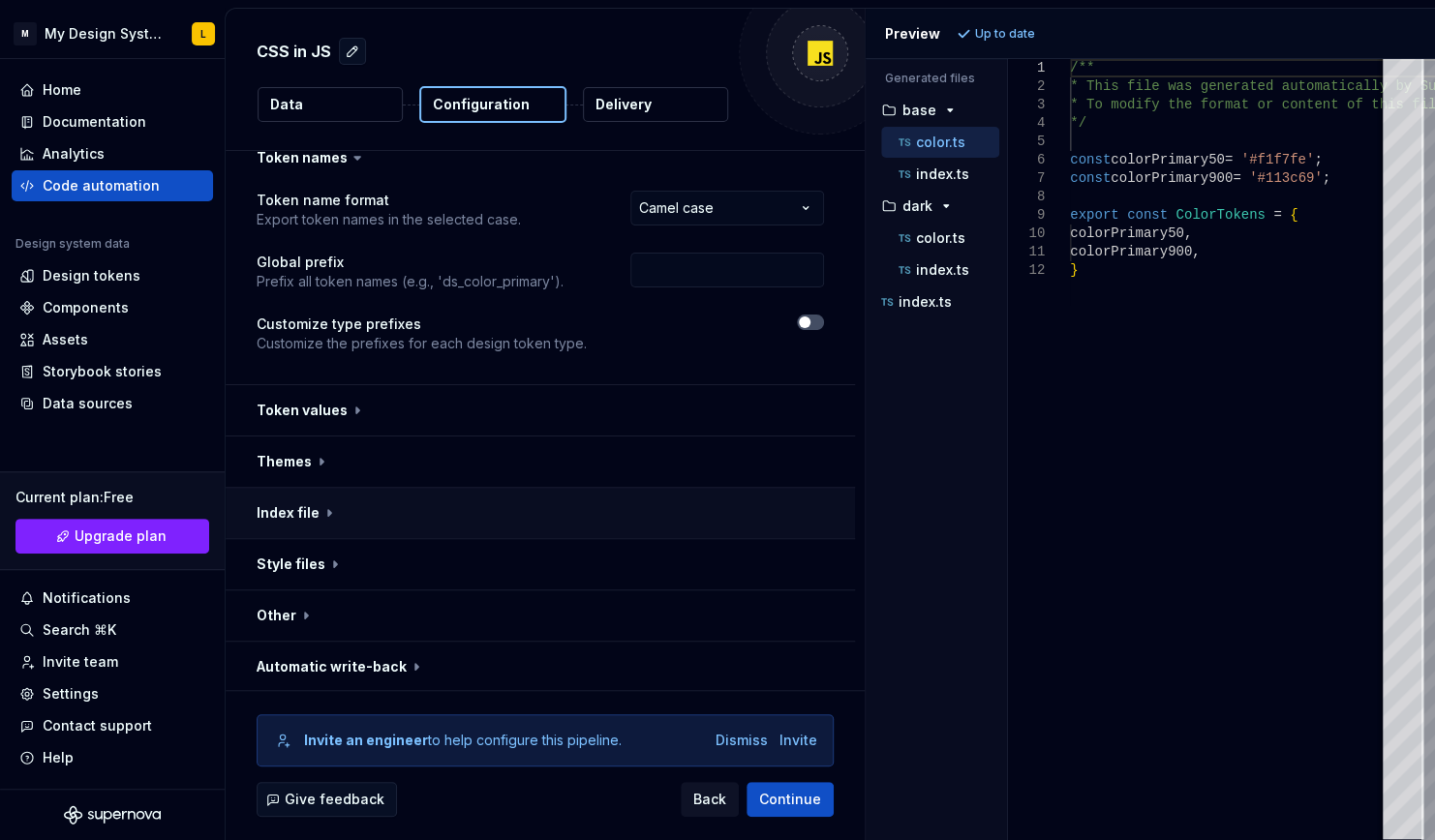
click at [324, 518] on button "button" at bounding box center [539, 512] width 629 height 50
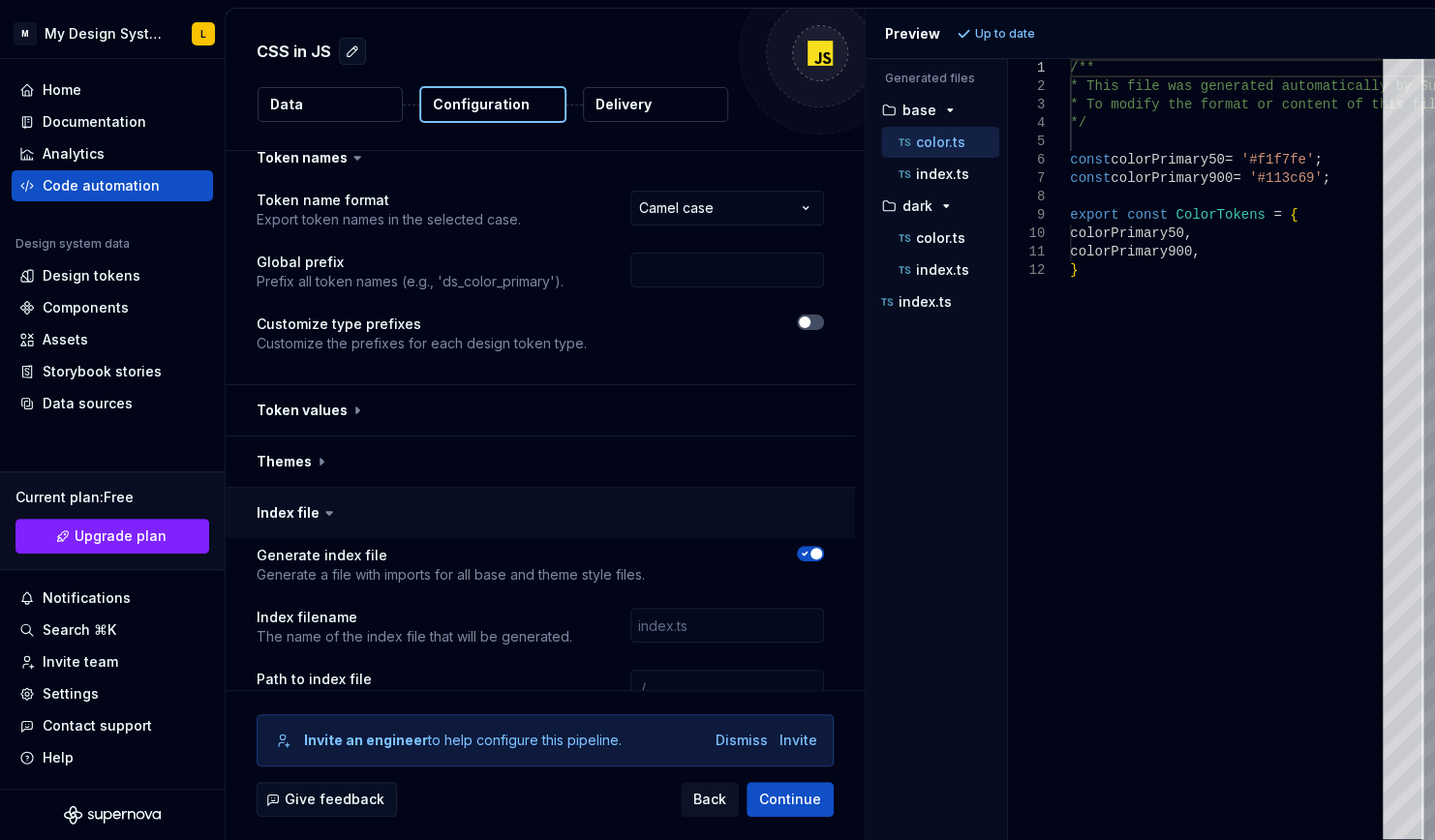
click at [365, 508] on button "button" at bounding box center [539, 512] width 629 height 50
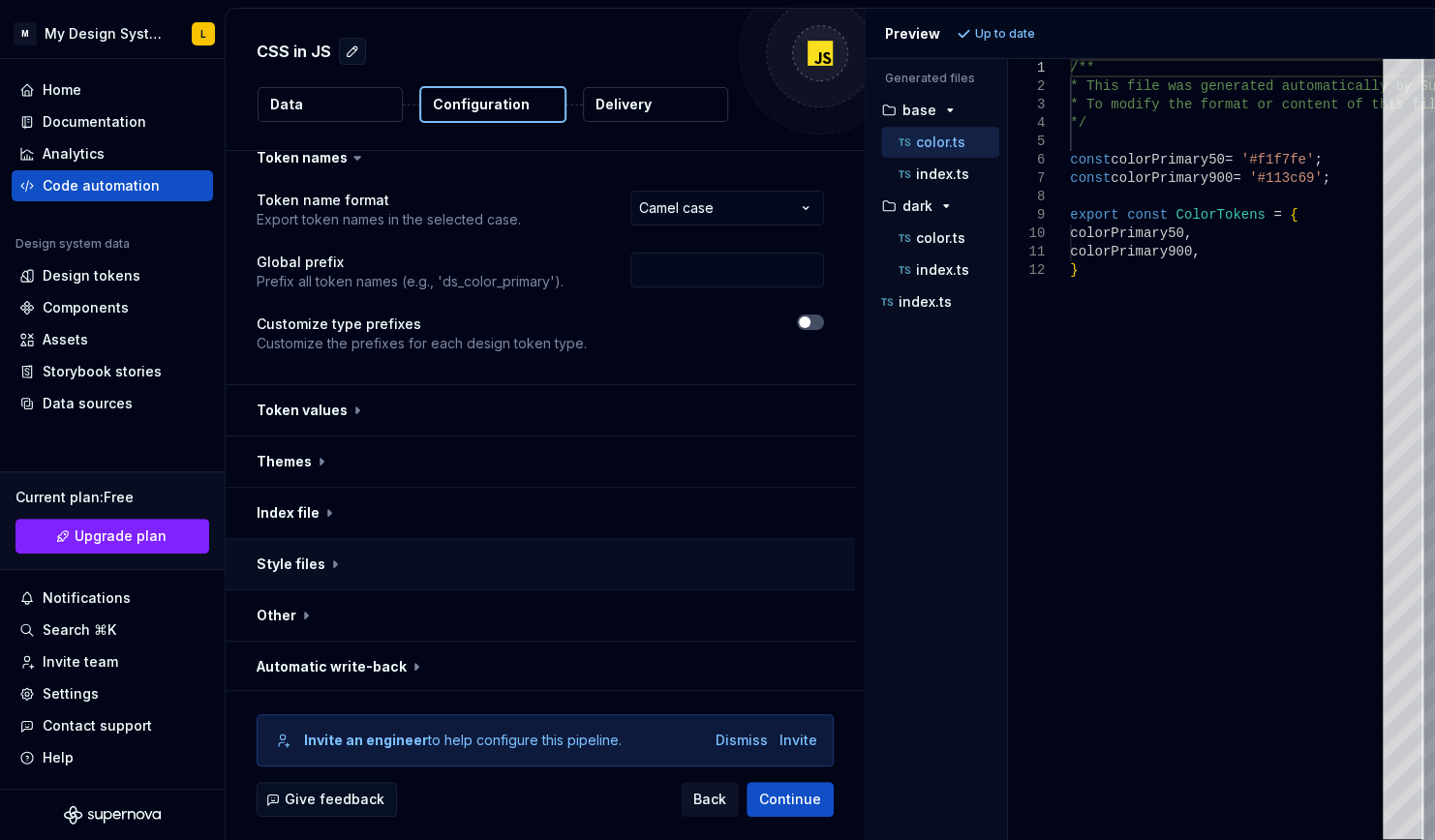
click at [372, 564] on button "button" at bounding box center [539, 564] width 629 height 50
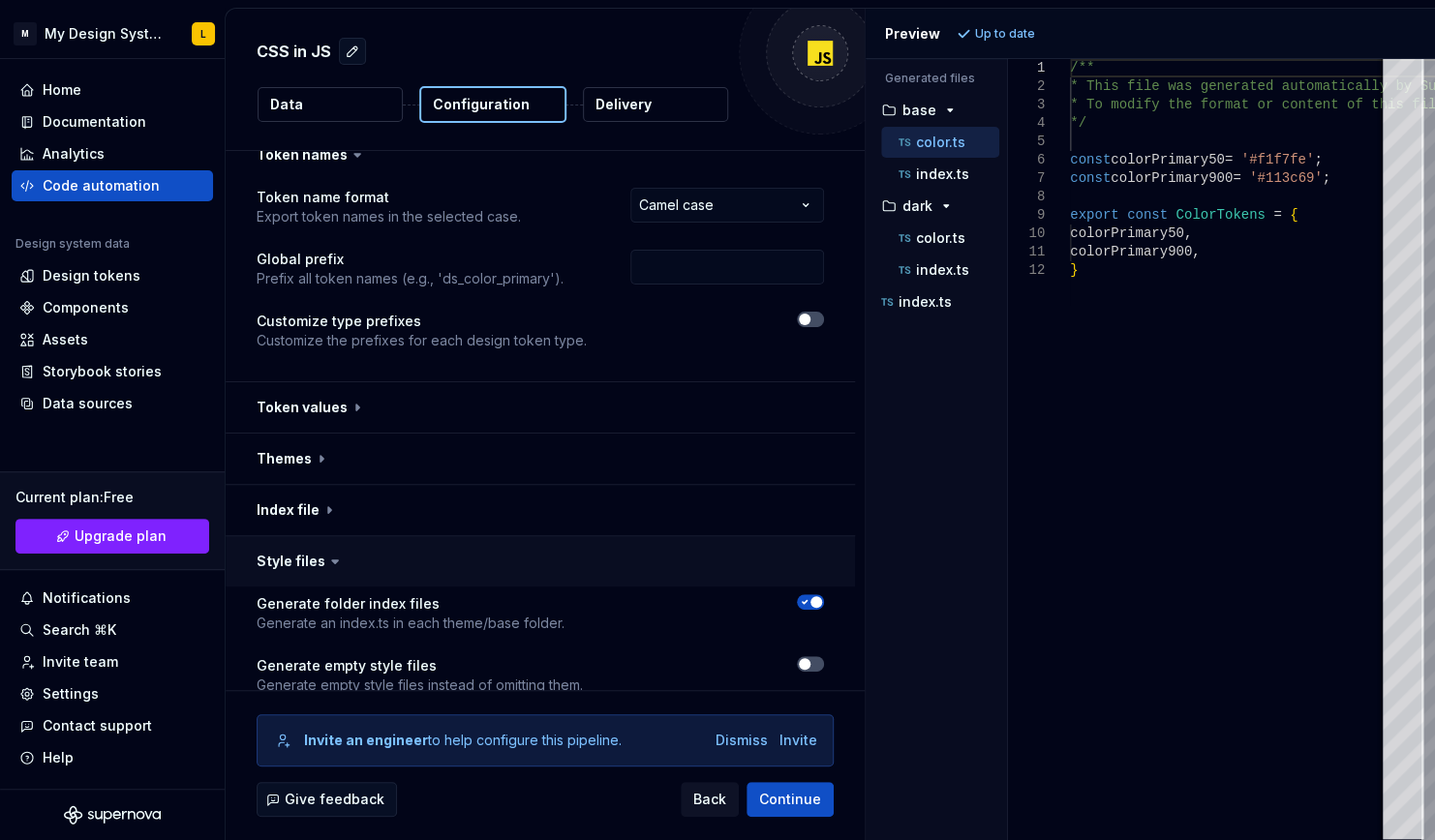
scroll to position [341, 0]
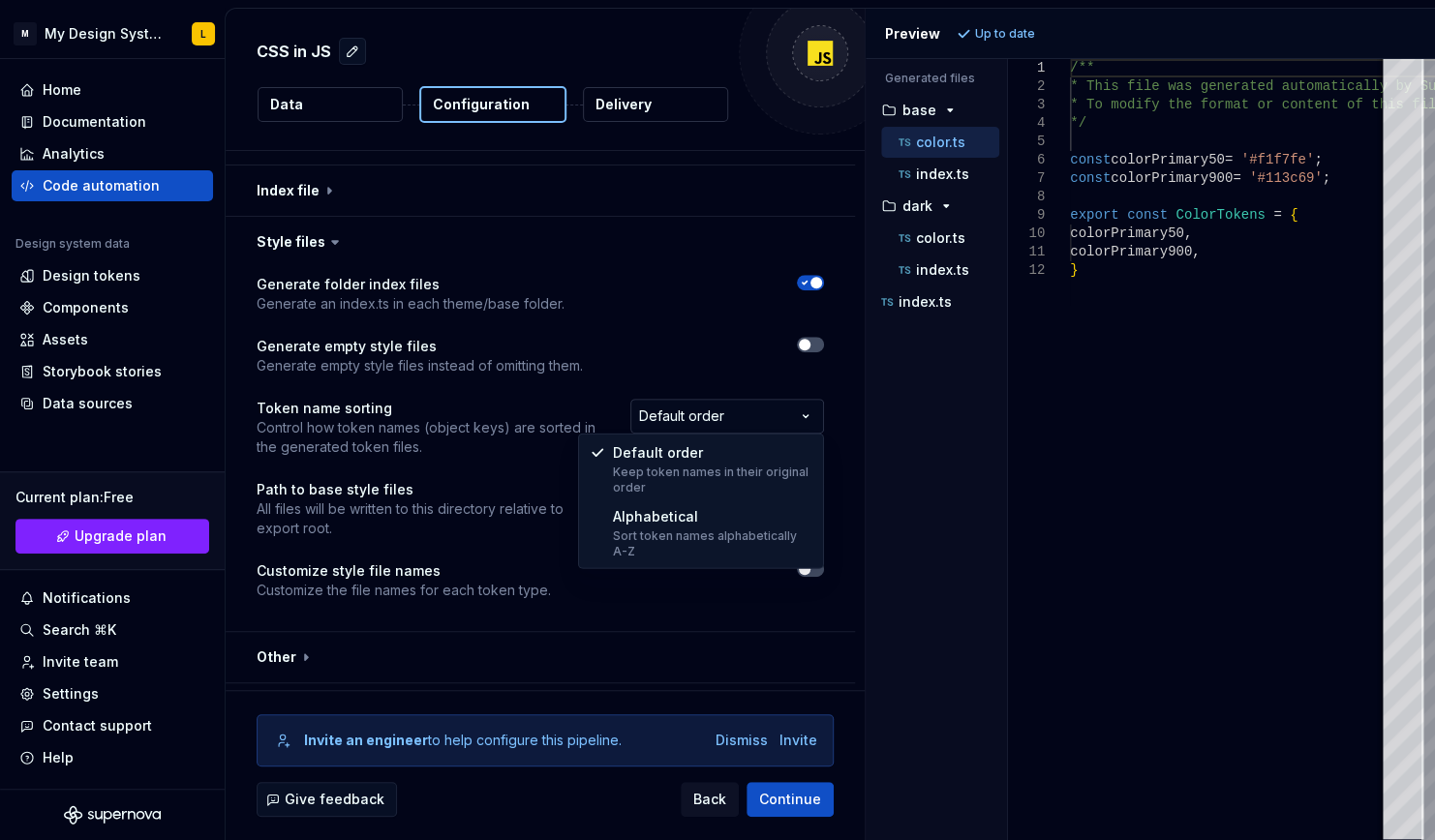
click at [675, 419] on html "**********" at bounding box center [717, 420] width 1435 height 840
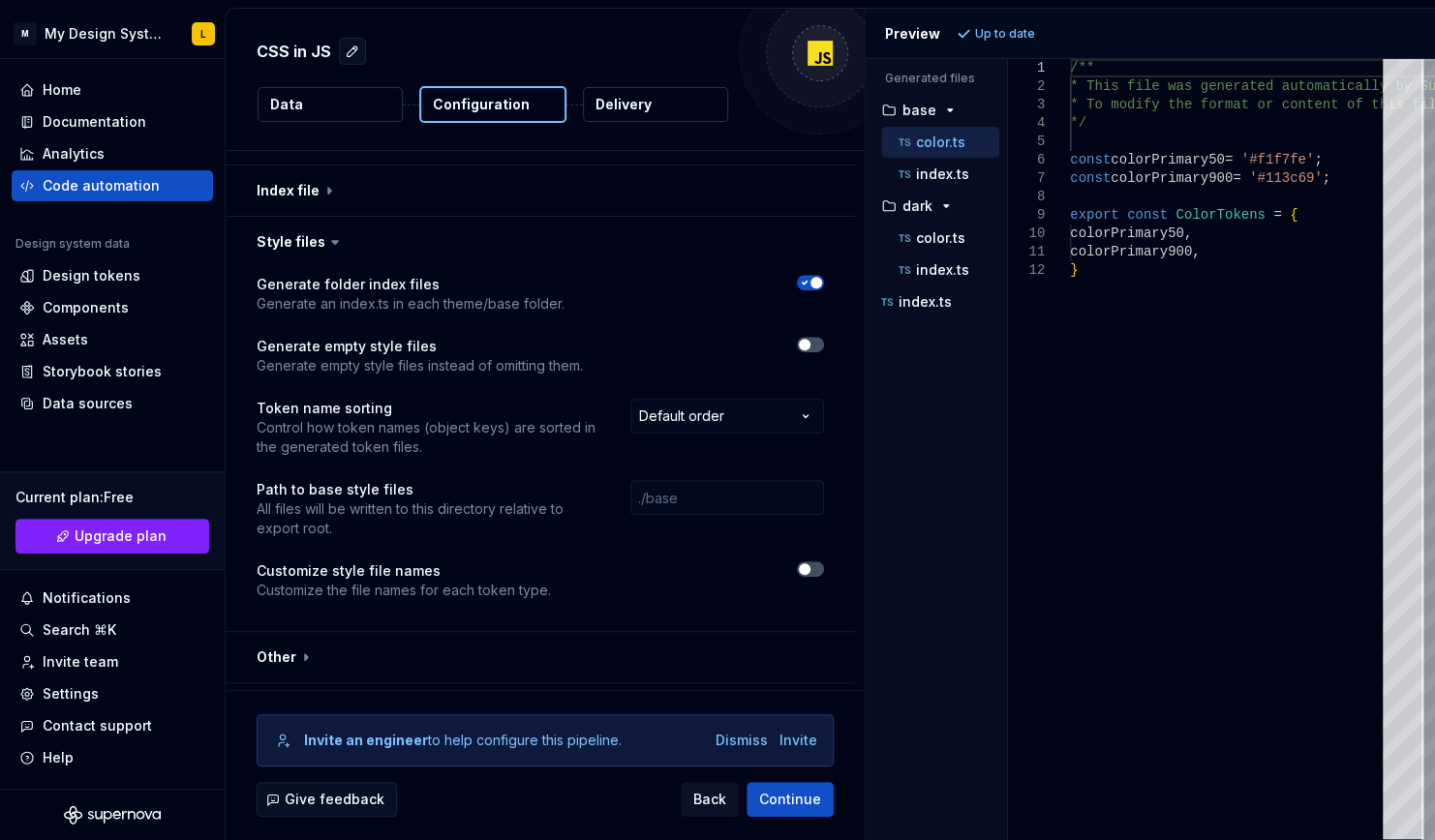
click at [676, 419] on html "**********" at bounding box center [717, 420] width 1435 height 840
click at [485, 659] on button "button" at bounding box center [539, 656] width 629 height 50
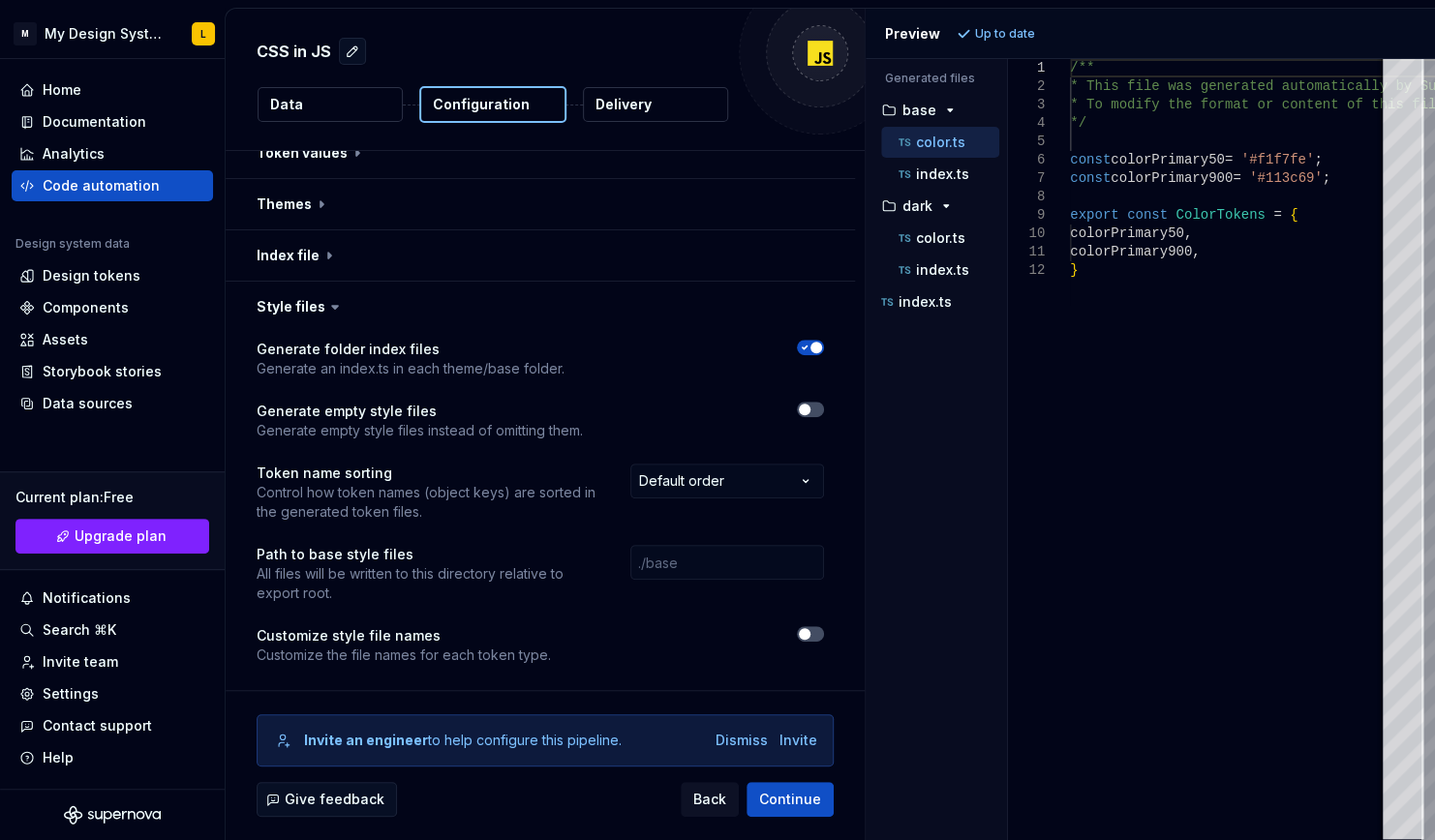
scroll to position [0, 0]
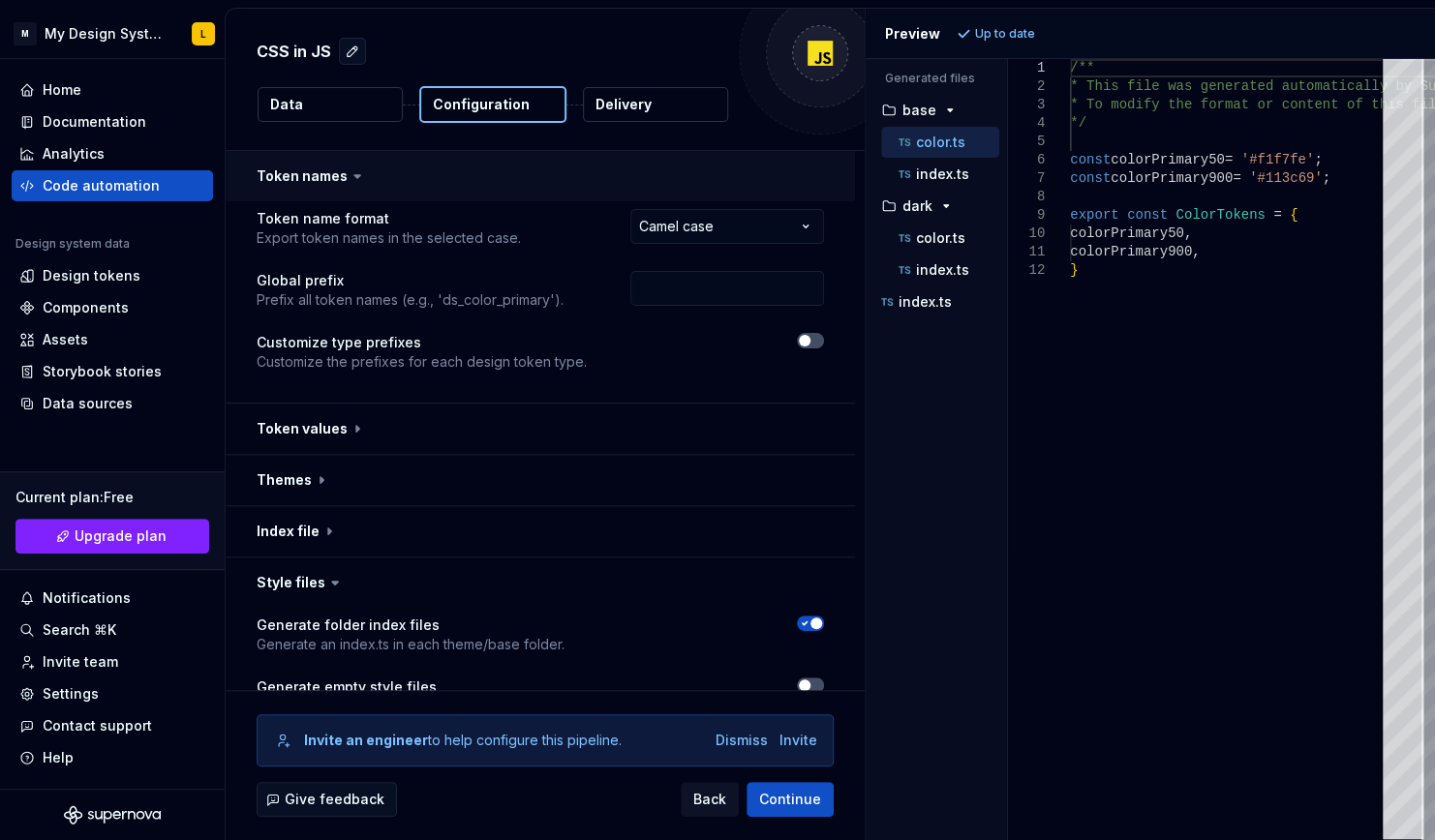
click at [571, 171] on button "button" at bounding box center [539, 176] width 629 height 50
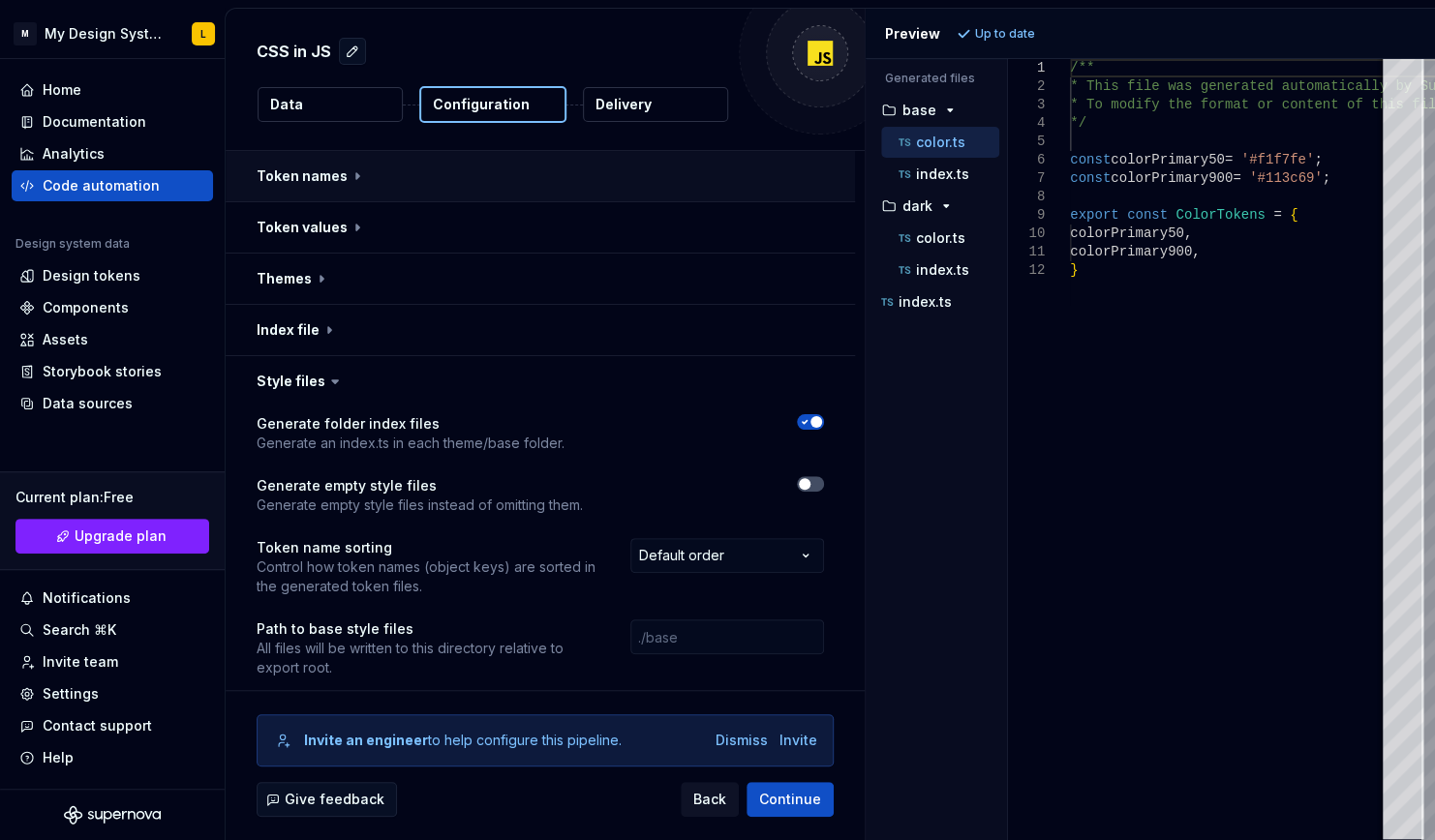
click at [571, 171] on button "button" at bounding box center [539, 176] width 629 height 50
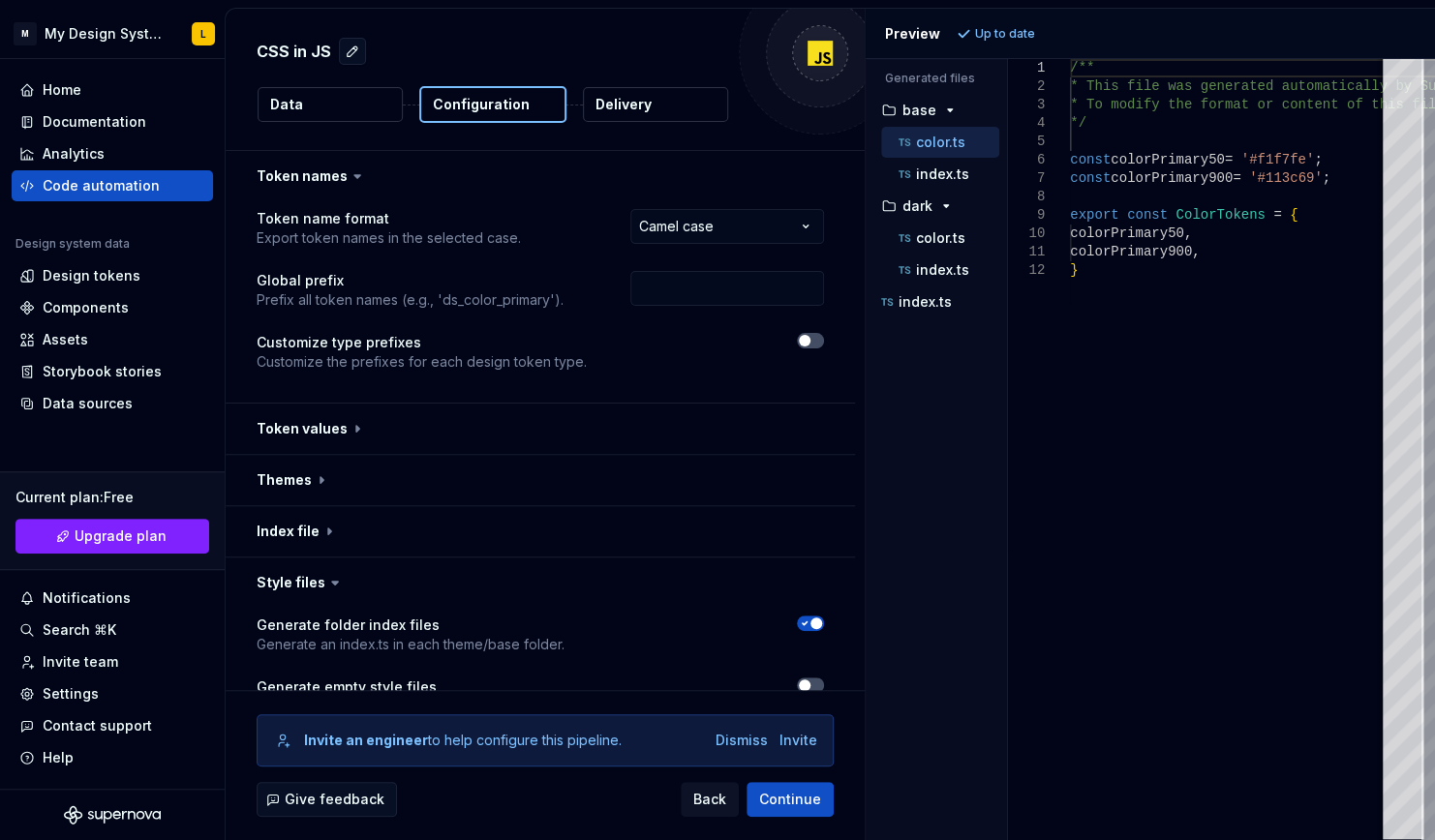
click at [516, 369] on p "Customize the prefixes for each design token type." at bounding box center [422, 362] width 330 height 20
click at [556, 294] on p "Prefix all token names (e.g., 'ds_color_primary')." at bounding box center [410, 300] width 307 height 20
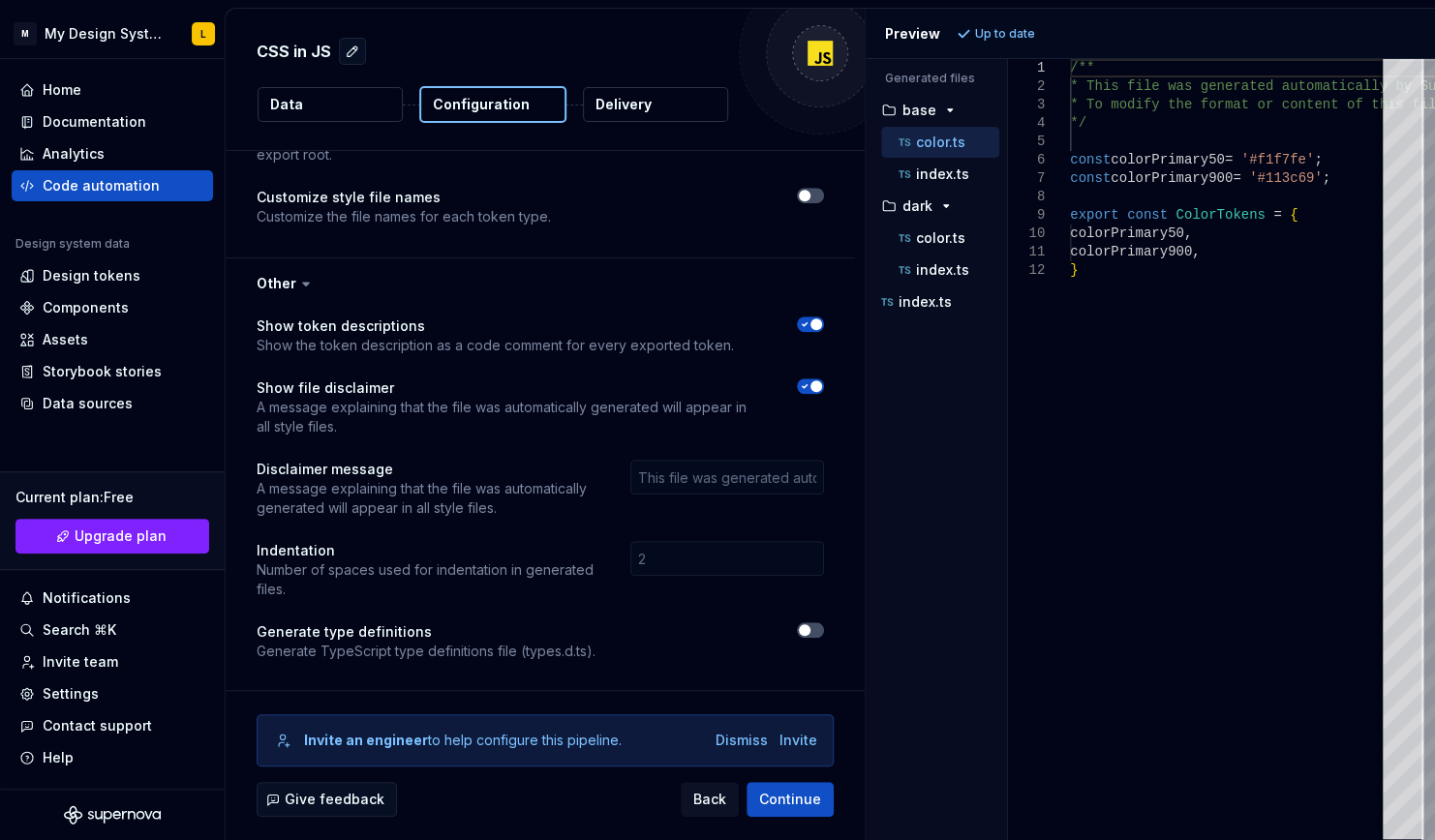
scroll to position [765, 0]
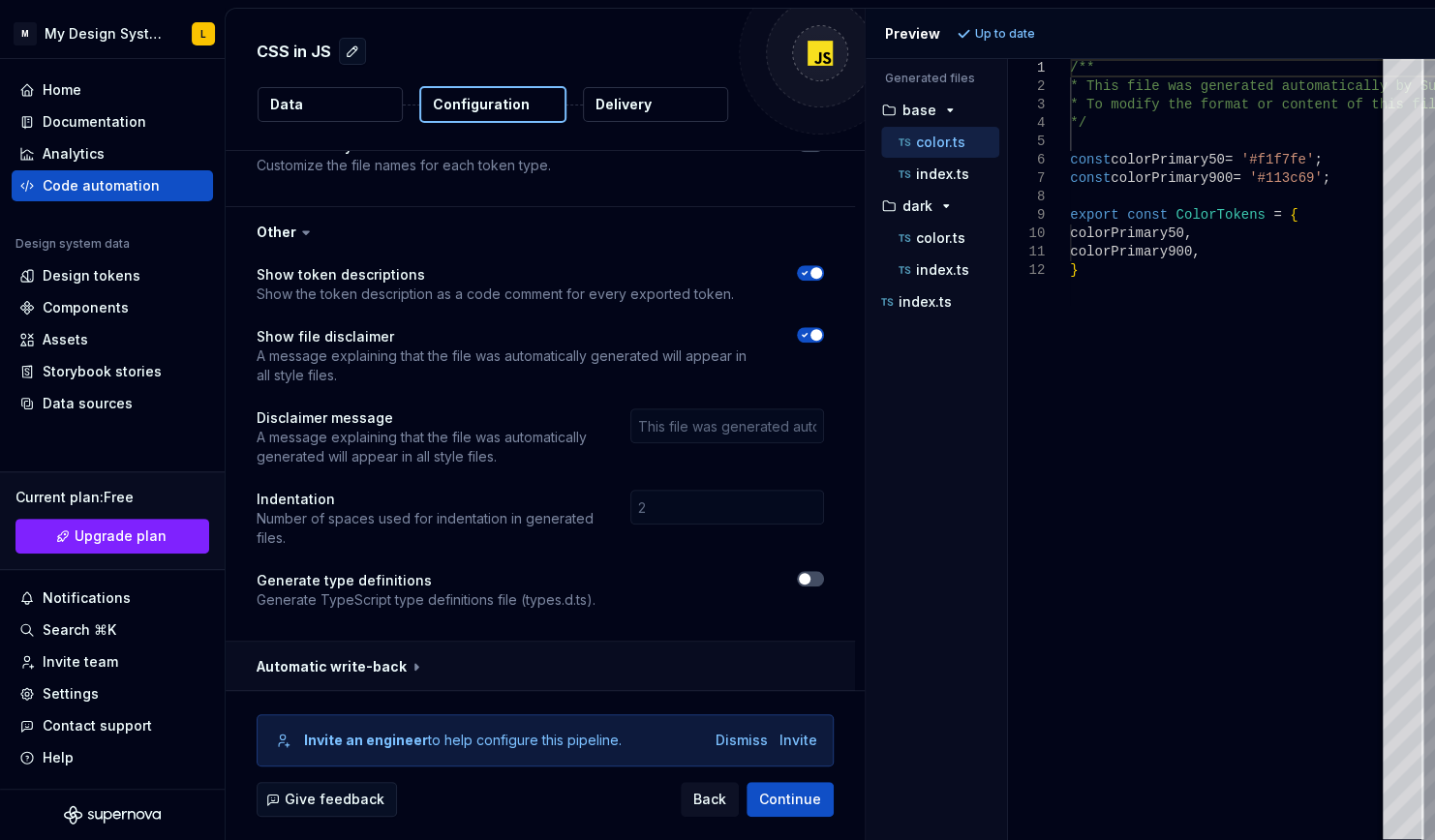
click at [376, 653] on button "button" at bounding box center [539, 666] width 629 height 50
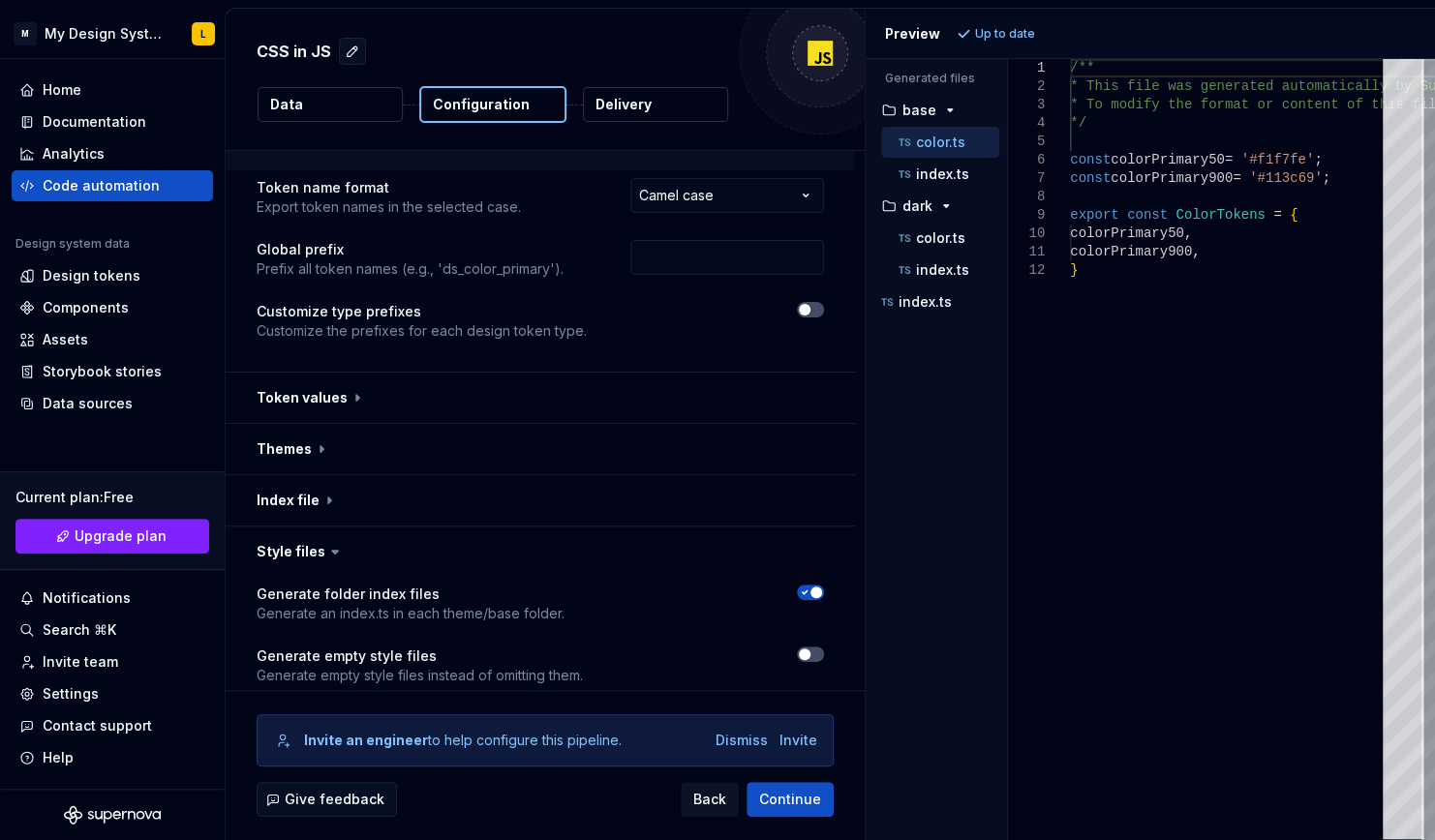
scroll to position [0, 0]
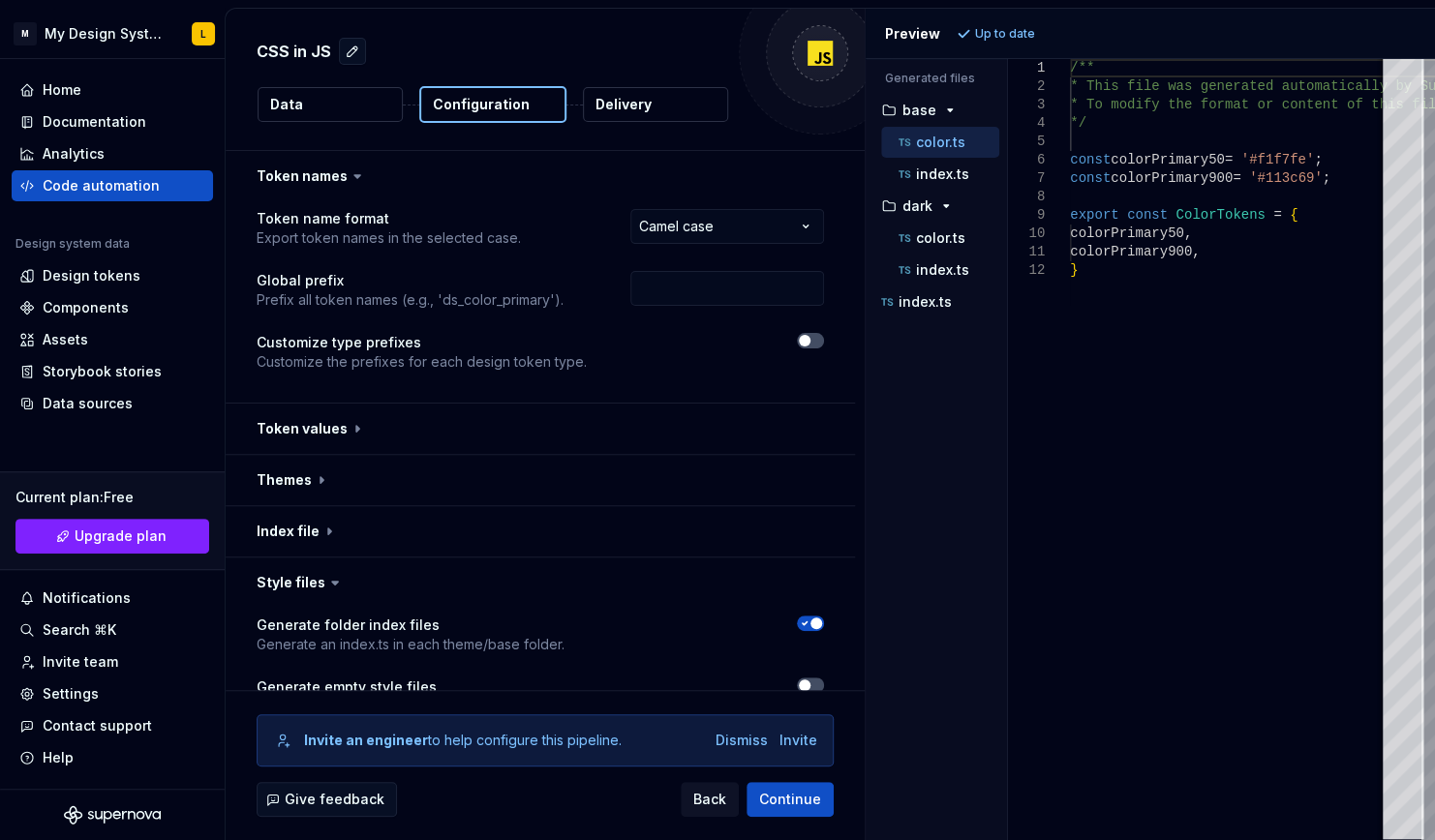
click at [301, 110] on button "Data" at bounding box center [330, 104] width 145 height 35
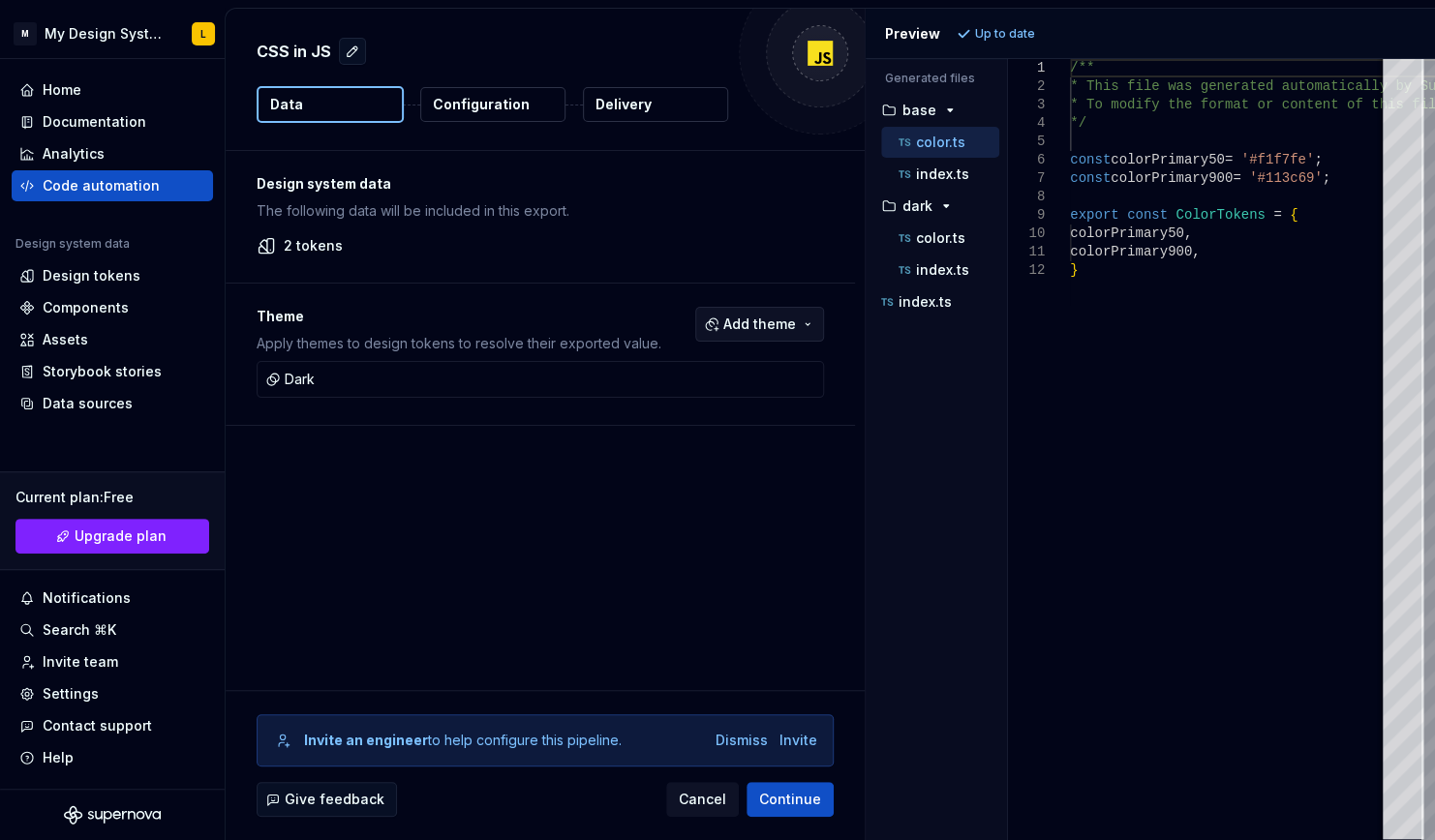
click at [789, 317] on span "Add theme" at bounding box center [759, 325] width 73 height 20
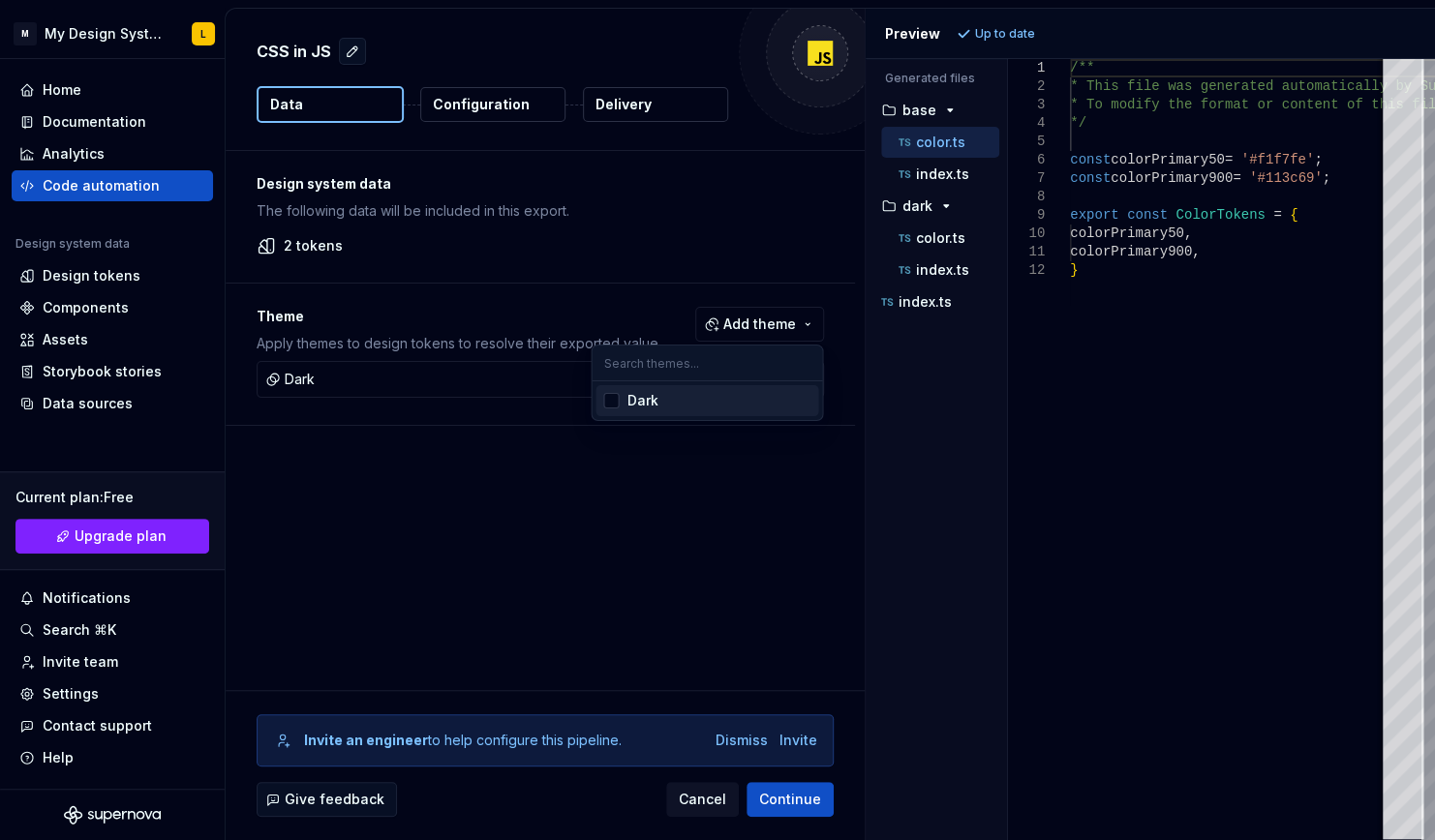
click at [621, 105] on html "M My Design System L Home Documentation Analytics Code automation Design system…" at bounding box center [717, 420] width 1435 height 840
click at [643, 103] on p "Delivery" at bounding box center [623, 105] width 56 height 20
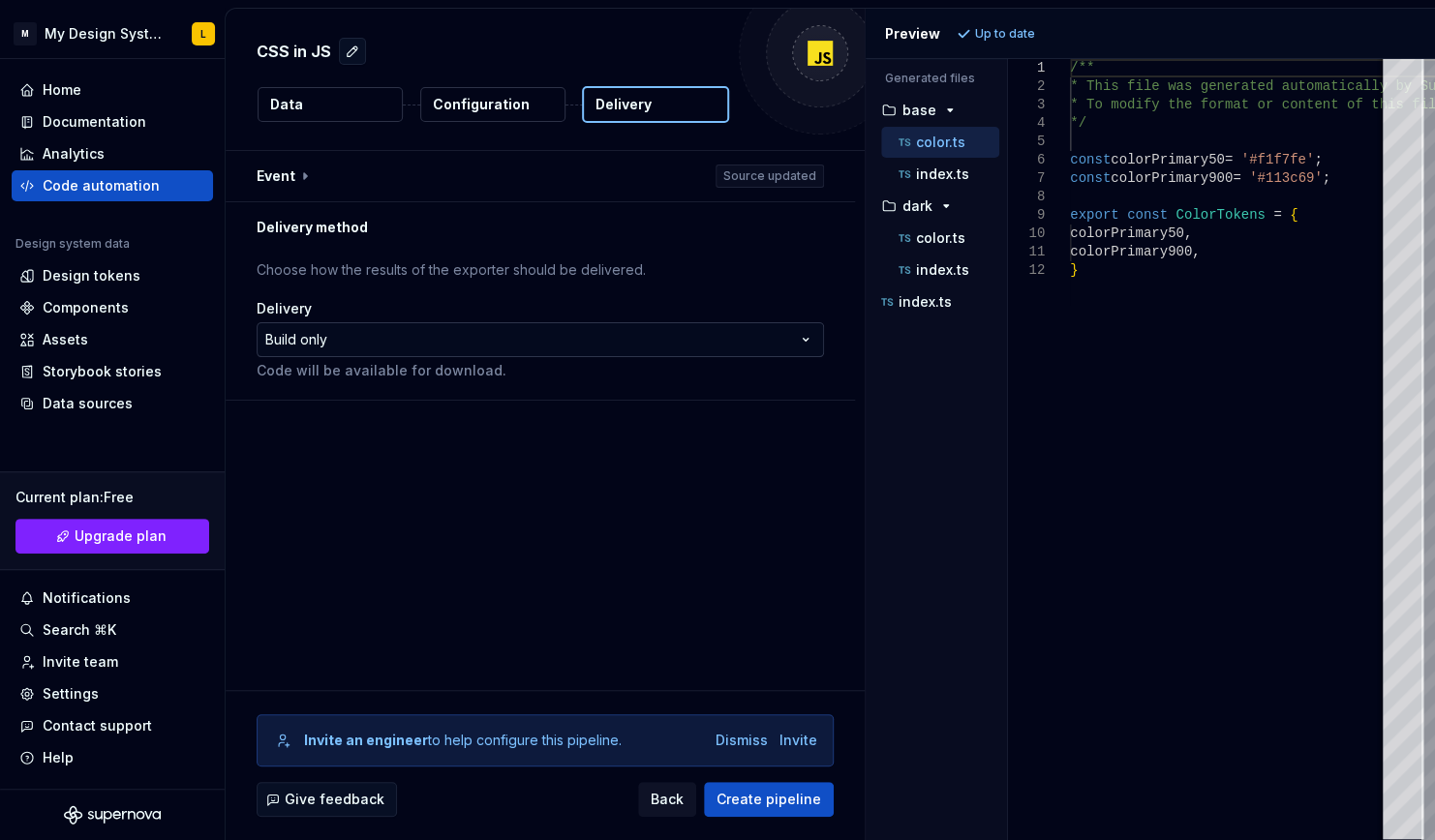
click at [349, 344] on html "**********" at bounding box center [717, 420] width 1435 height 840
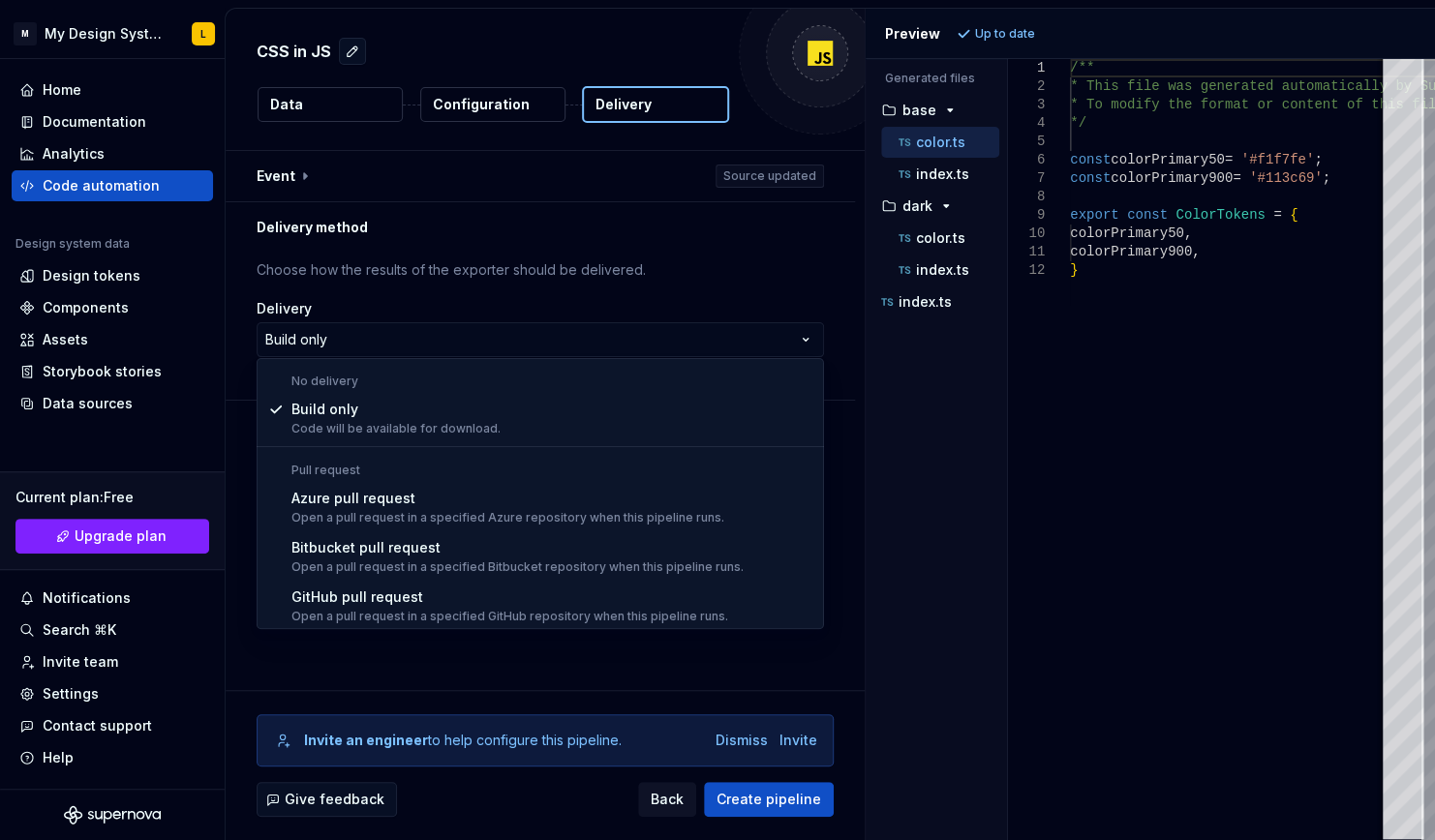
click at [493, 250] on html "**********" at bounding box center [717, 420] width 1435 height 840
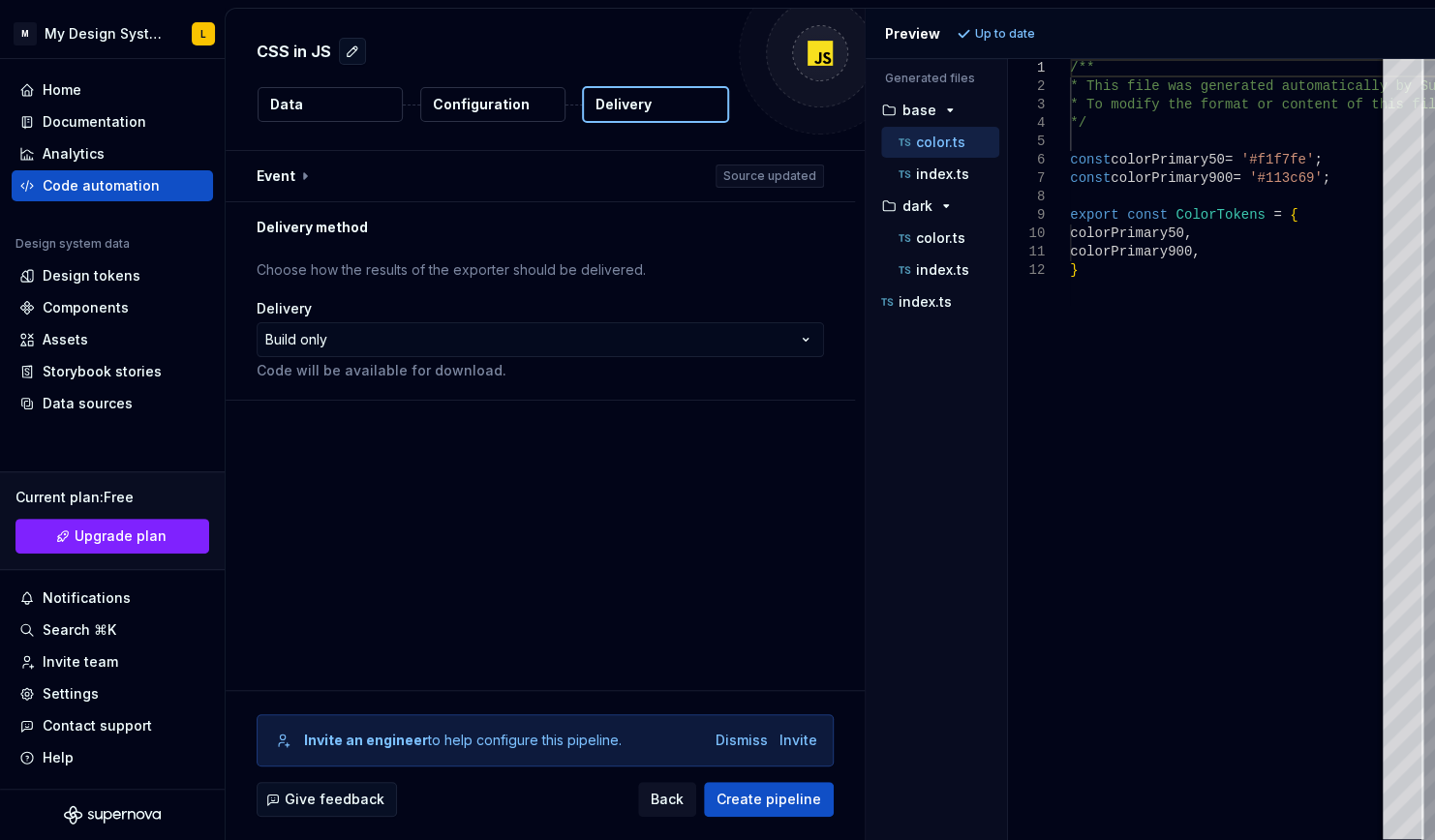
click at [508, 115] on button "Configuration" at bounding box center [492, 104] width 145 height 35
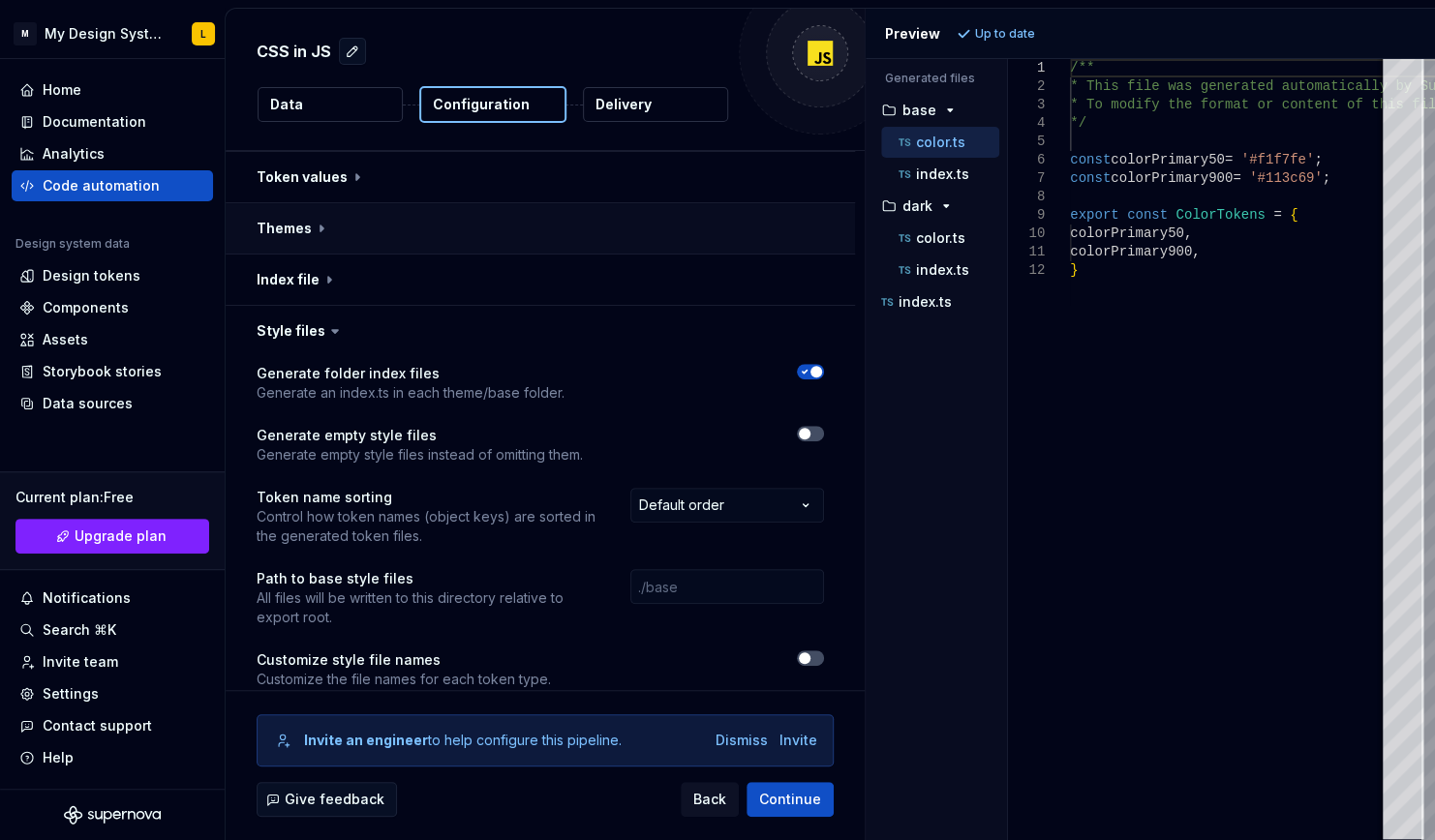
scroll to position [258, 0]
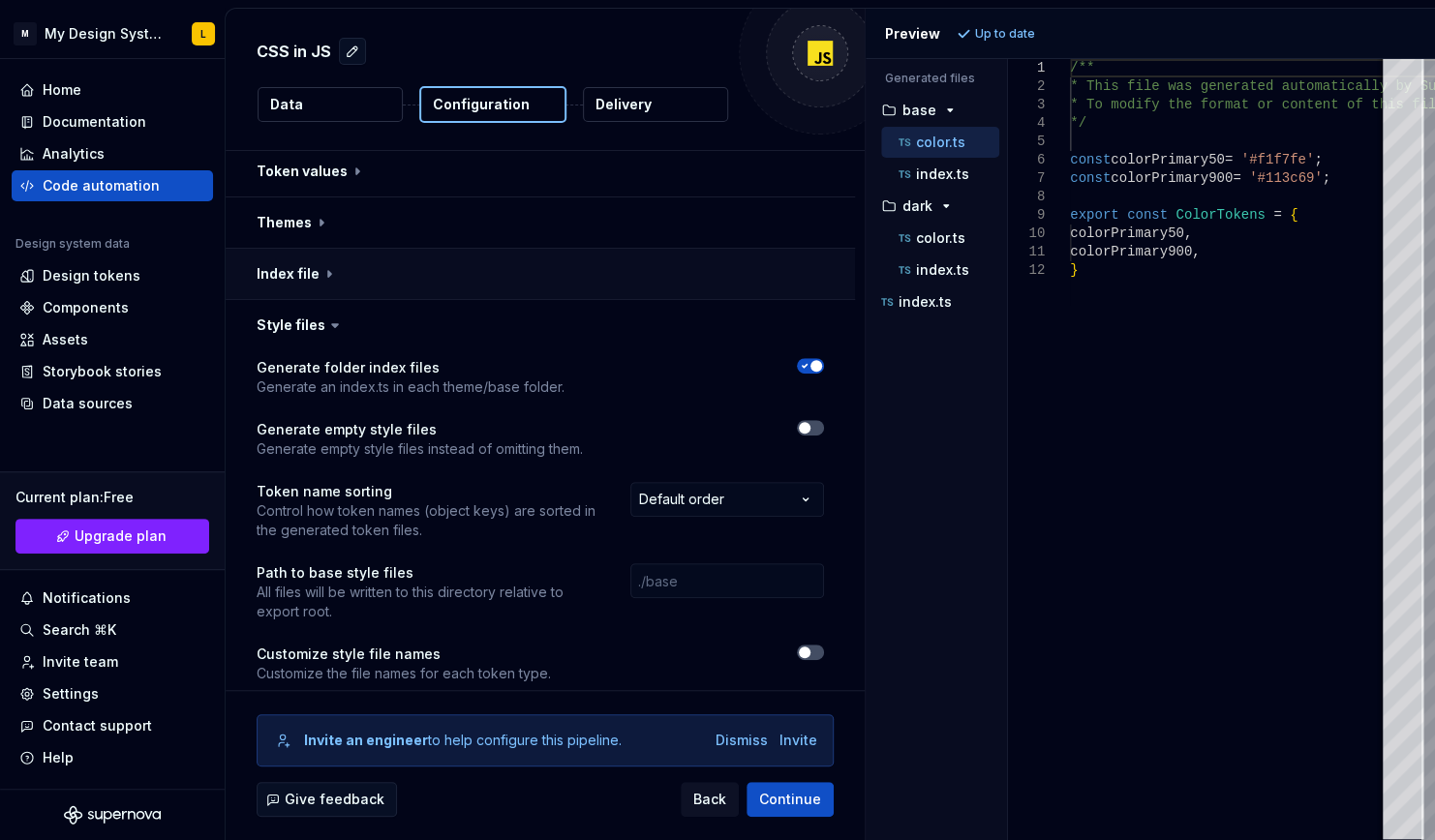
click at [326, 270] on button "button" at bounding box center [539, 273] width 629 height 50
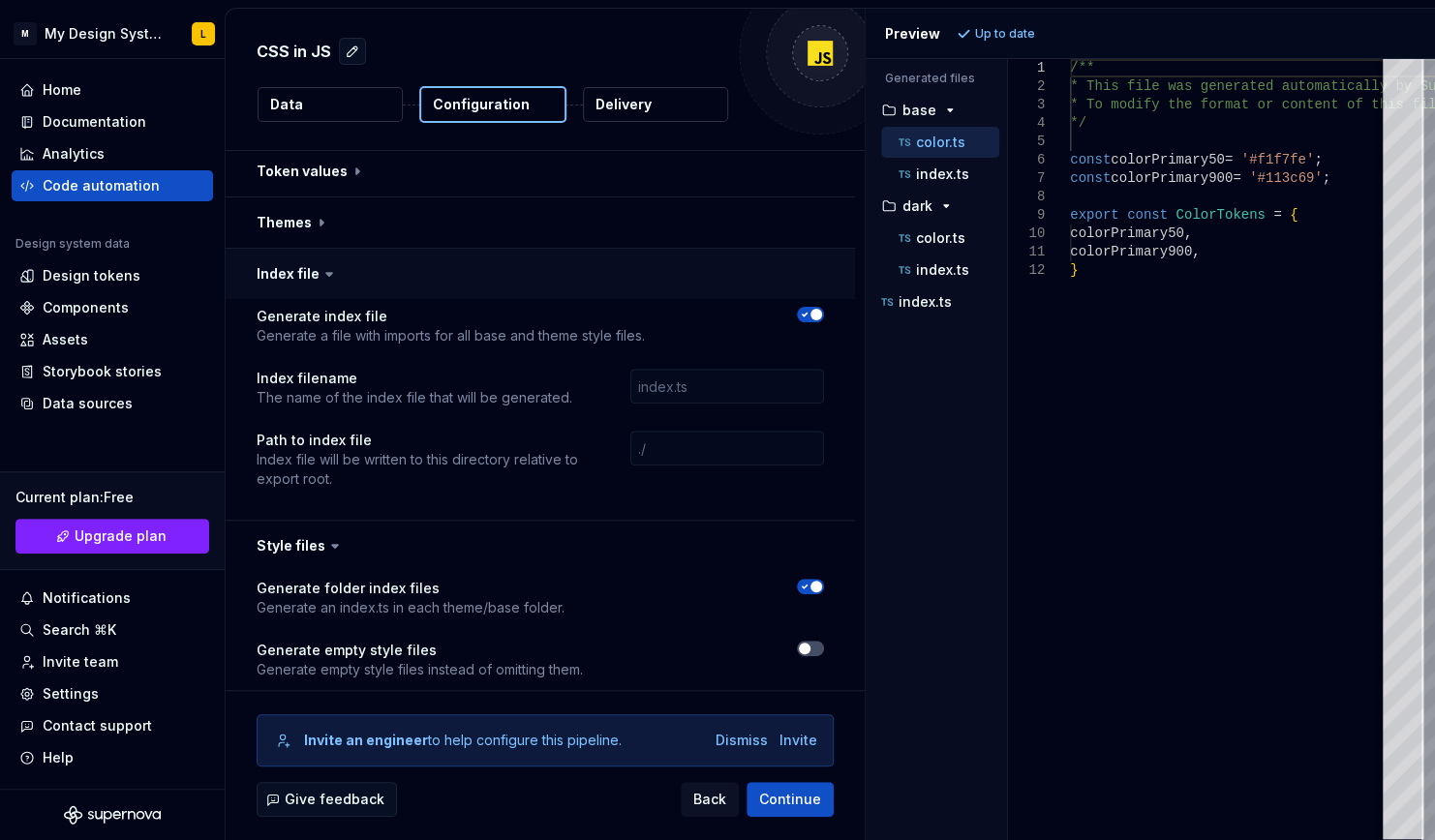
click at [326, 272] on icon at bounding box center [329, 273] width 6 height 3
click at [914, 307] on div "index.ts" at bounding box center [938, 302] width 122 height 20
type textarea "**********"
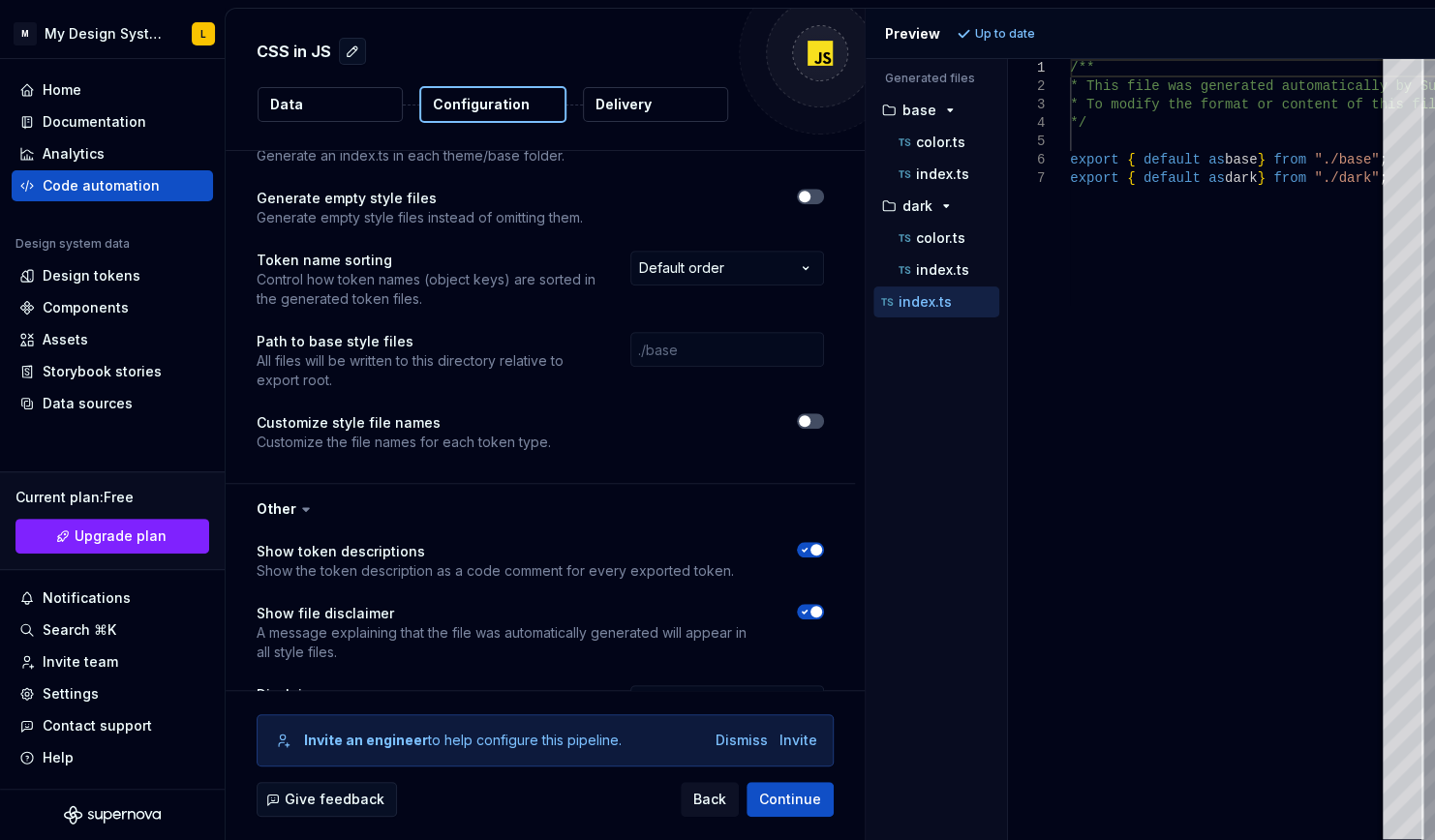
scroll to position [1063, 0]
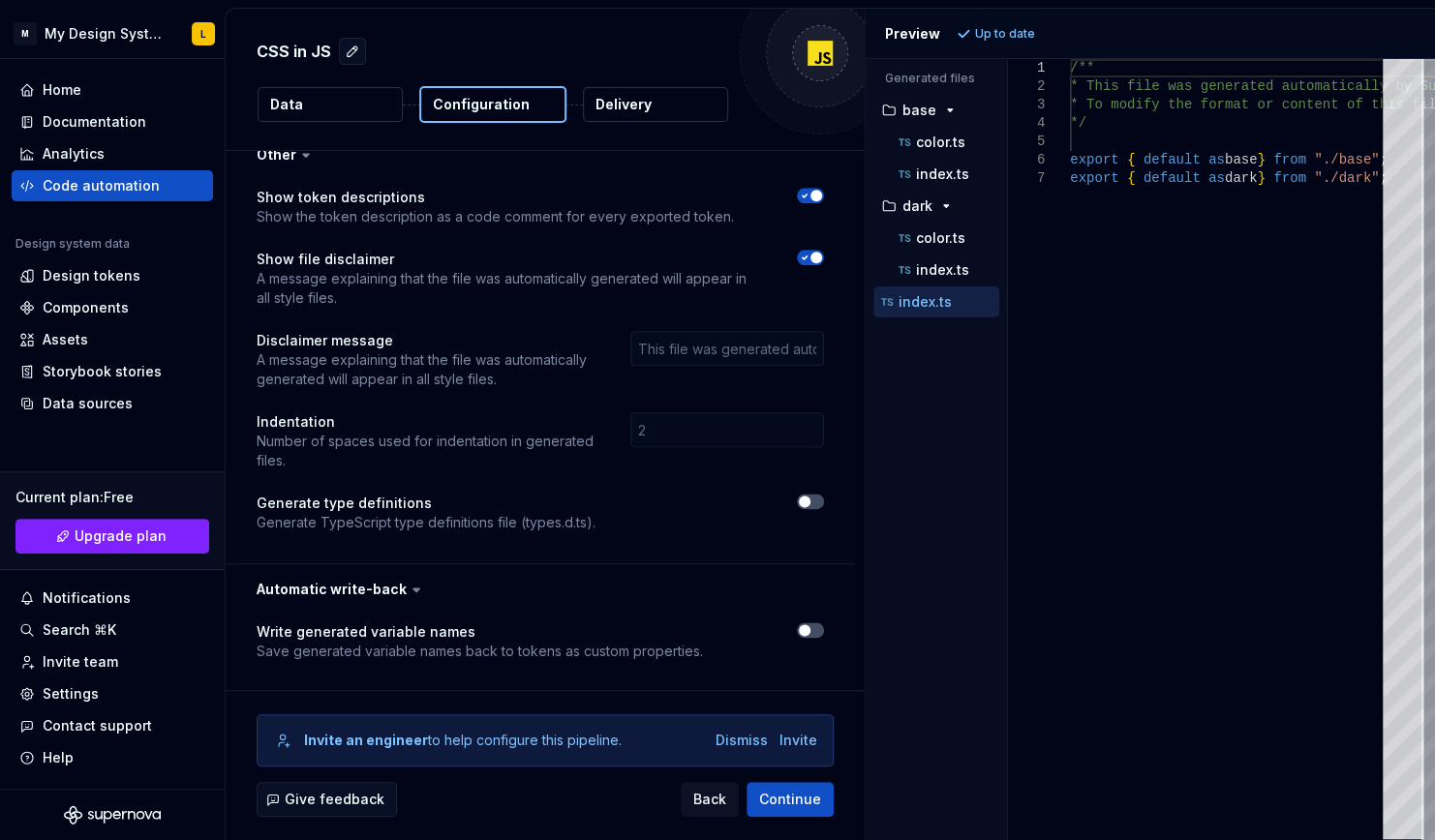
click at [411, 584] on icon at bounding box center [417, 589] width 20 height 20
click at [397, 591] on button "button" at bounding box center [539, 589] width 629 height 50
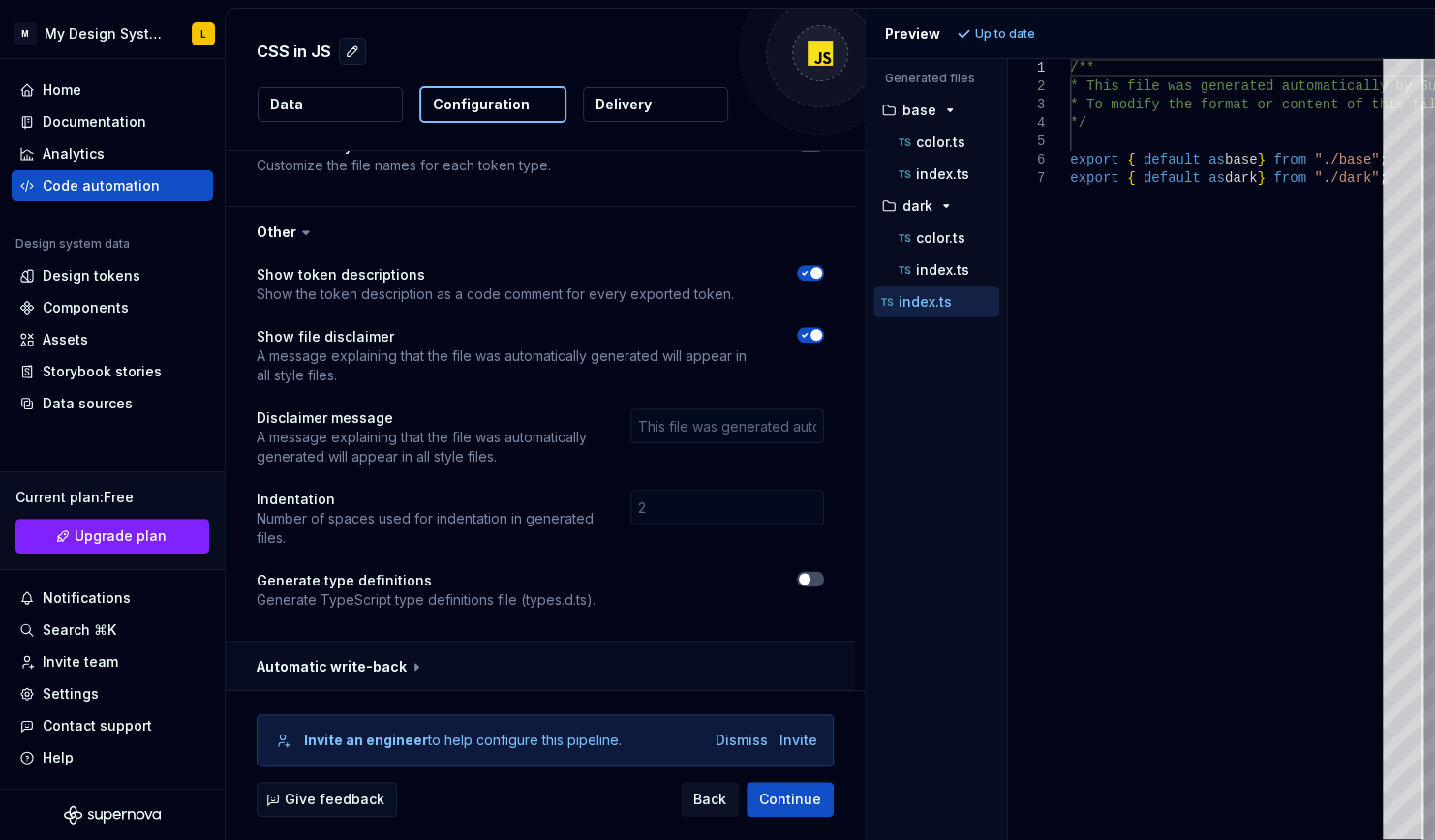
click at [361, 662] on button "button" at bounding box center [539, 666] width 629 height 50
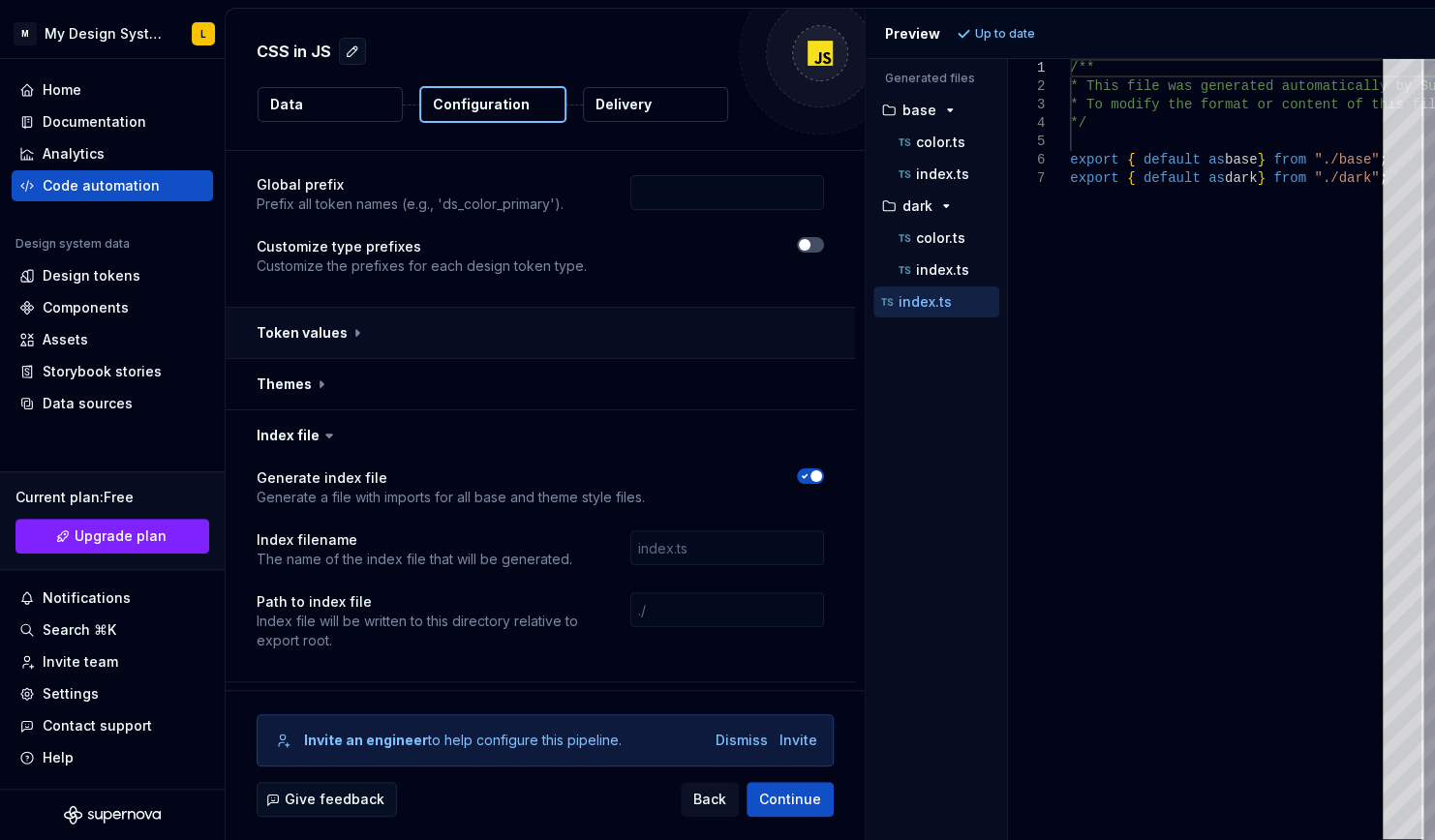
scroll to position [0, 0]
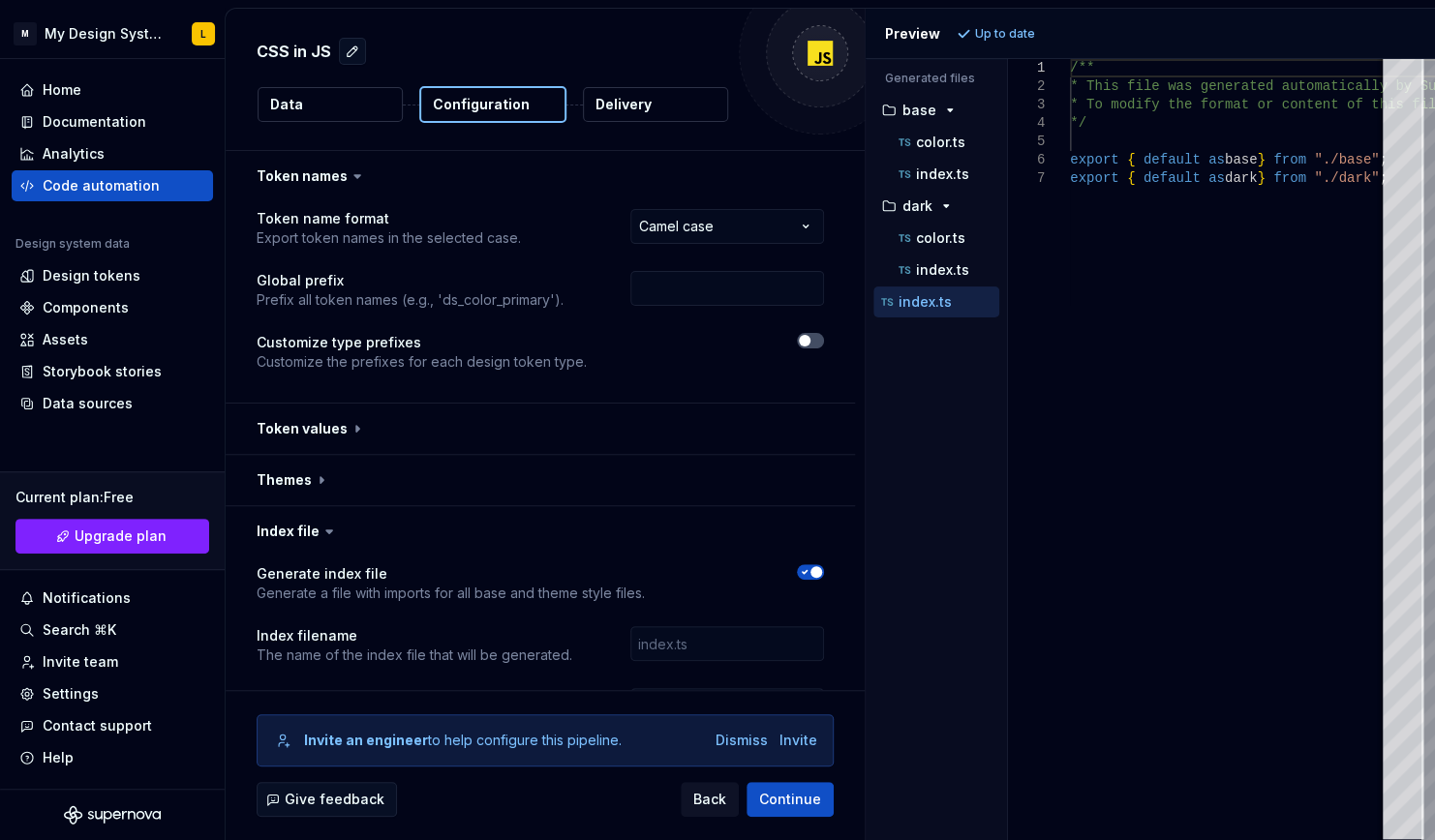
click at [339, 97] on button "Data" at bounding box center [330, 104] width 145 height 35
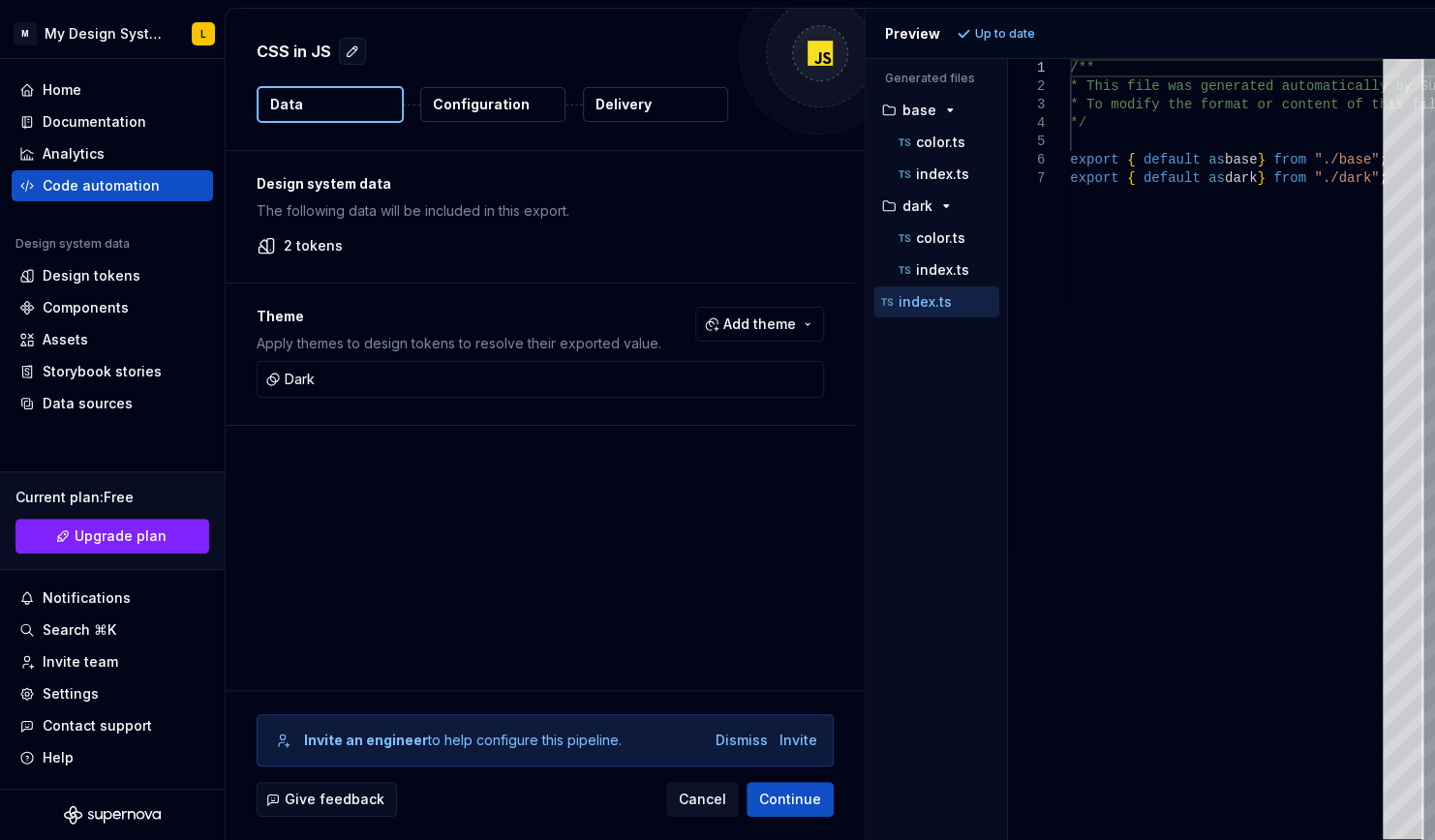
click at [564, 605] on div "Design system data The following data will be included in this export. 2 tokens…" at bounding box center [544, 420] width 639 height 539
